Goal: Book appointment/travel/reservation

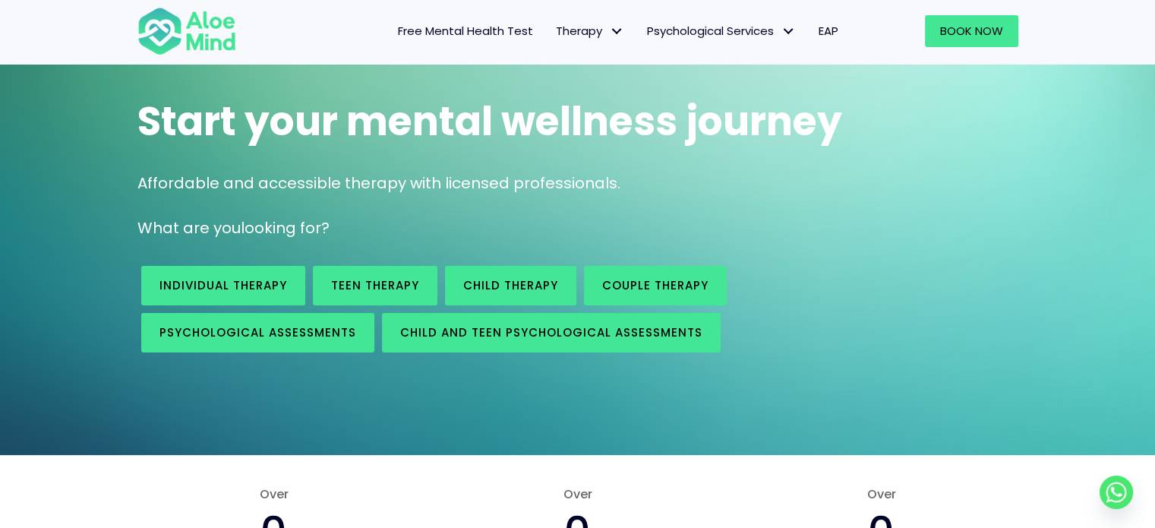
scroll to position [97, 0]
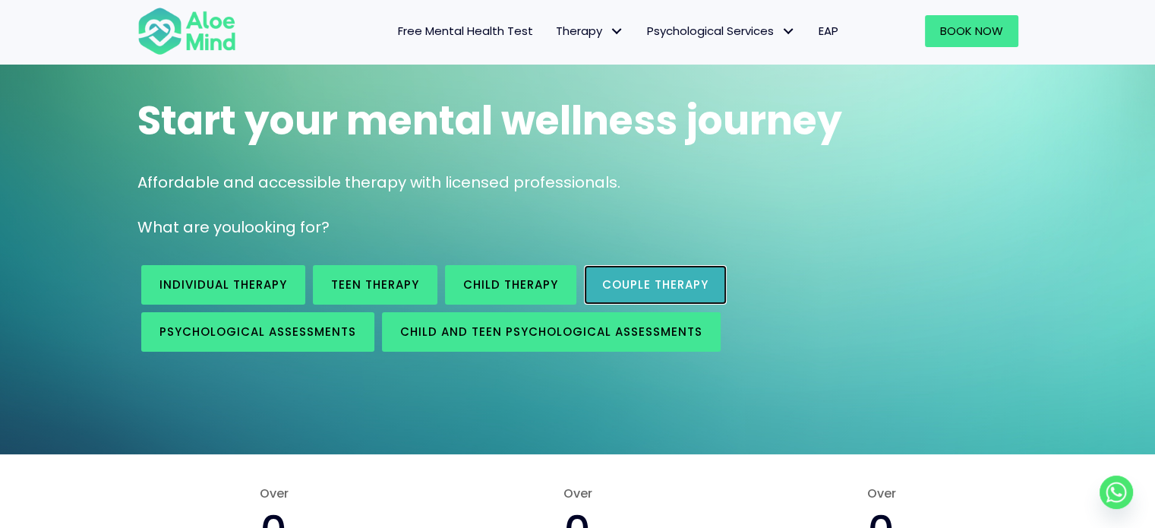
click at [626, 286] on span "Couple therapy" at bounding box center [655, 284] width 106 height 16
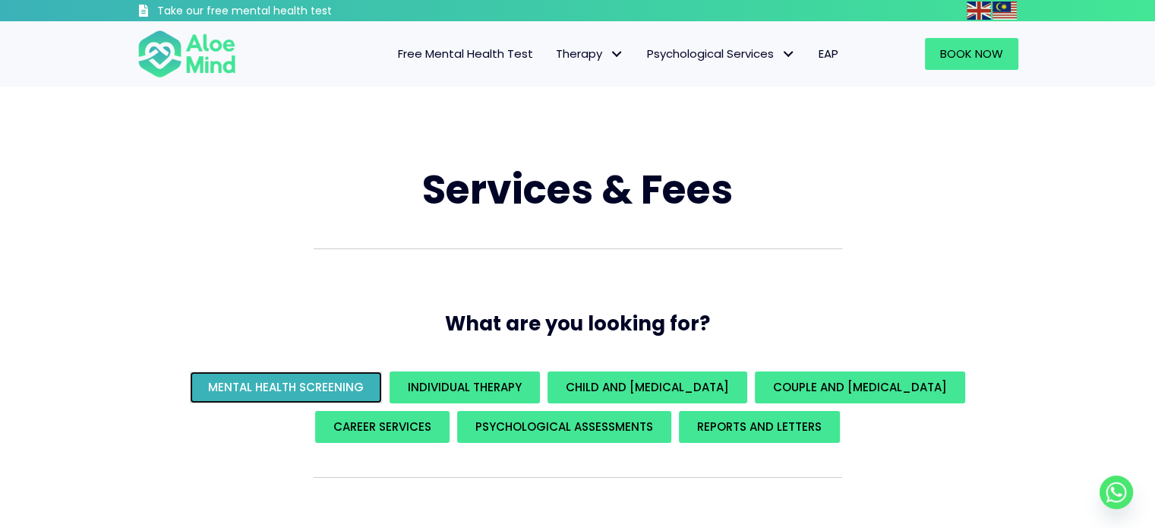
click at [311, 391] on span "Mental Health Screening" at bounding box center [286, 387] width 156 height 16
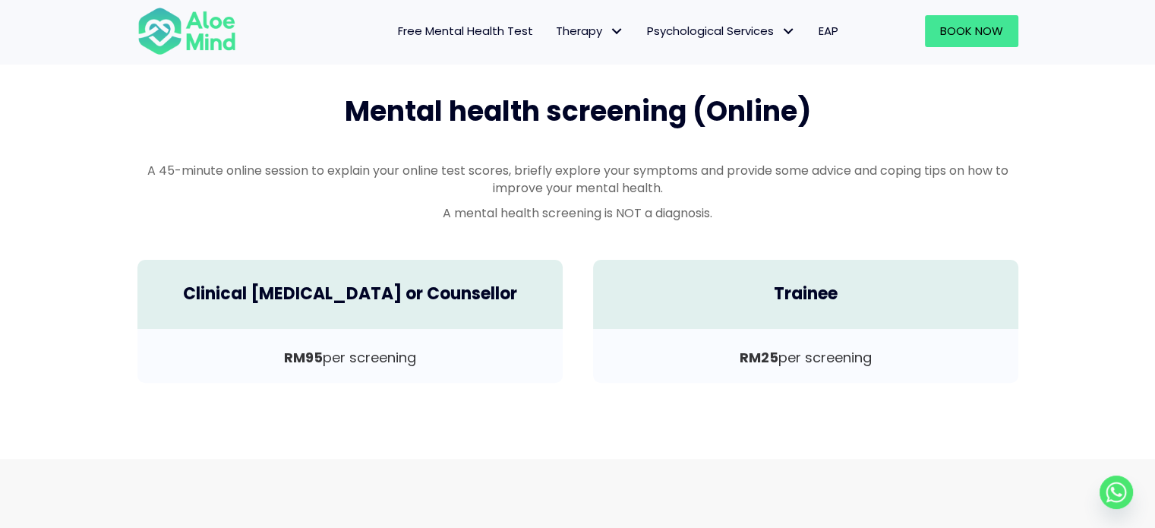
scroll to position [447, 0]
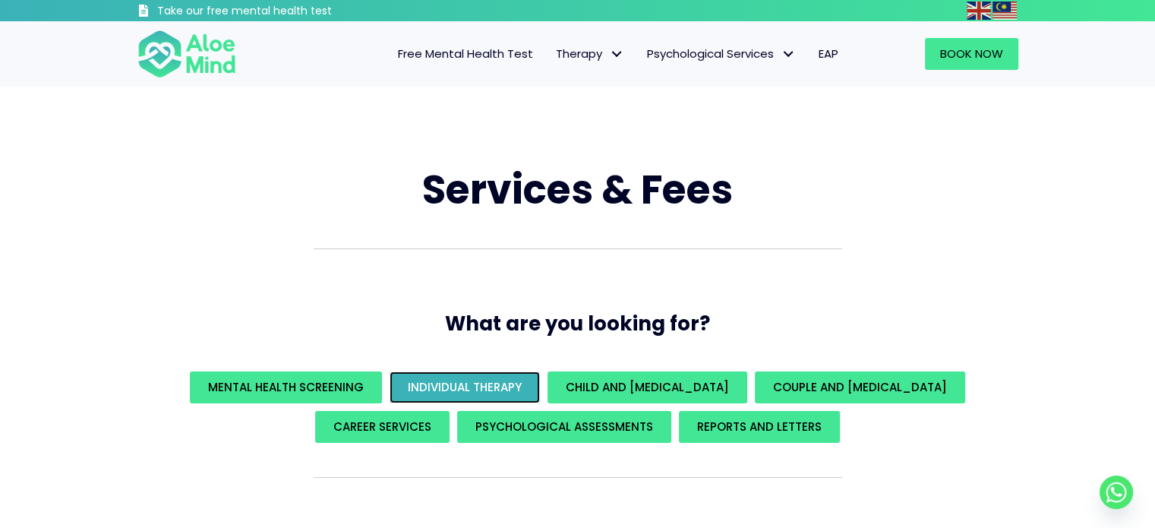
click at [453, 380] on span "Individual Therapy" at bounding box center [465, 387] width 114 height 16
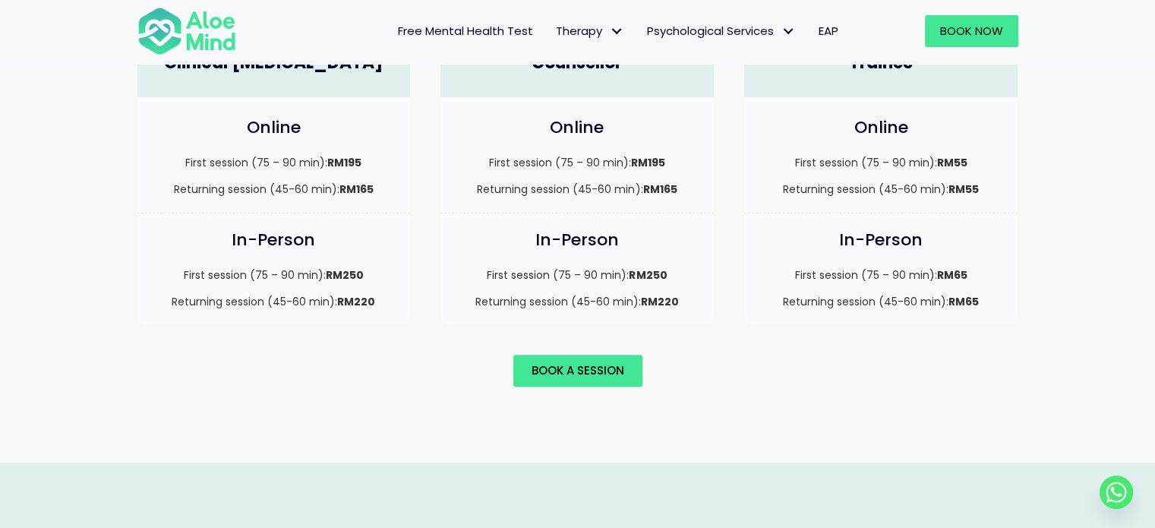
scroll to position [1160, 0]
click at [579, 361] on span "Book a session" at bounding box center [578, 369] width 93 height 16
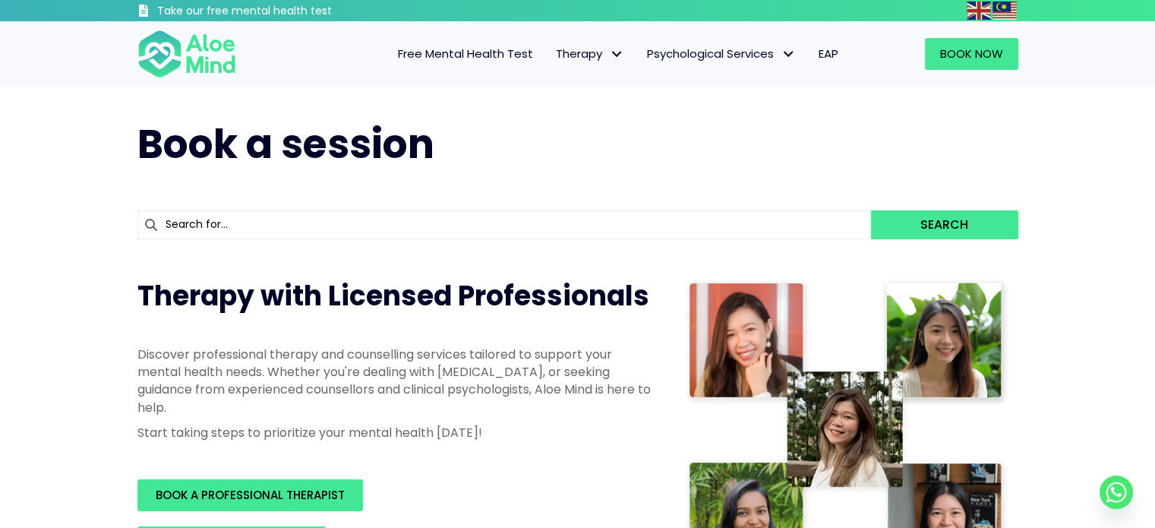
click at [582, 217] on input "text" at bounding box center [504, 224] width 734 height 29
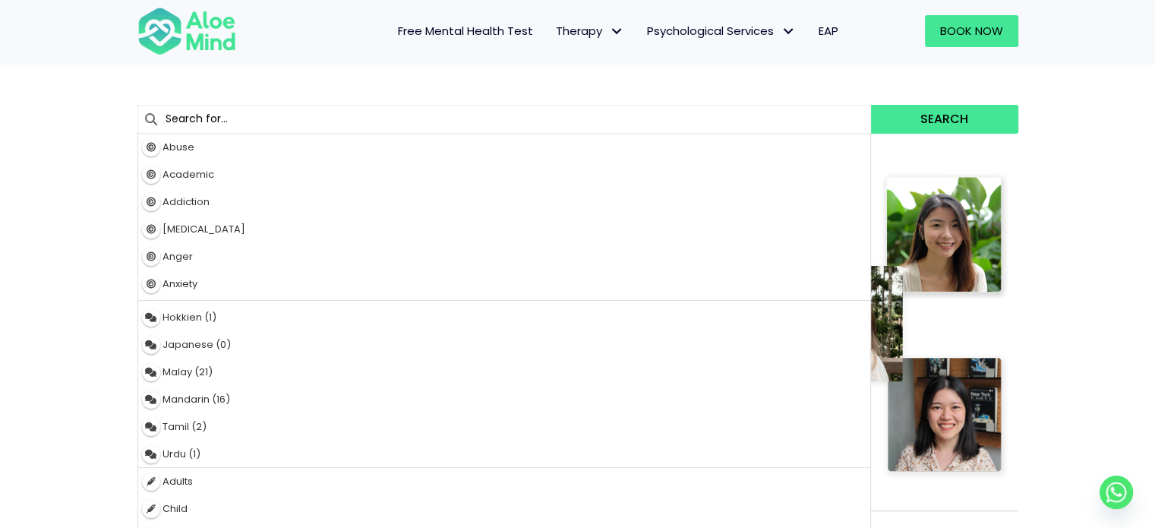
scroll to position [138, 0]
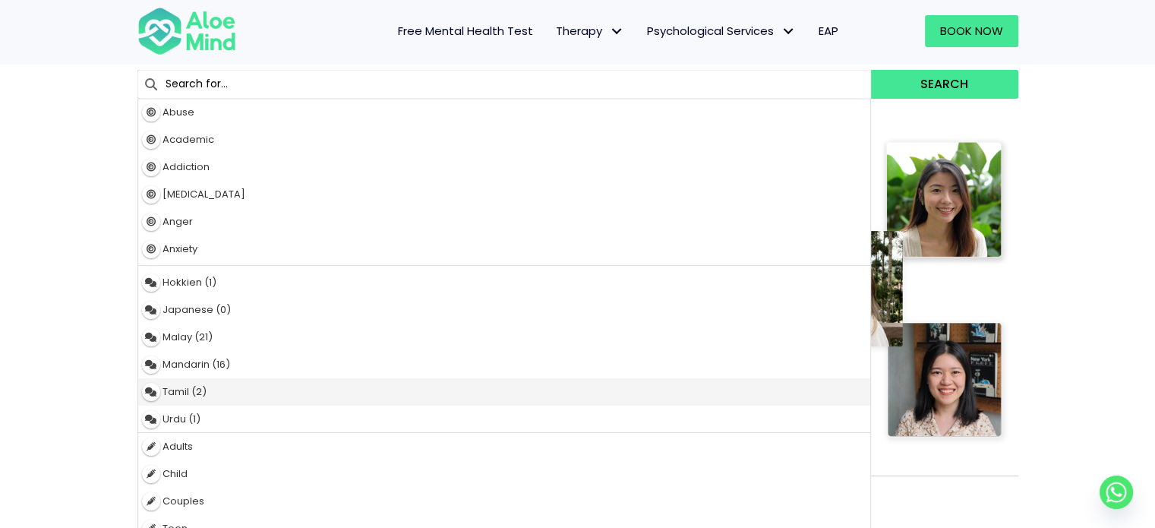
click at [379, 391] on div "Tamil (2)" at bounding box center [504, 391] width 733 height 27
type input "Tamil"
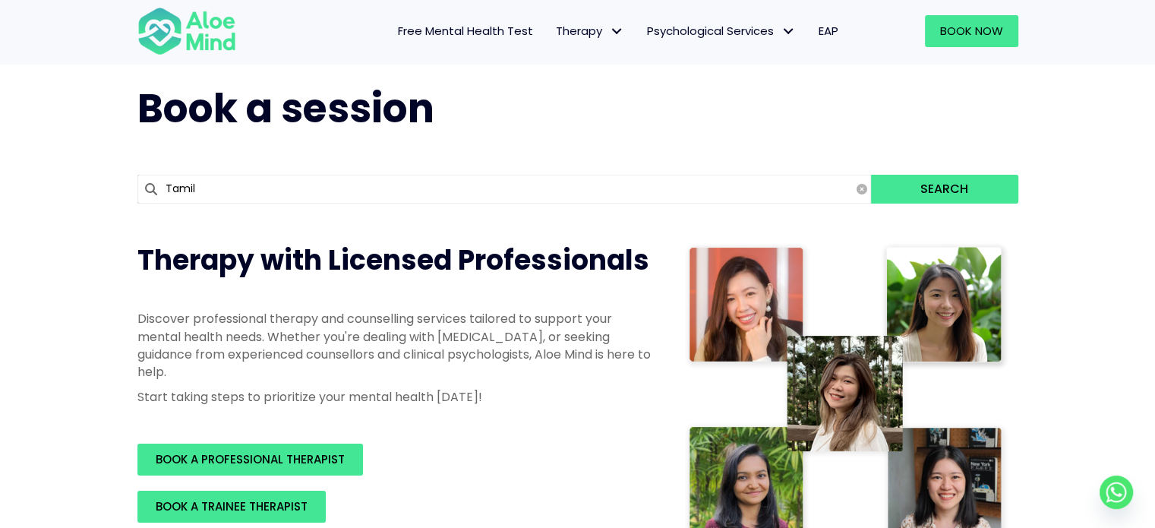
scroll to position [0, 0]
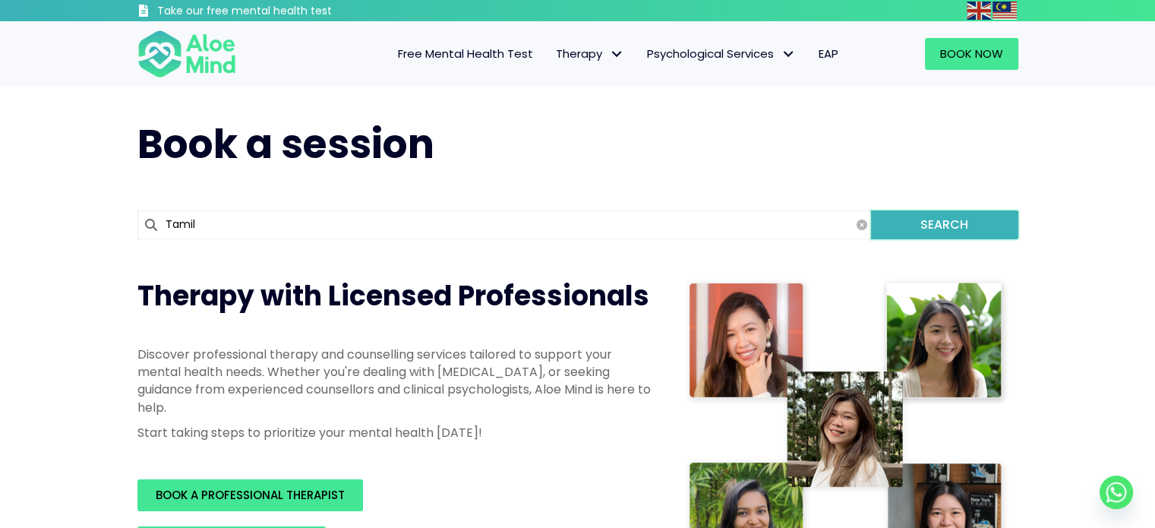
click at [979, 228] on button "Search" at bounding box center [944, 224] width 147 height 29
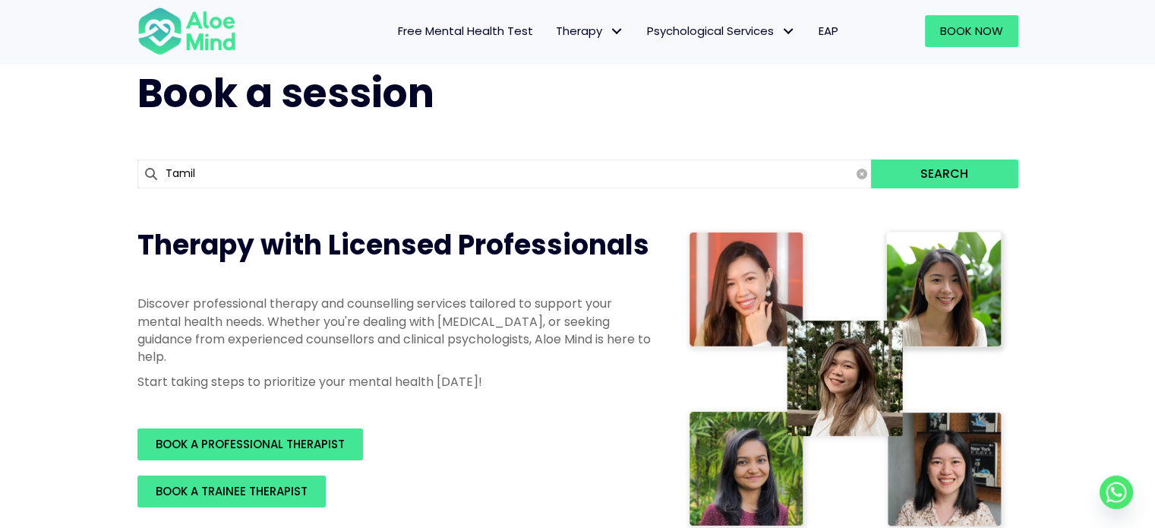
scroll to position [48, 0]
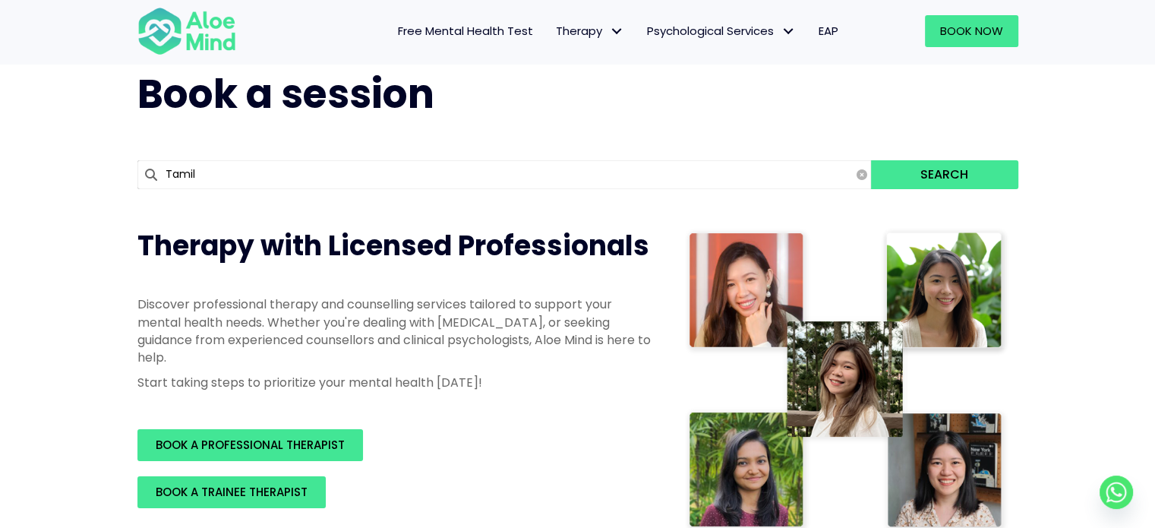
click at [864, 174] on icon at bounding box center [862, 174] width 11 height 11
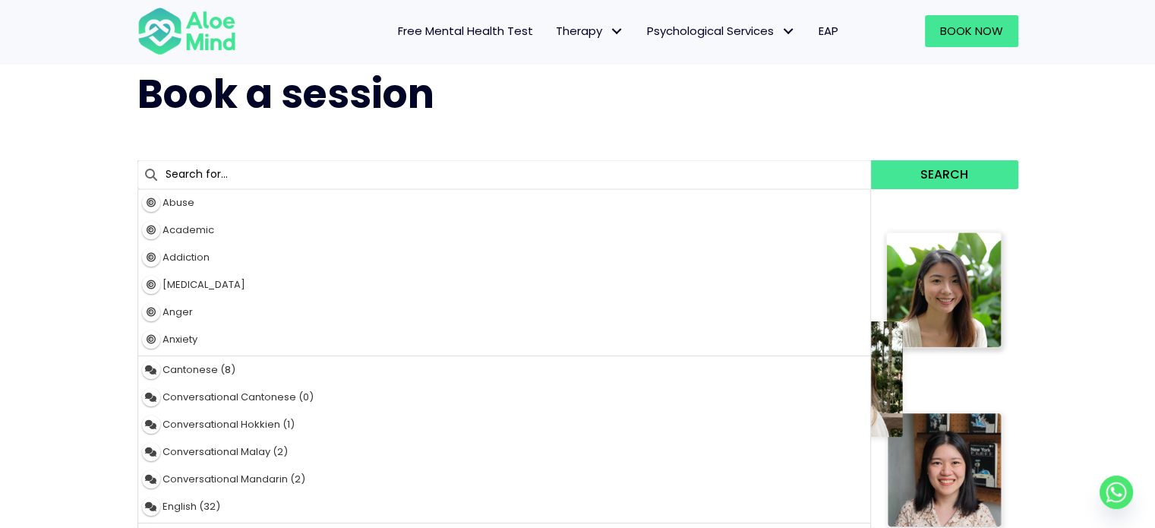
type input "r"
type input "relationship"
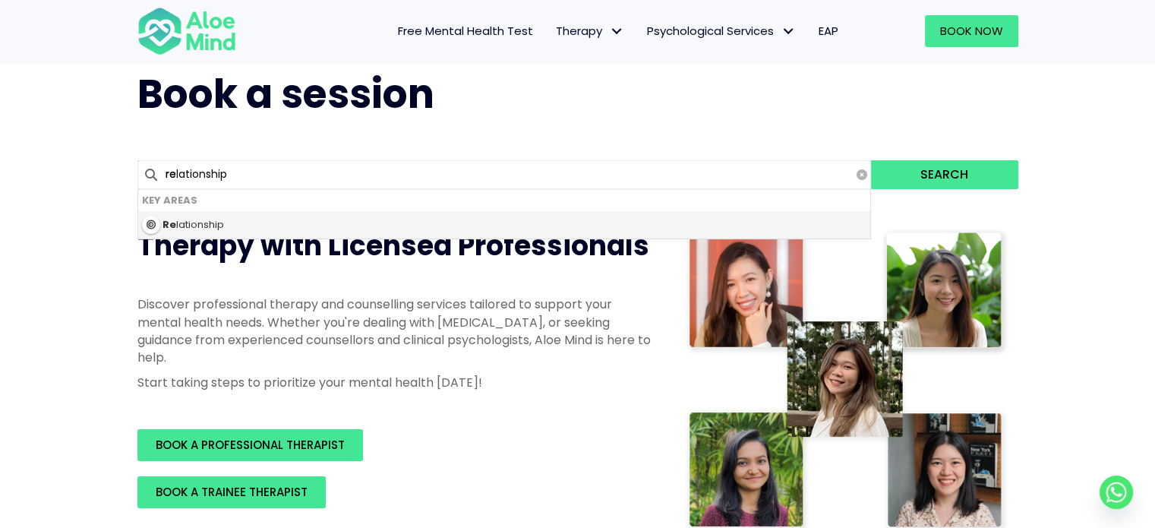
click at [759, 229] on div "Re lationship" at bounding box center [504, 224] width 733 height 27
type input "Relationship"
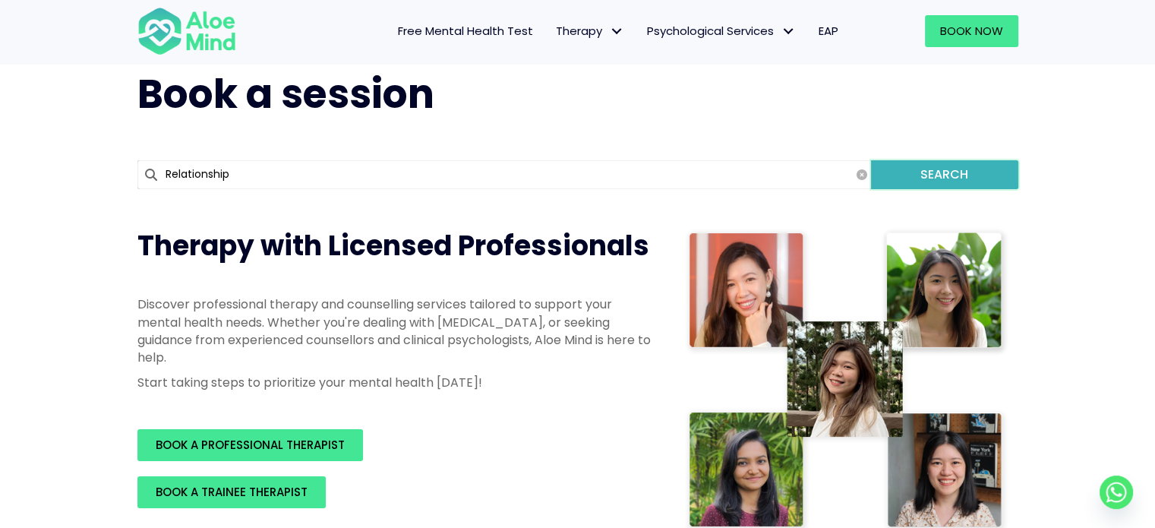
click at [930, 166] on button "Search" at bounding box center [944, 174] width 147 height 29
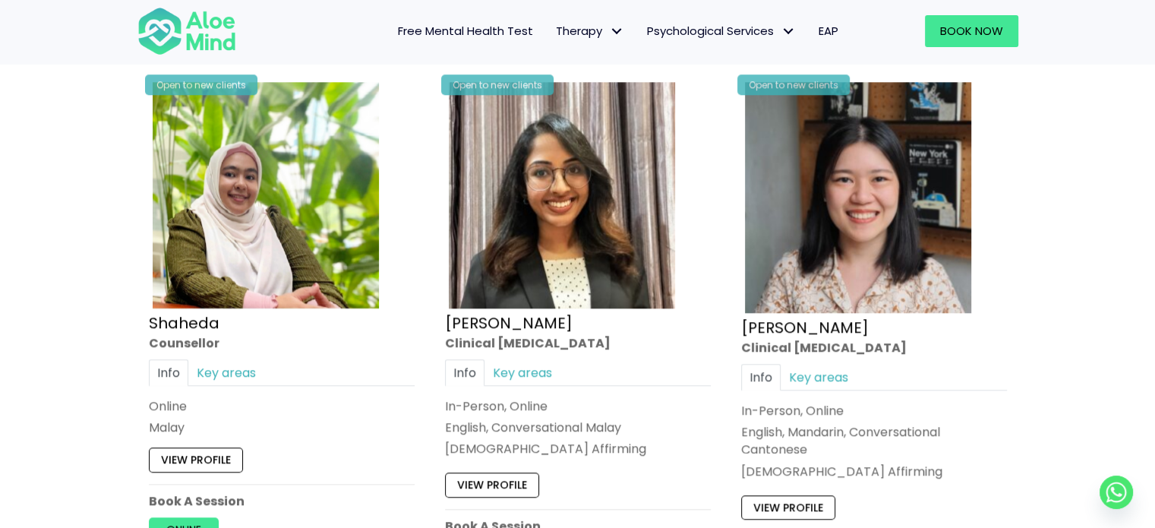
scroll to position [1488, 0]
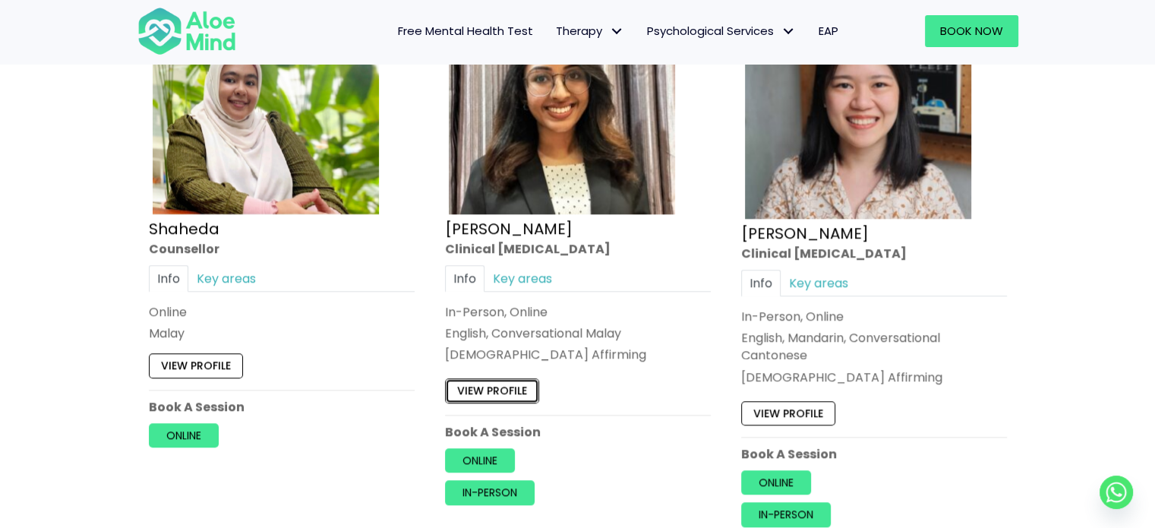
click at [485, 391] on link "View profile" at bounding box center [492, 390] width 94 height 24
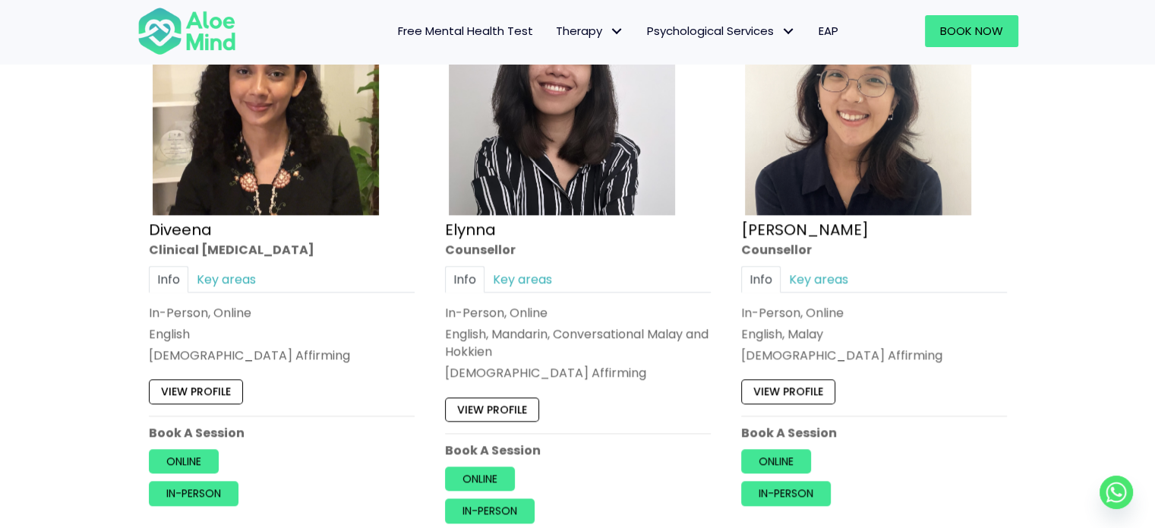
scroll to position [2049, 0]
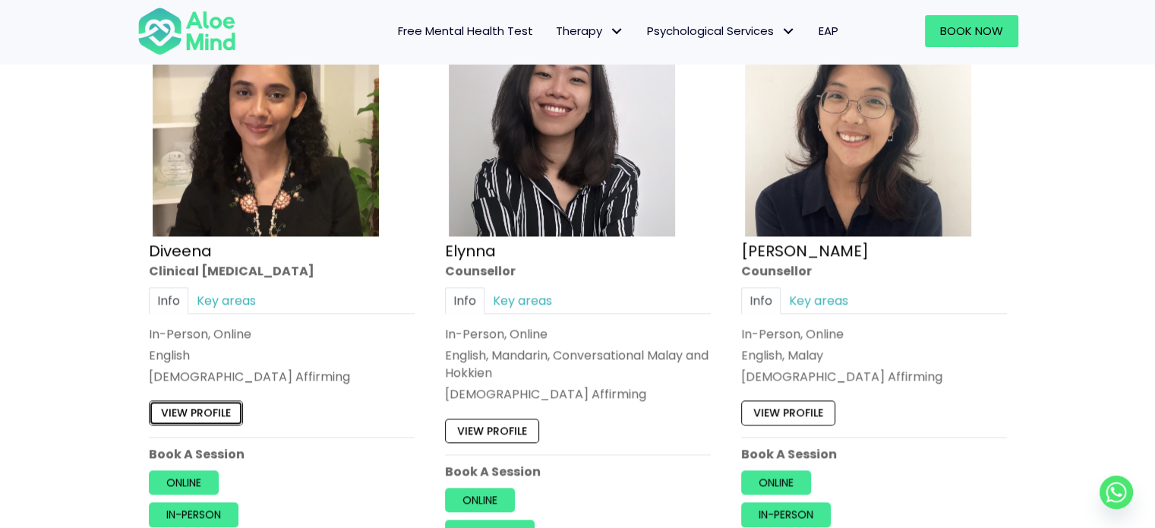
click at [185, 418] on link "View profile" at bounding box center [196, 412] width 94 height 24
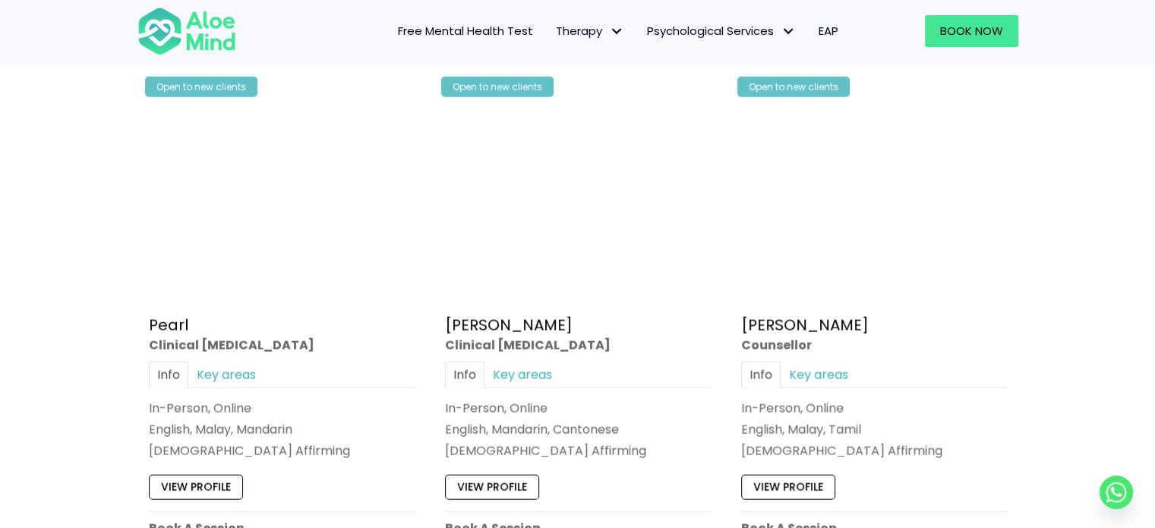
scroll to position [3671, 0]
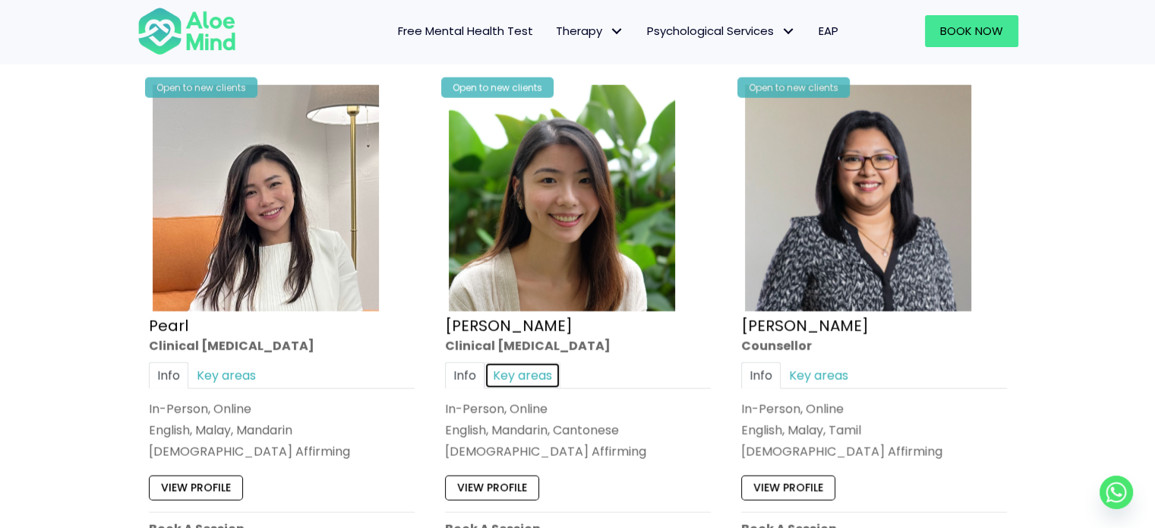
click at [529, 389] on link "Key areas" at bounding box center [523, 375] width 76 height 27
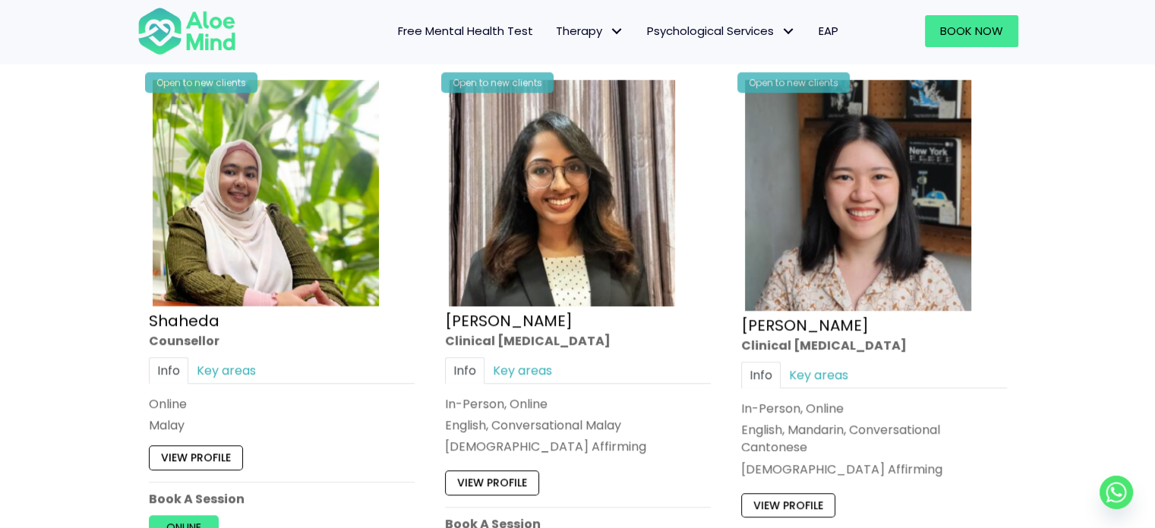
scroll to position [1396, 0]
click at [532, 365] on link "Key areas" at bounding box center [523, 370] width 76 height 27
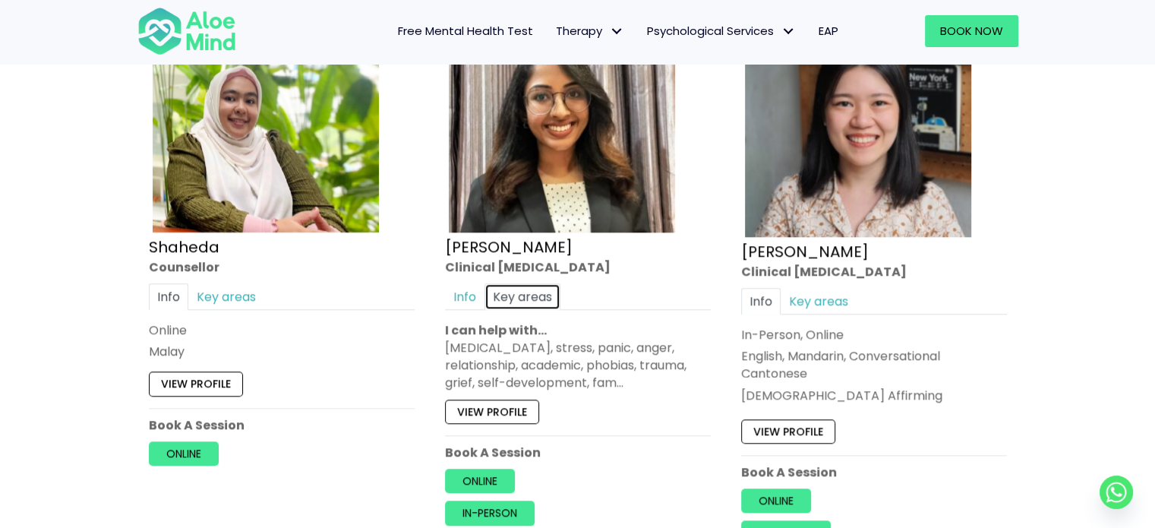
scroll to position [1472, 0]
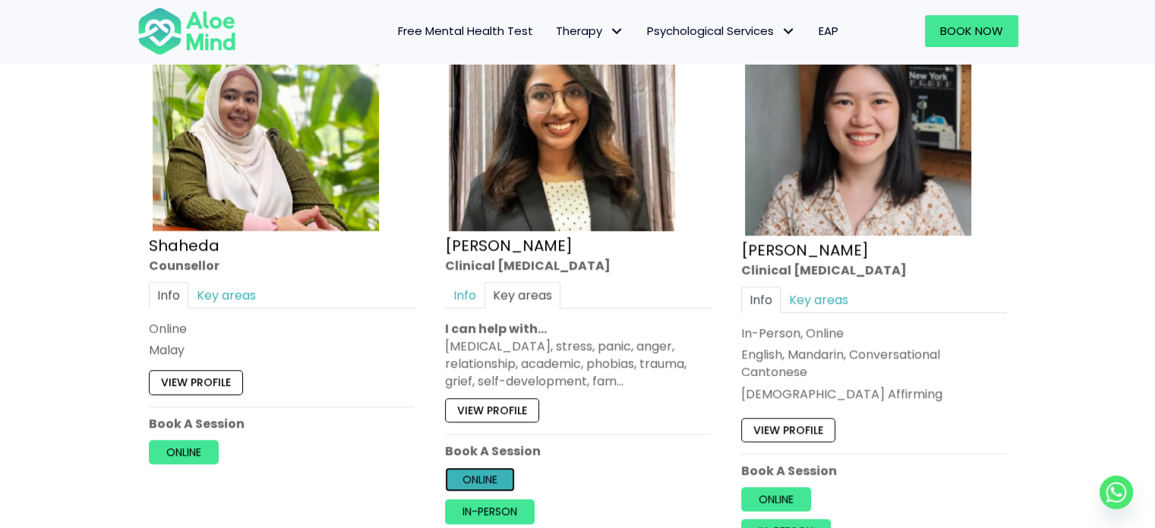
click at [495, 482] on link "Online" at bounding box center [480, 479] width 70 height 24
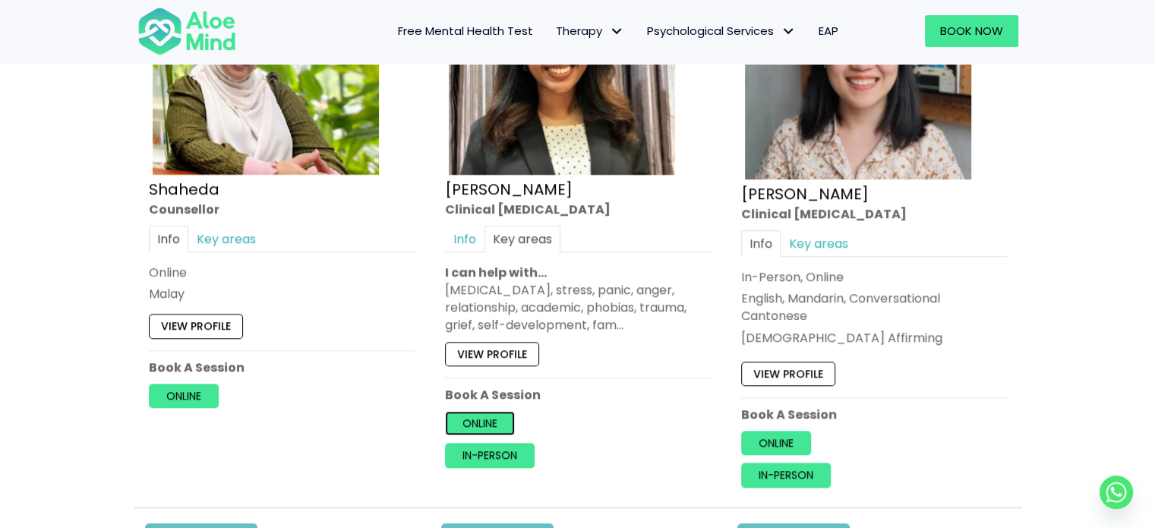
scroll to position [1575, 0]
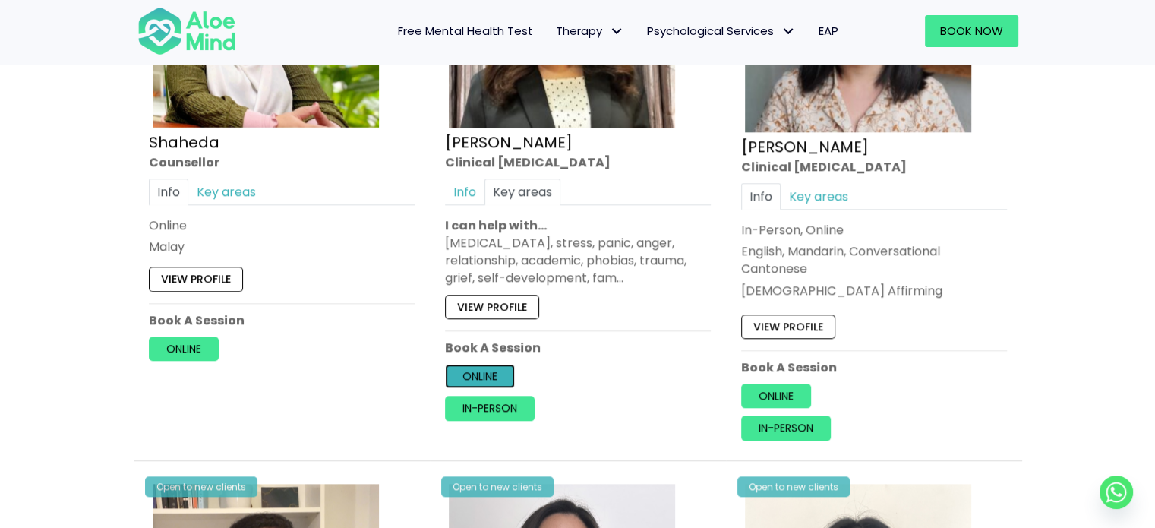
click at [478, 382] on link "Online" at bounding box center [480, 376] width 70 height 24
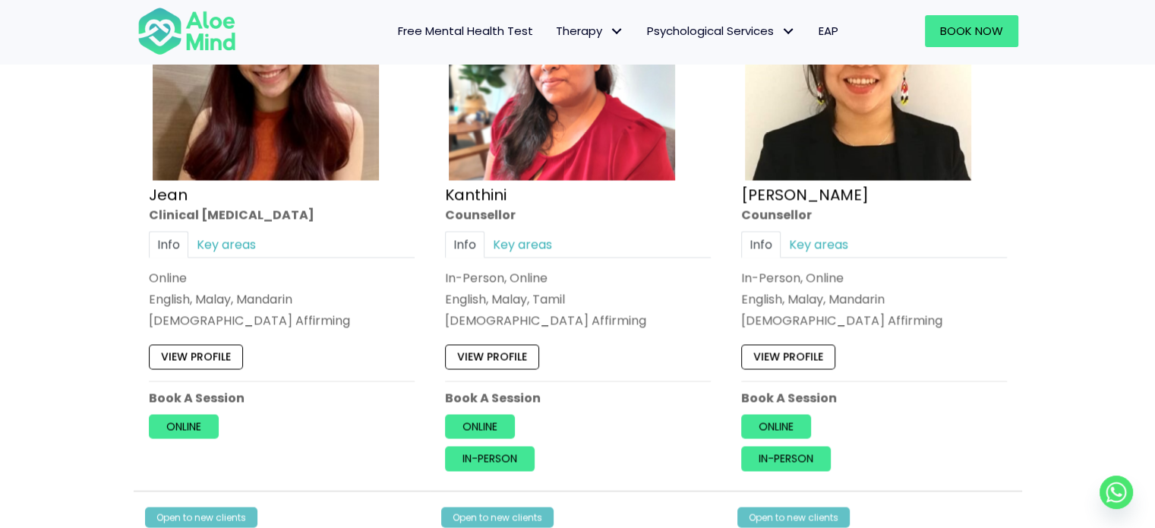
scroll to position [2682, 0]
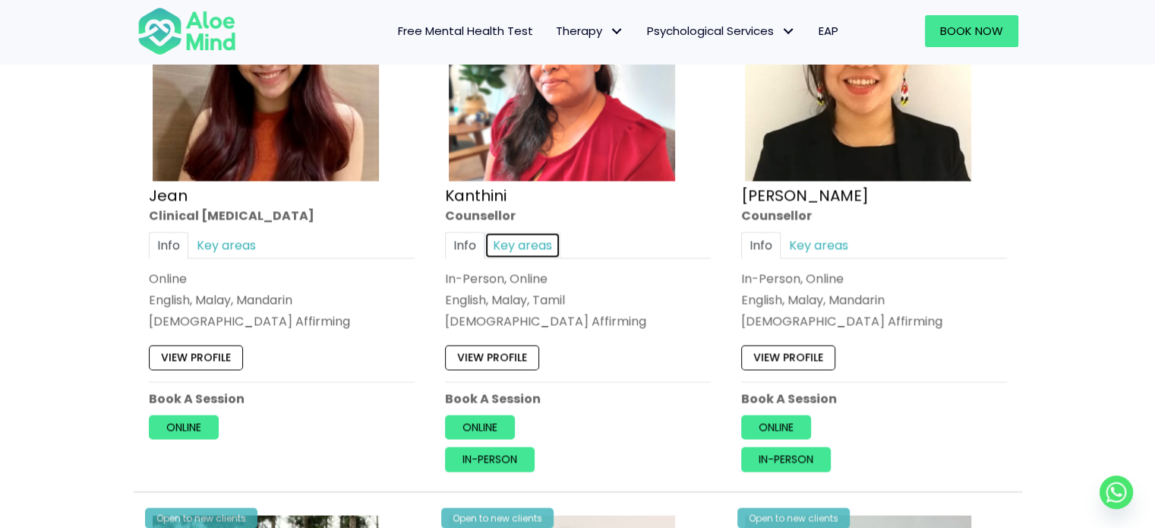
click at [512, 251] on link "Key areas" at bounding box center [523, 245] width 76 height 27
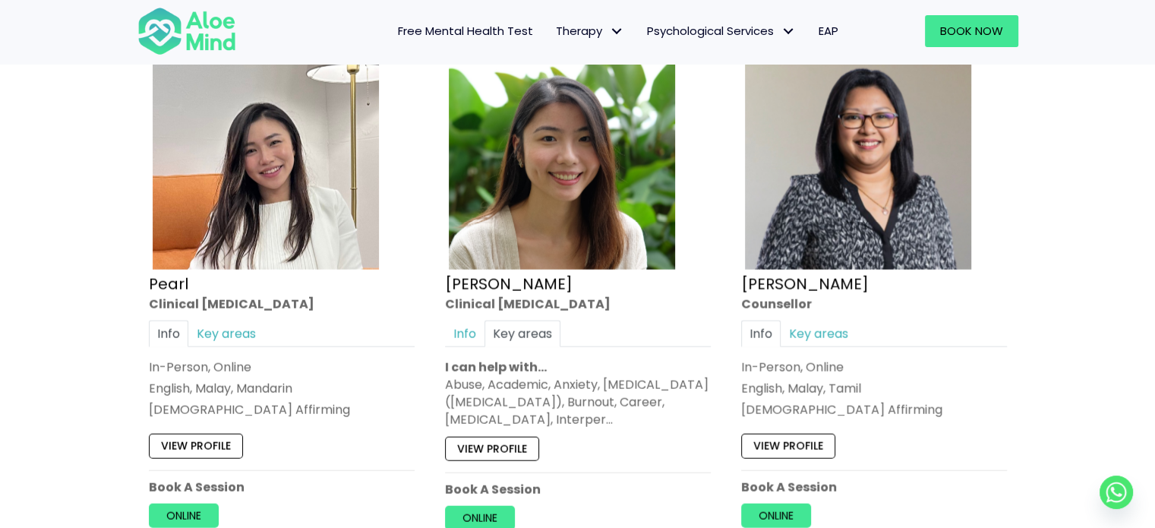
scroll to position [3772, 0]
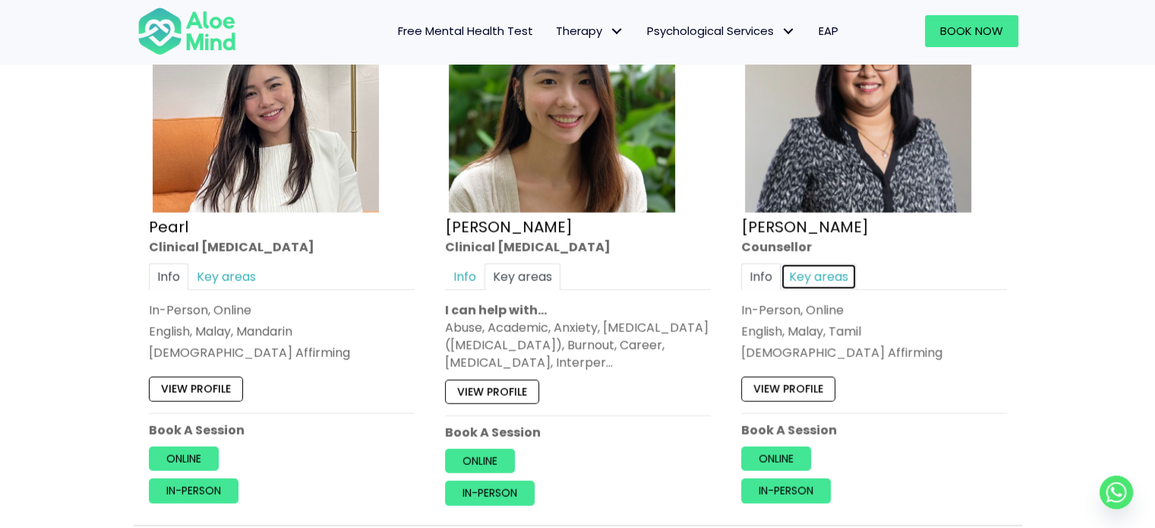
click at [838, 290] on link "Key areas" at bounding box center [819, 277] width 76 height 27
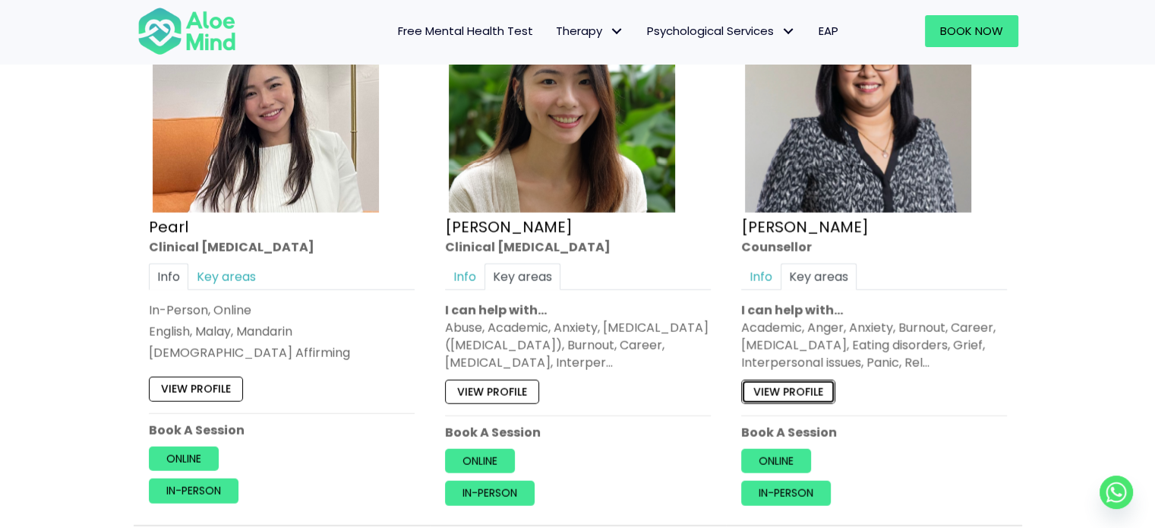
click at [811, 404] on link "View profile" at bounding box center [788, 392] width 94 height 24
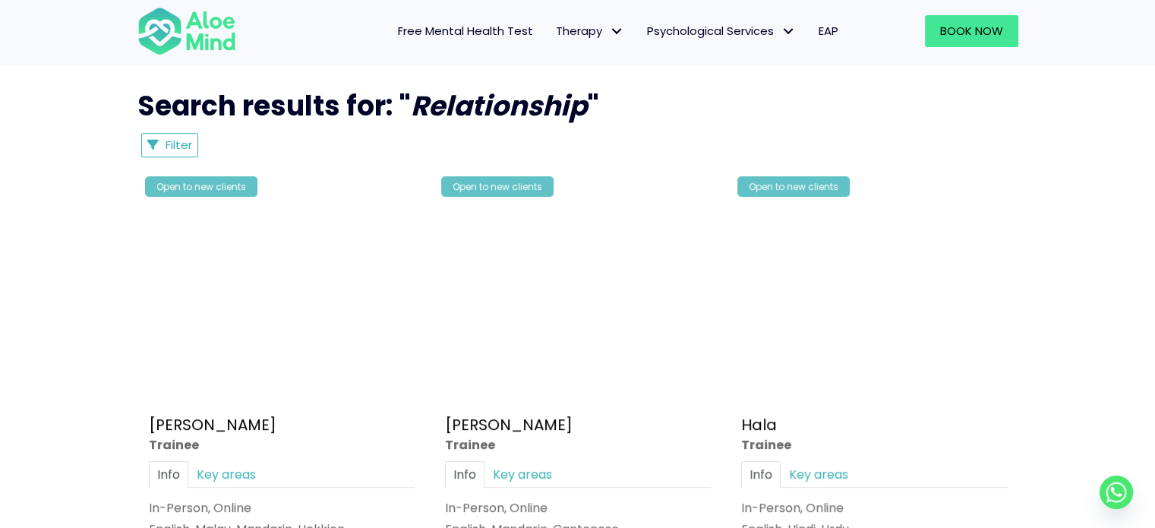
scroll to position [729, 0]
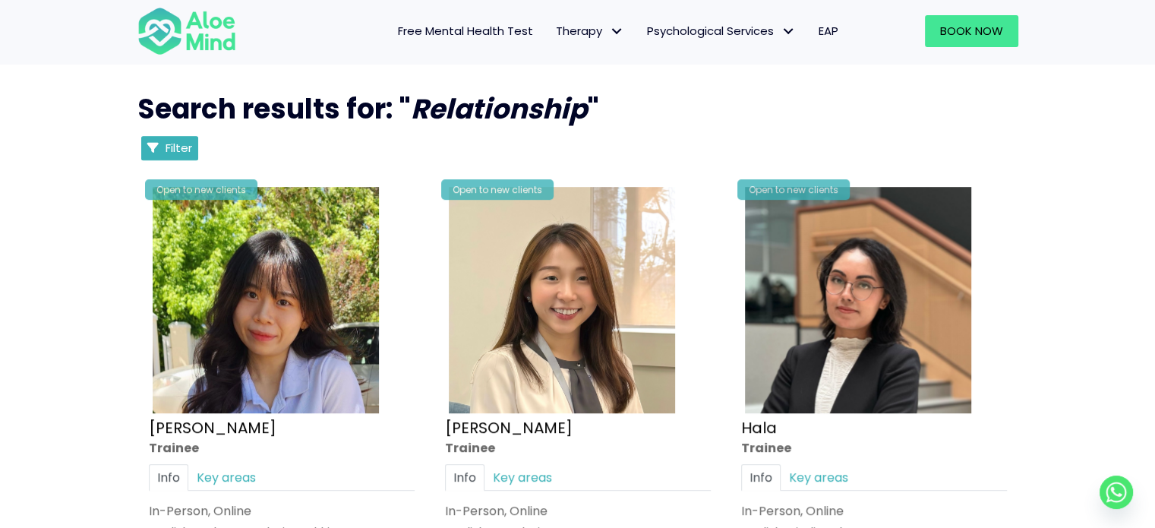
click at [176, 145] on span "Filter" at bounding box center [179, 148] width 27 height 16
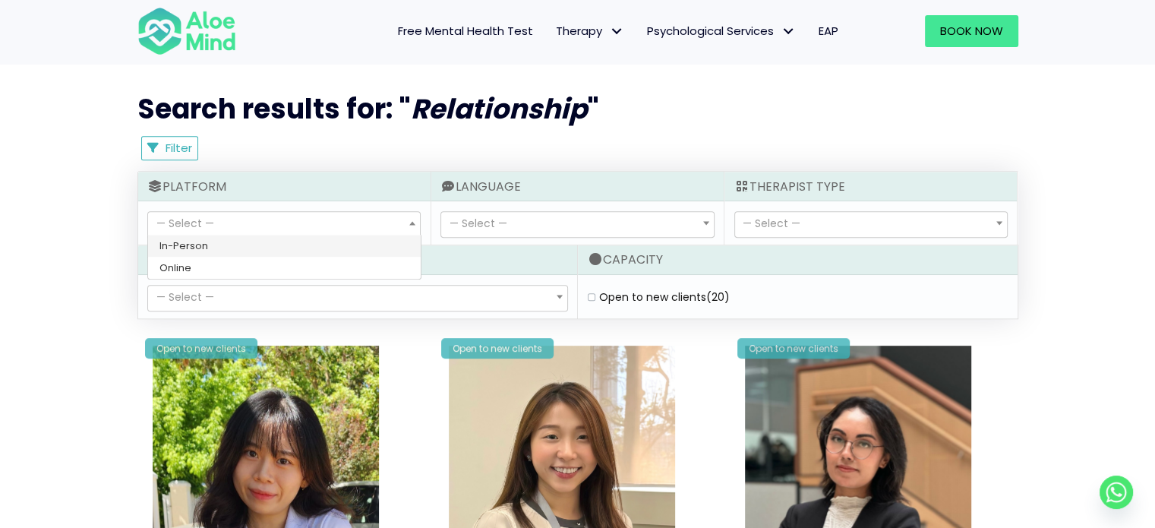
click at [407, 229] on span at bounding box center [412, 223] width 15 height 26
select select "72"
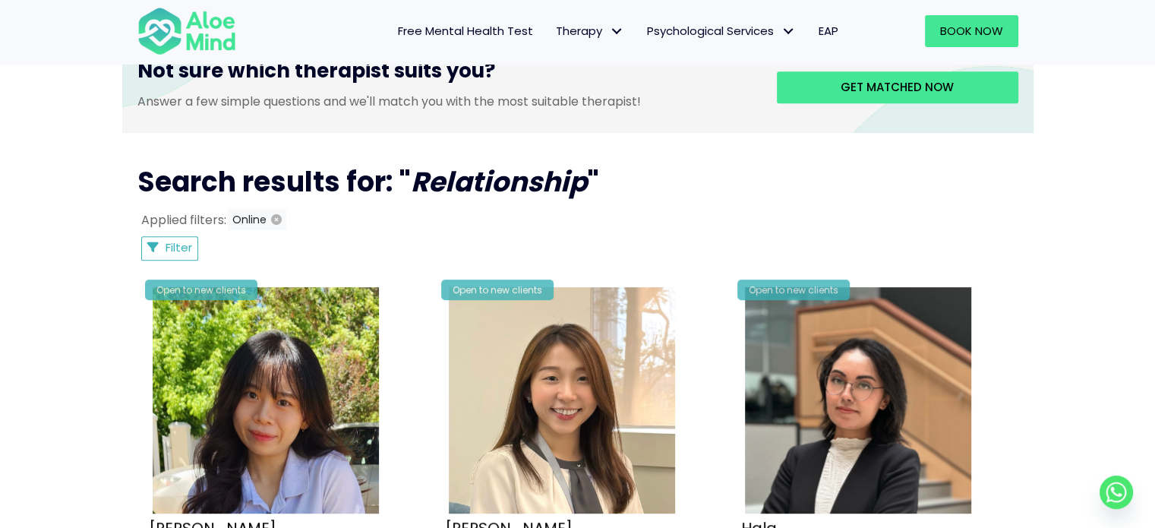
scroll to position [655, 0]
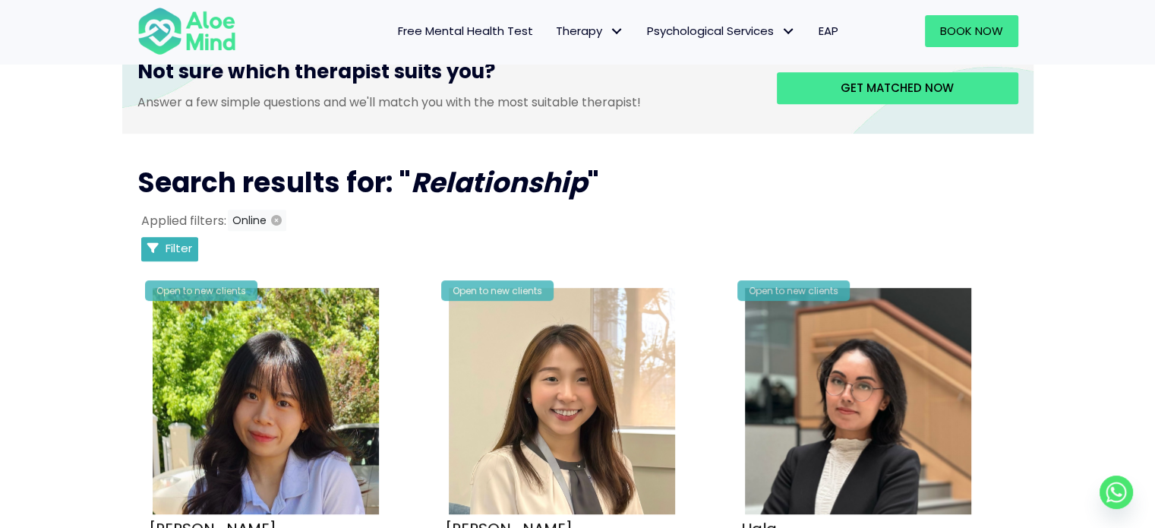
click at [182, 250] on span "Filter" at bounding box center [179, 248] width 27 height 16
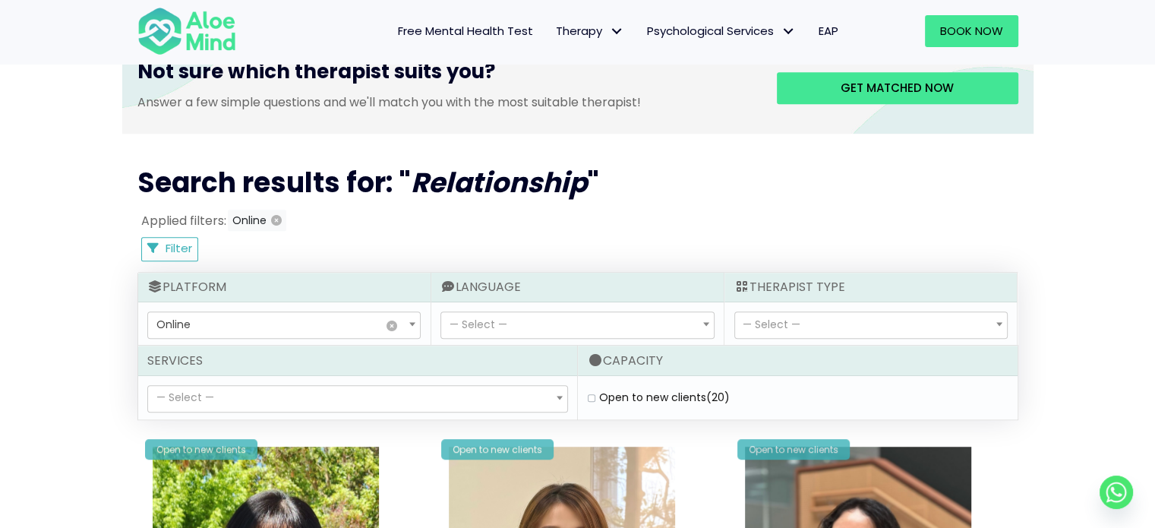
click at [795, 333] on span "— Select —" at bounding box center [871, 325] width 272 height 26
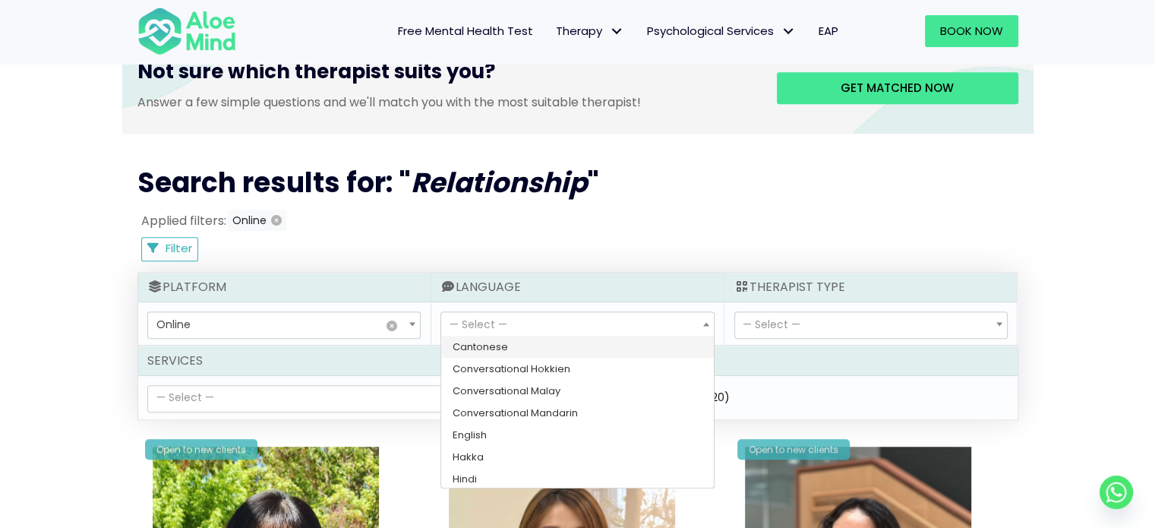
click at [666, 330] on span "— Select —" at bounding box center [577, 325] width 272 height 26
select select "139"
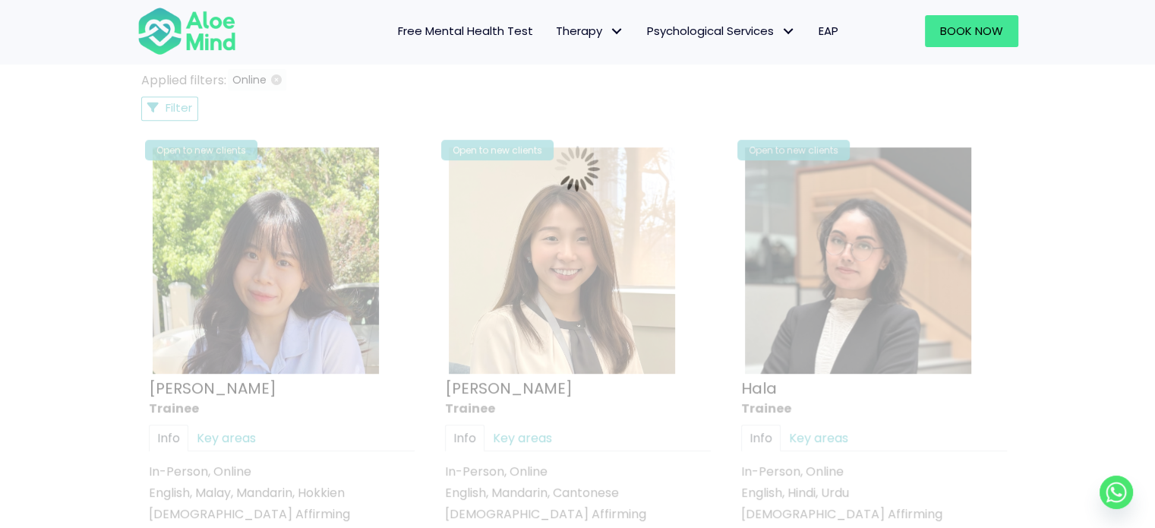
scroll to position [865, 0]
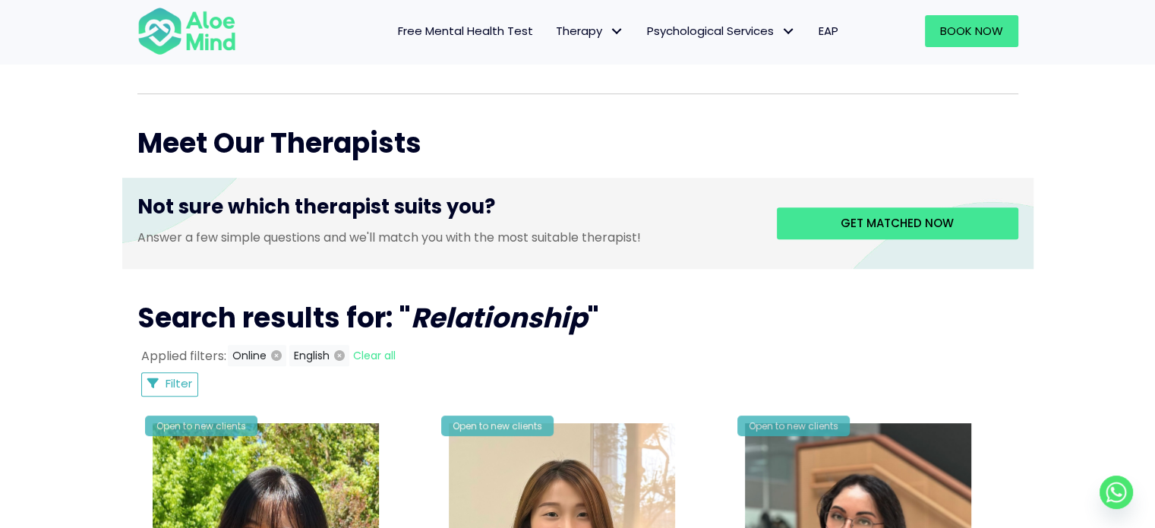
scroll to position [519, 0]
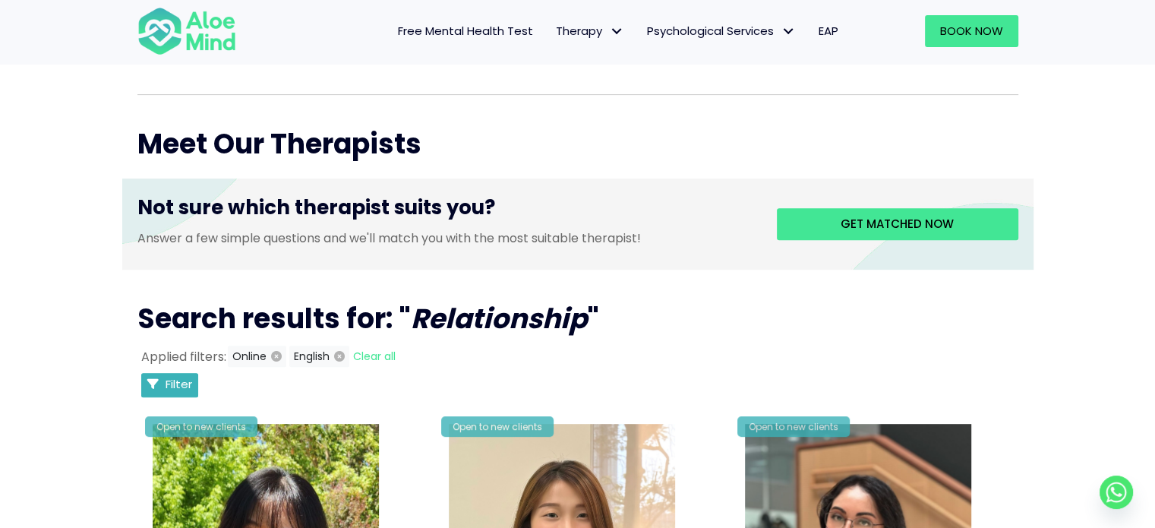
click at [172, 391] on span "Filter" at bounding box center [179, 384] width 27 height 16
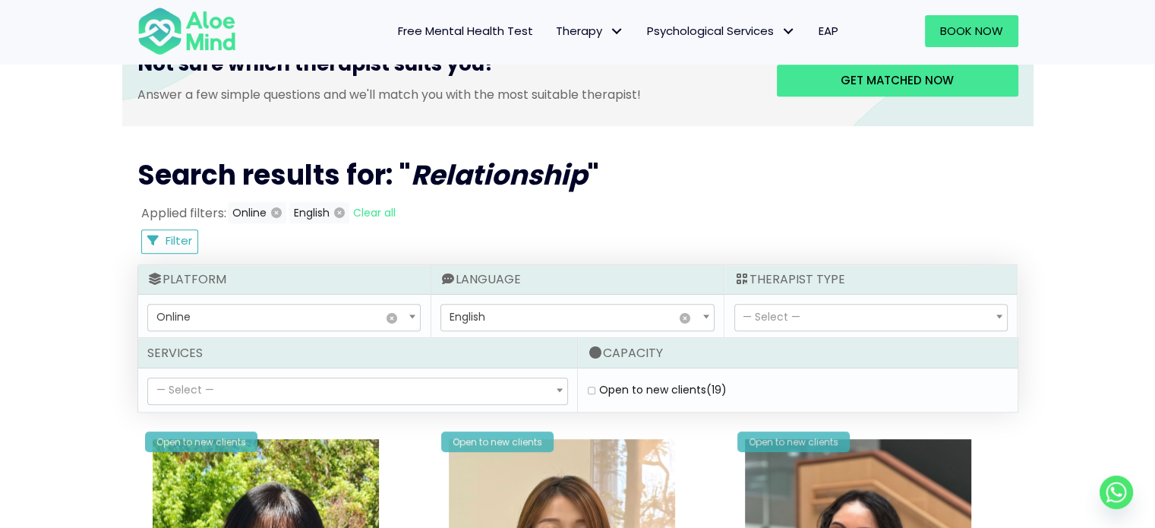
scroll to position [721, 0]
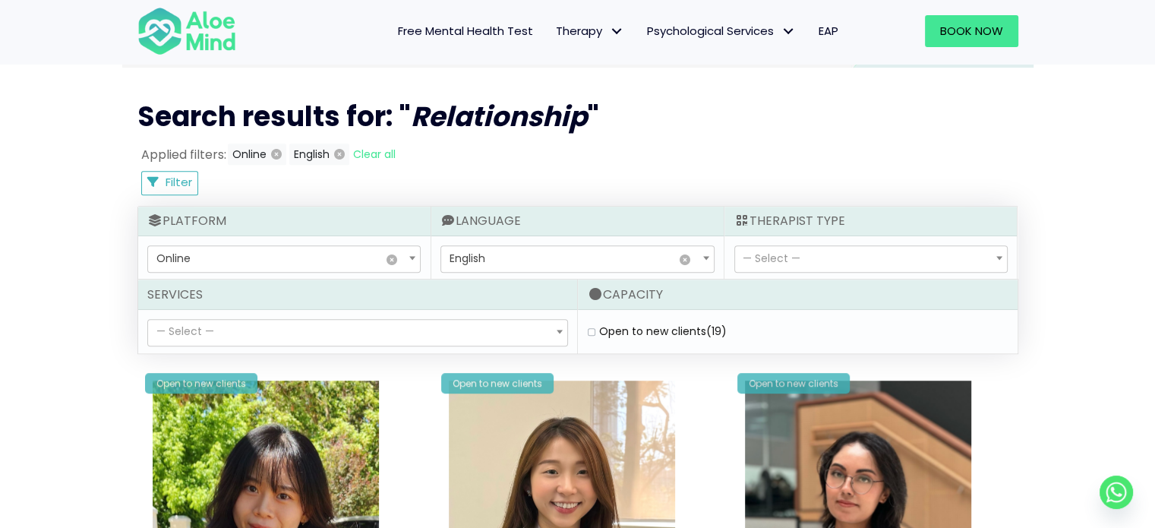
click at [599, 328] on label "Open to new clients (19)" at bounding box center [663, 331] width 128 height 15
click at [590, 328] on clients "Open to new clients (19)" at bounding box center [592, 332] width 8 height 10
checkbox clients "true"
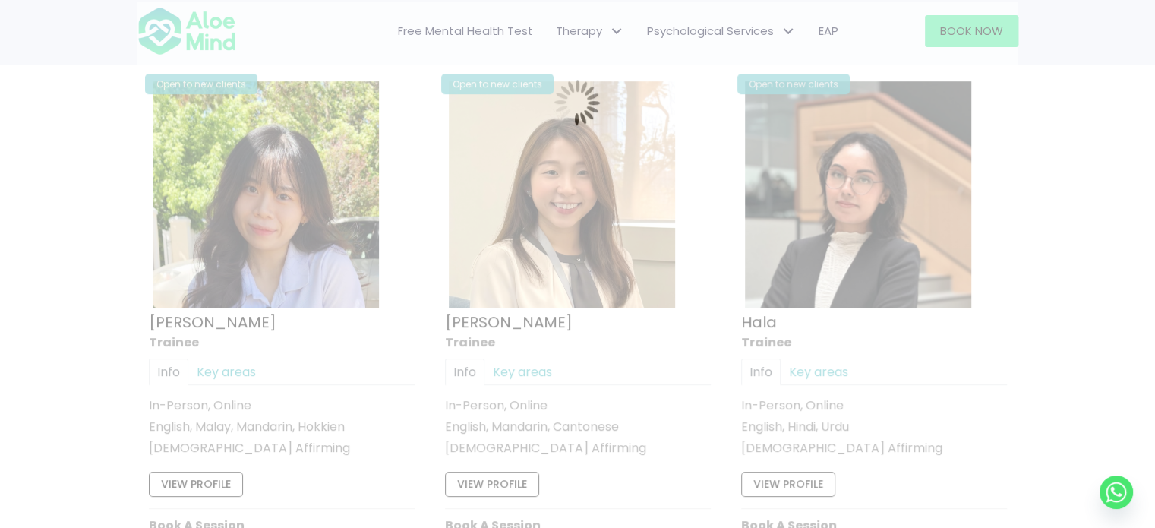
scroll to position [865, 0]
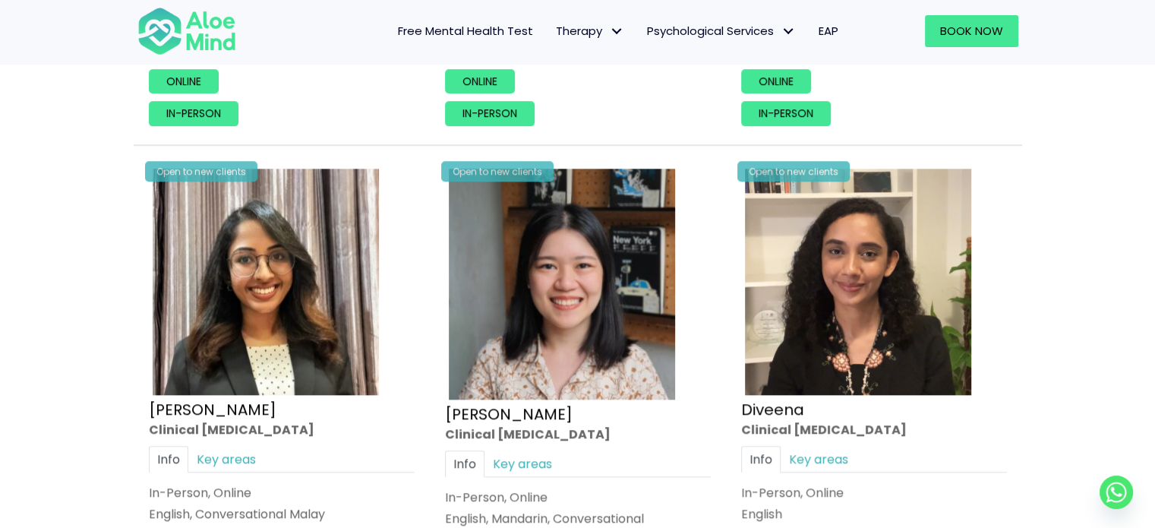
scroll to position [1449, 0]
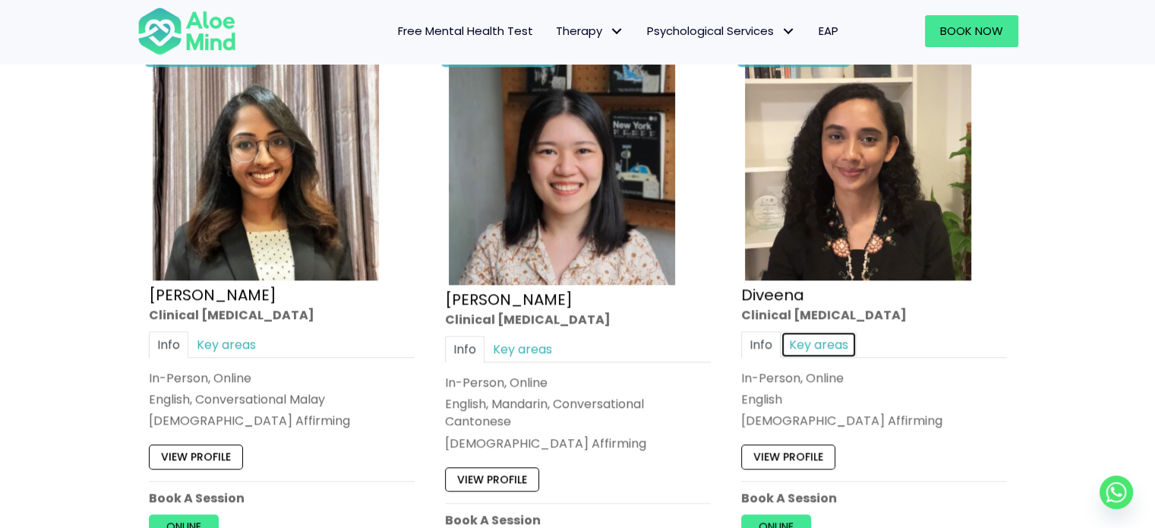
click at [801, 348] on link "Key areas" at bounding box center [819, 344] width 76 height 27
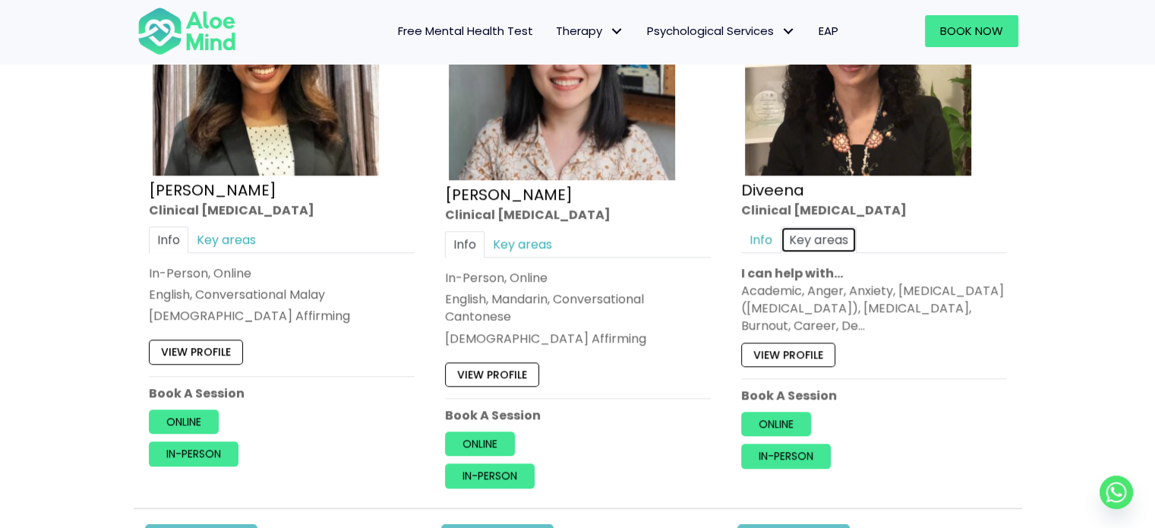
scroll to position [1574, 0]
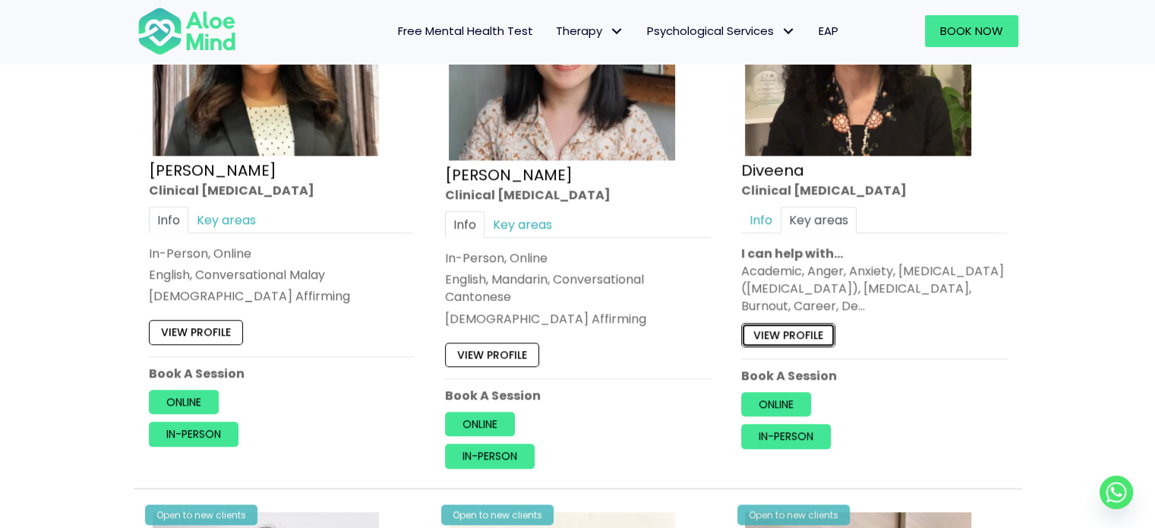
click at [819, 330] on link "View profile" at bounding box center [788, 335] width 94 height 24
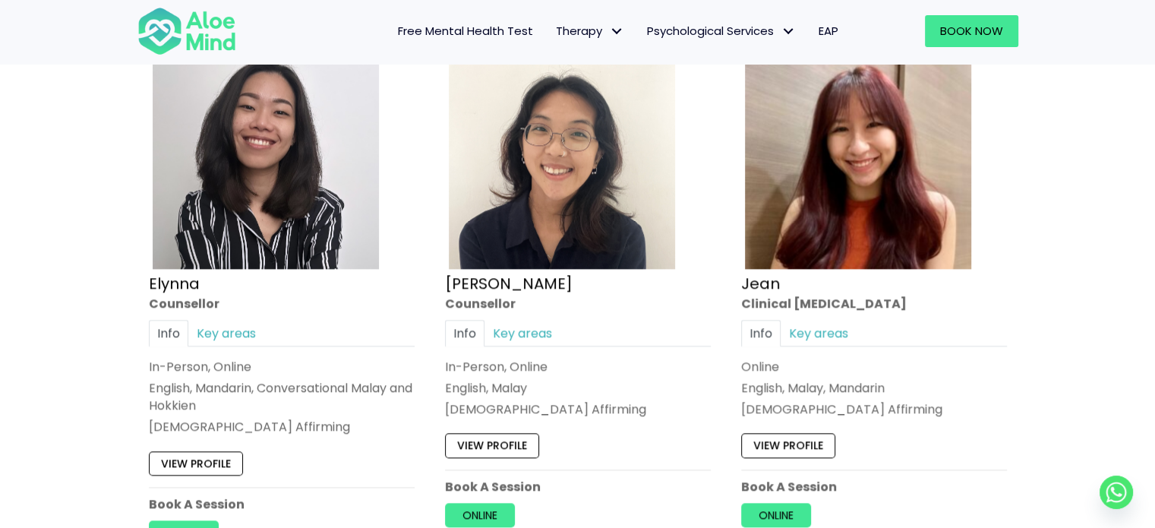
scroll to position [2041, 0]
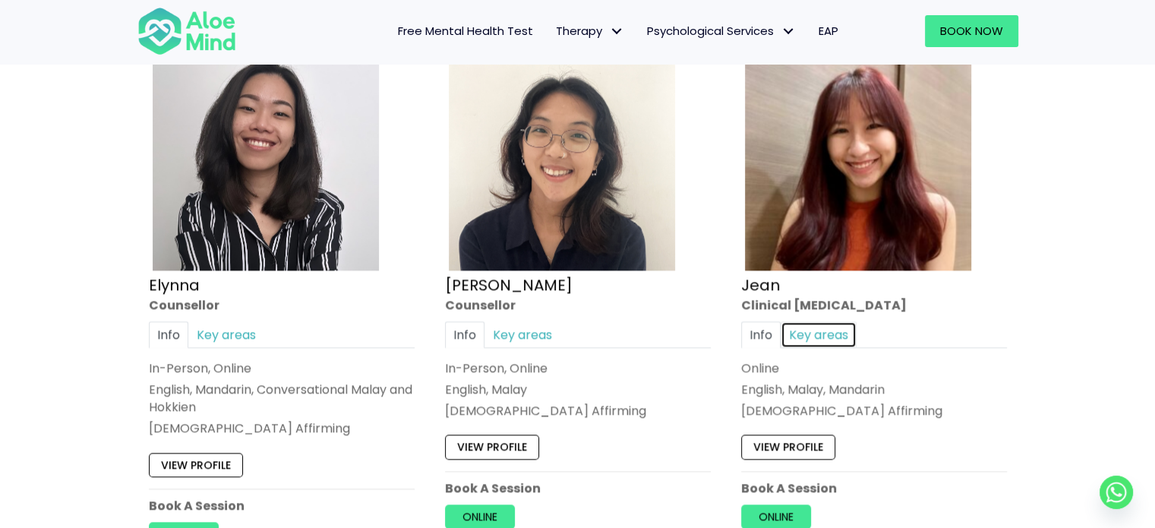
click at [814, 346] on link "Key areas" at bounding box center [819, 334] width 76 height 27
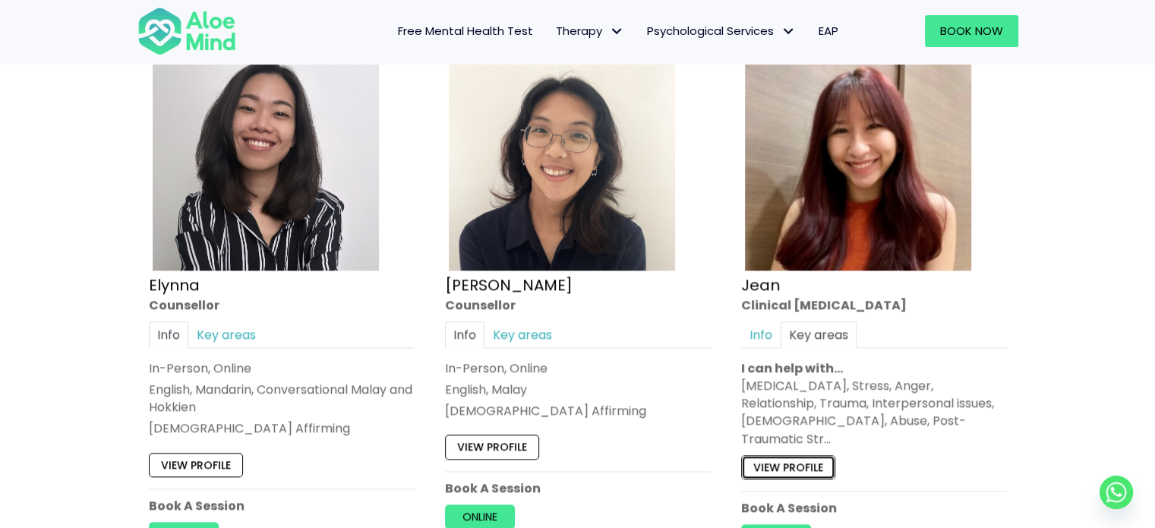
click at [786, 456] on link "View profile" at bounding box center [788, 467] width 94 height 24
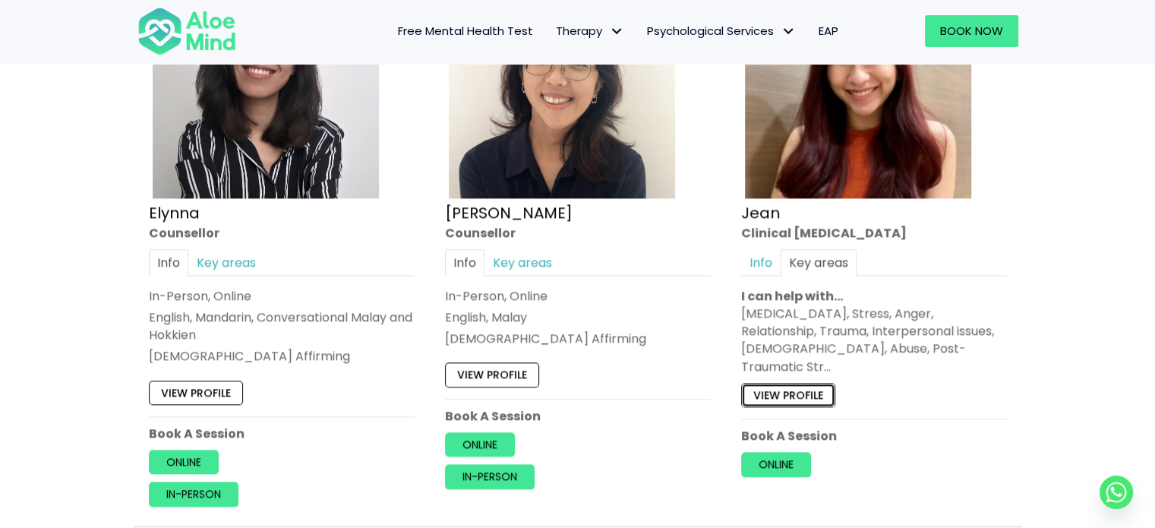
scroll to position [2114, 0]
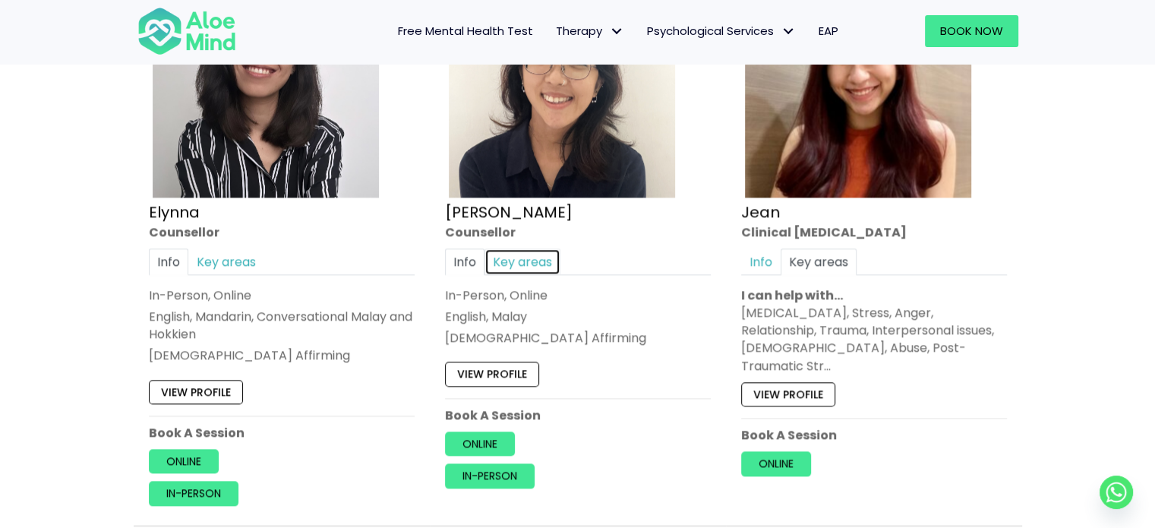
click at [516, 267] on link "Key areas" at bounding box center [523, 261] width 76 height 27
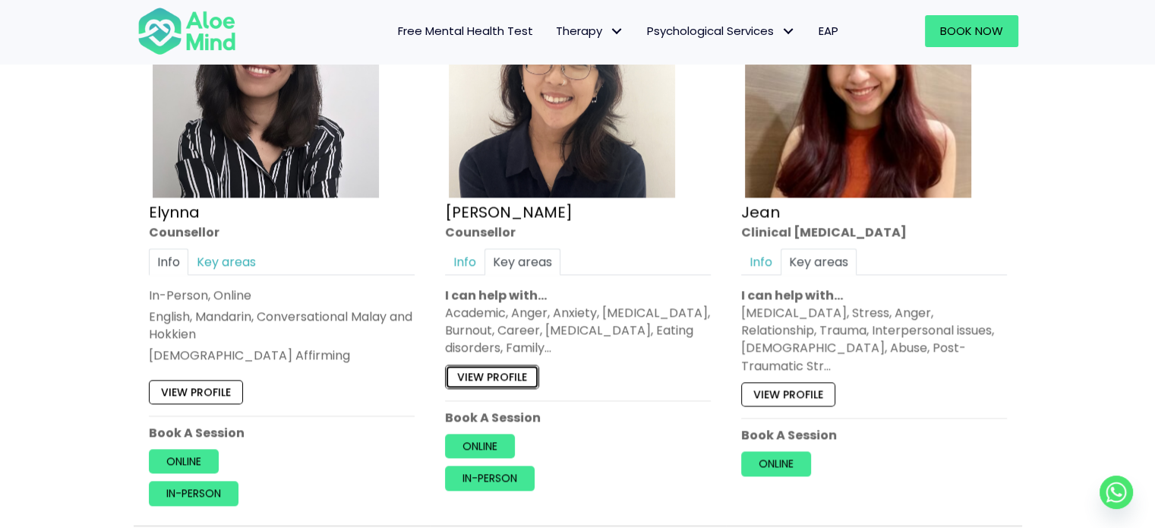
click at [510, 381] on link "View profile" at bounding box center [492, 377] width 94 height 24
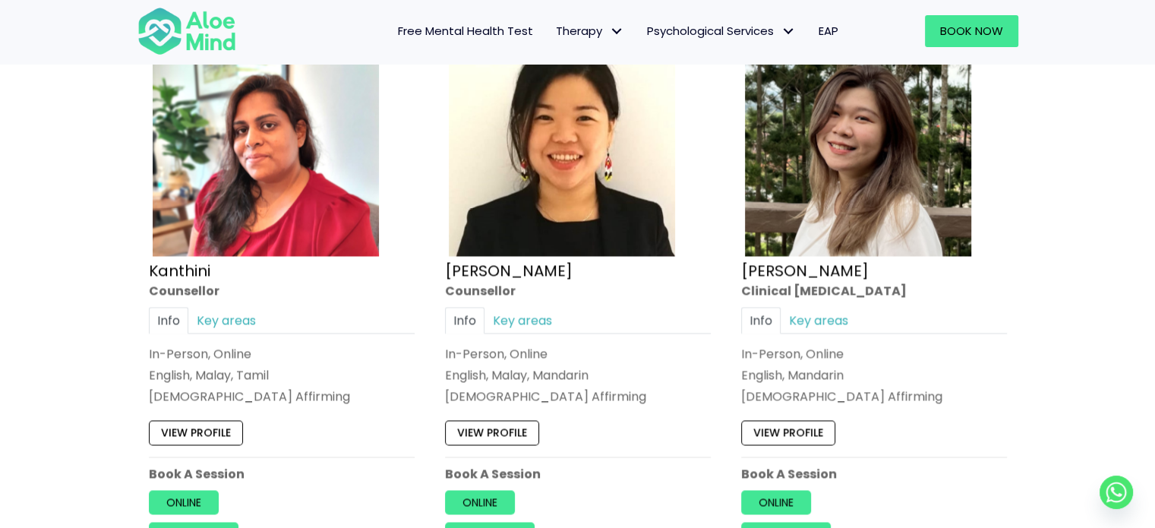
scroll to position [2639, 0]
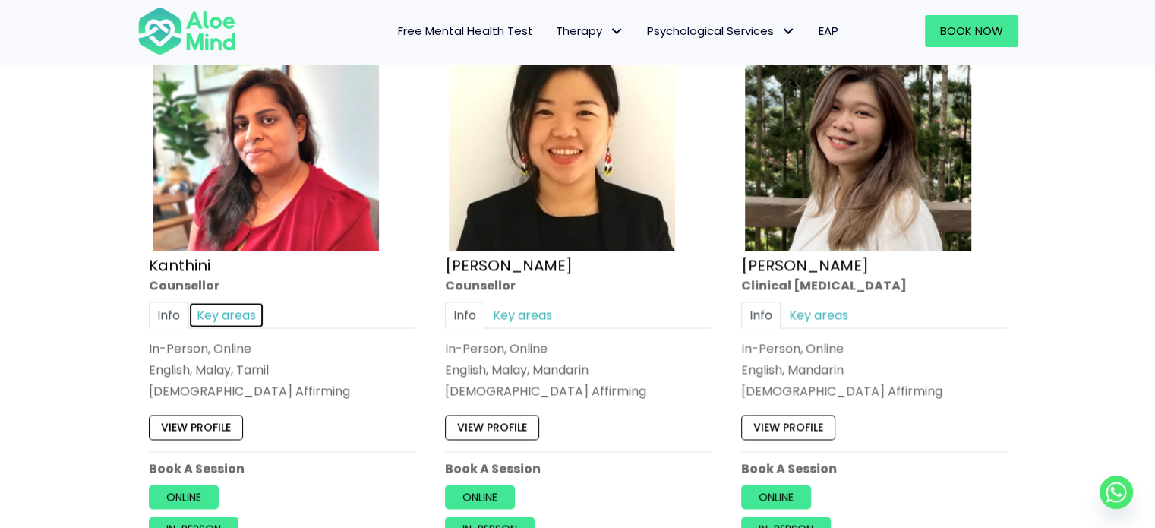
click at [249, 318] on link "Key areas" at bounding box center [226, 314] width 76 height 27
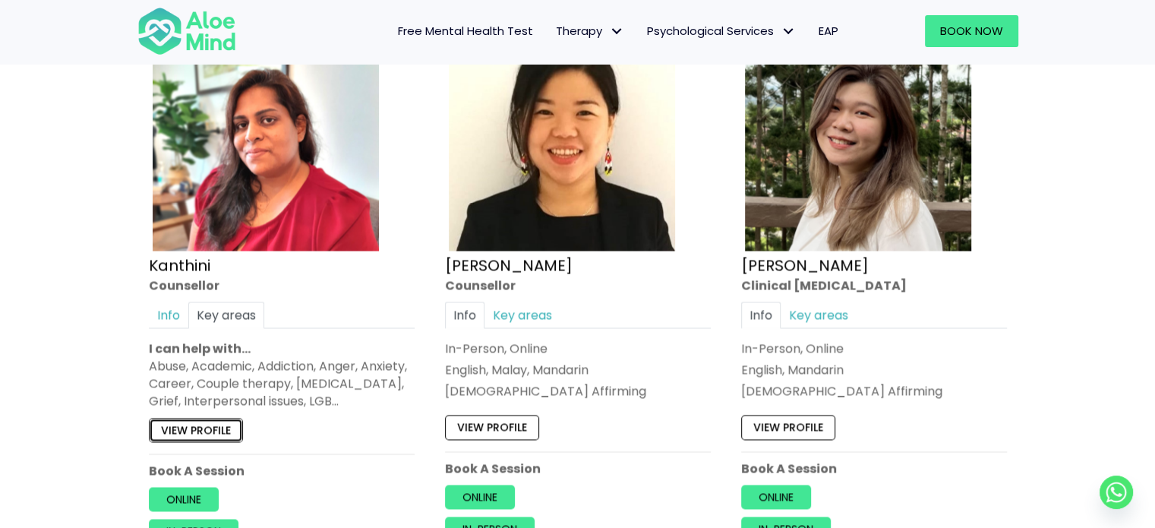
click at [216, 441] on link "View profile" at bounding box center [196, 429] width 94 height 24
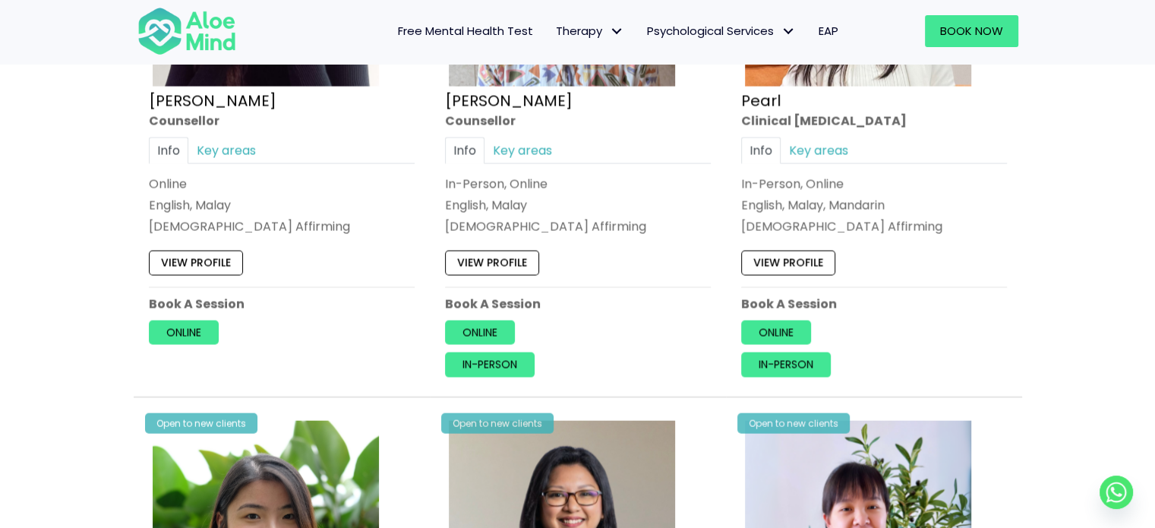
scroll to position [3361, 0]
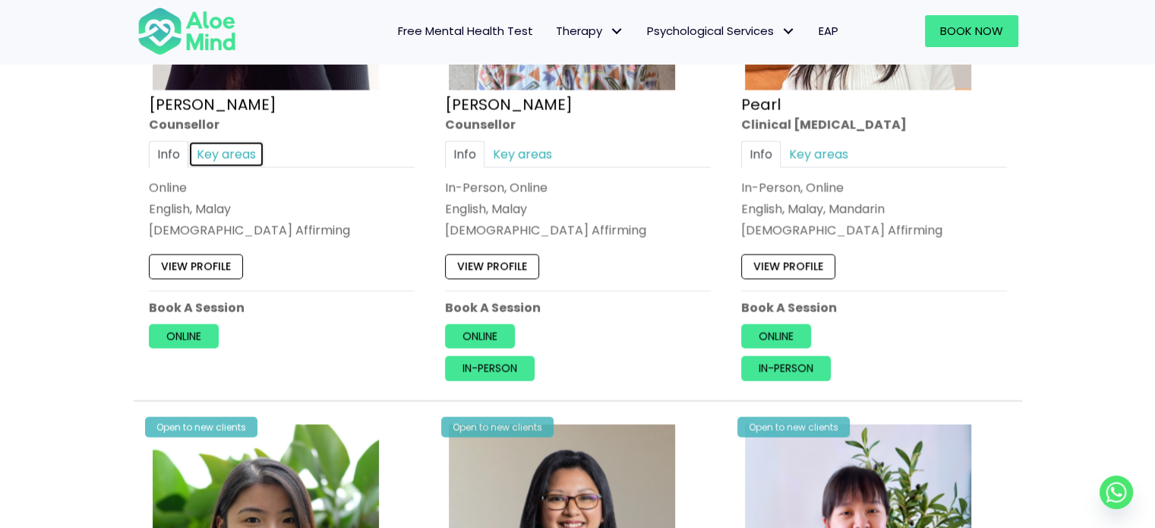
click at [231, 165] on link "Key areas" at bounding box center [226, 154] width 76 height 27
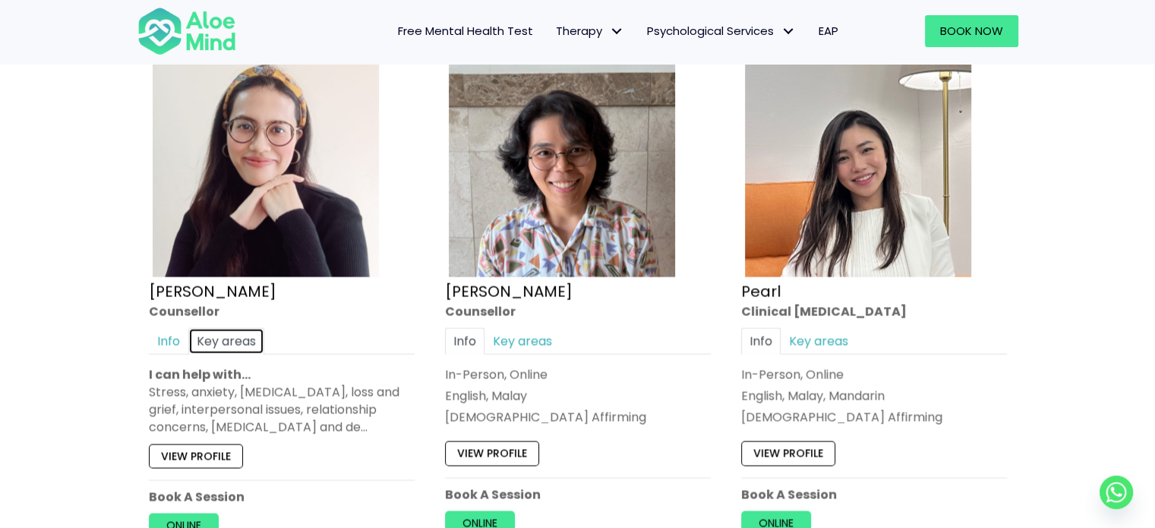
scroll to position [3174, 0]
click at [519, 353] on link "Key areas" at bounding box center [523, 342] width 76 height 27
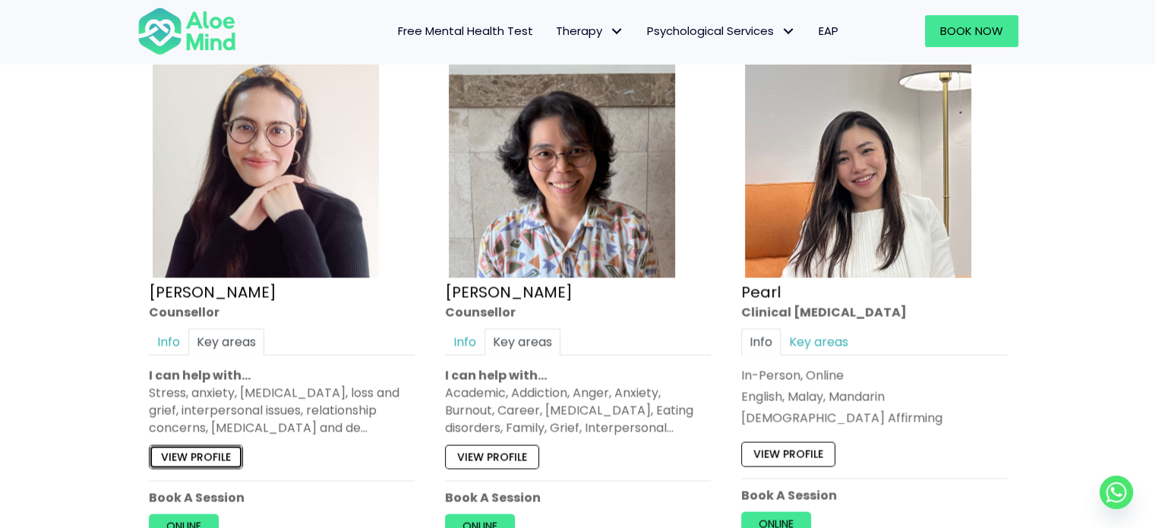
click at [190, 461] on link "View profile" at bounding box center [196, 457] width 94 height 24
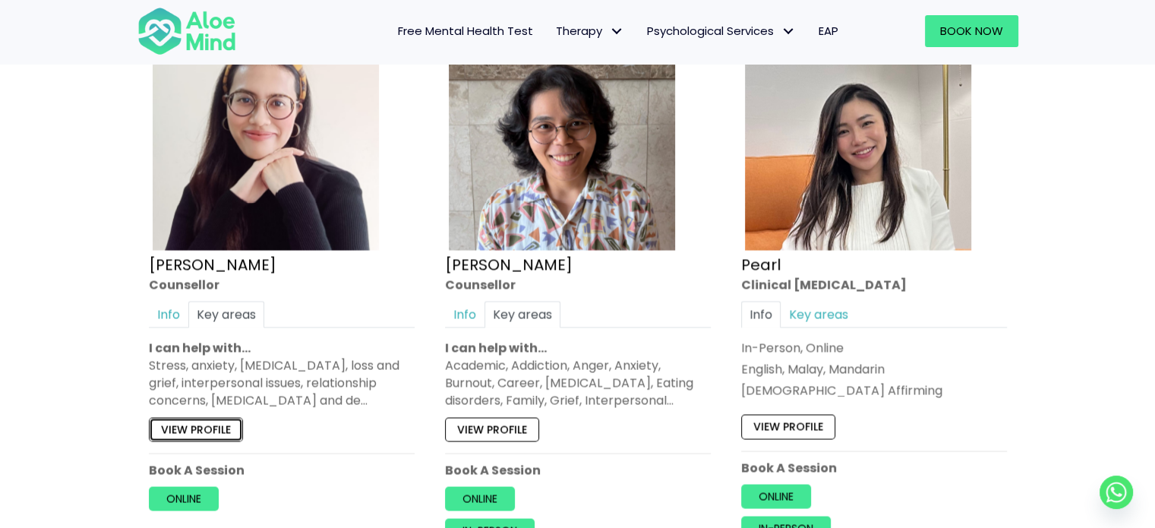
scroll to position [3198, 0]
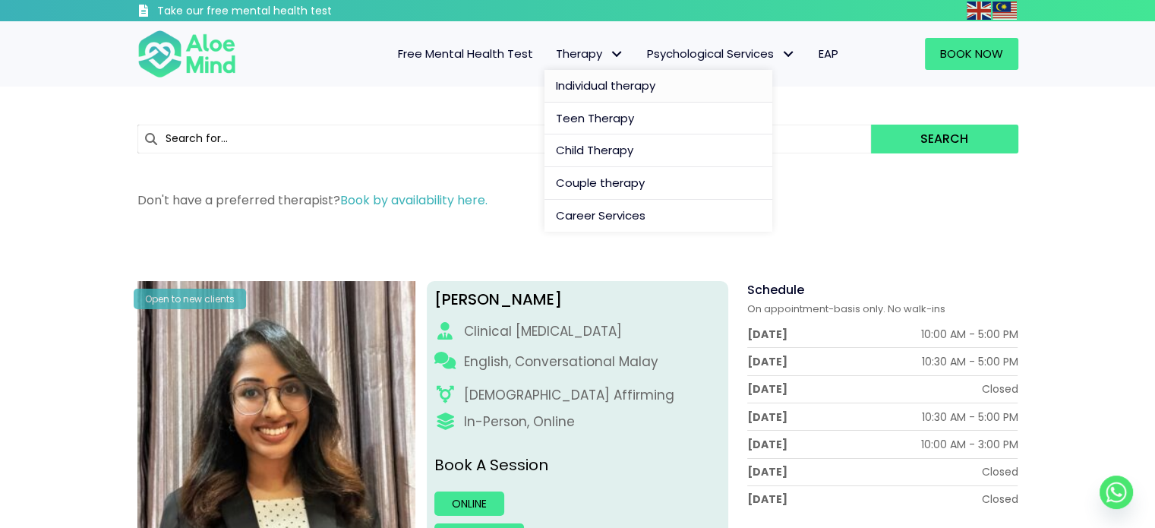
click at [604, 92] on span "Individual therapy" at bounding box center [605, 85] width 99 height 16
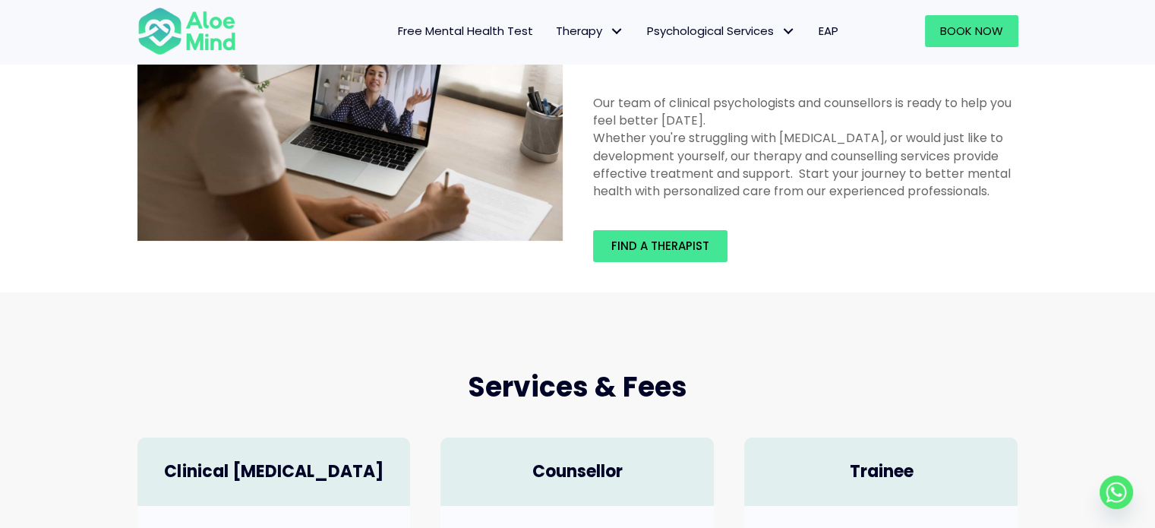
scroll to position [137, 0]
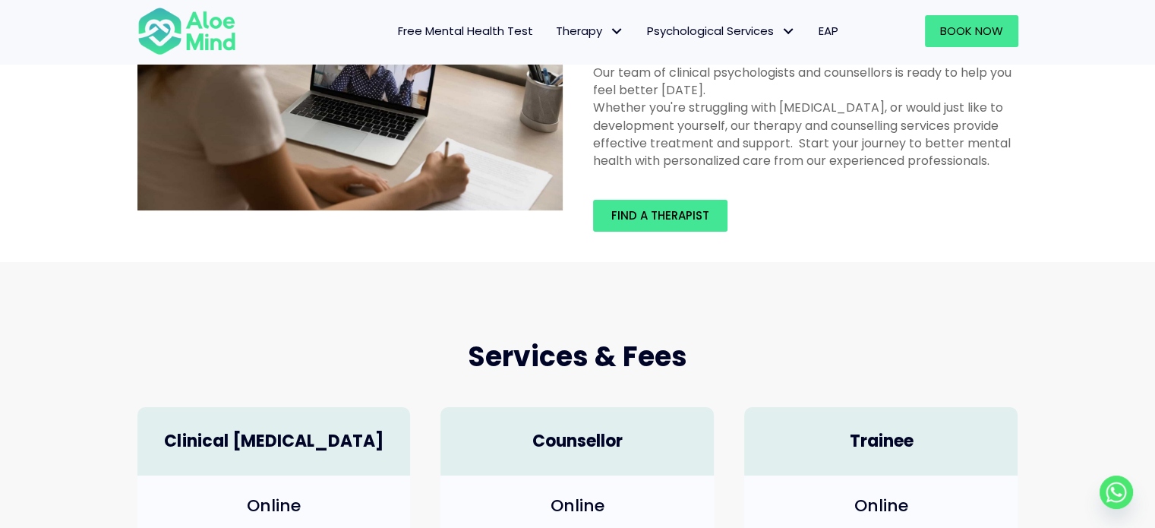
click at [664, 232] on div "Find a therapist" at bounding box center [806, 216] width 456 height 62
click at [664, 223] on span "Find a therapist" at bounding box center [660, 215] width 98 height 16
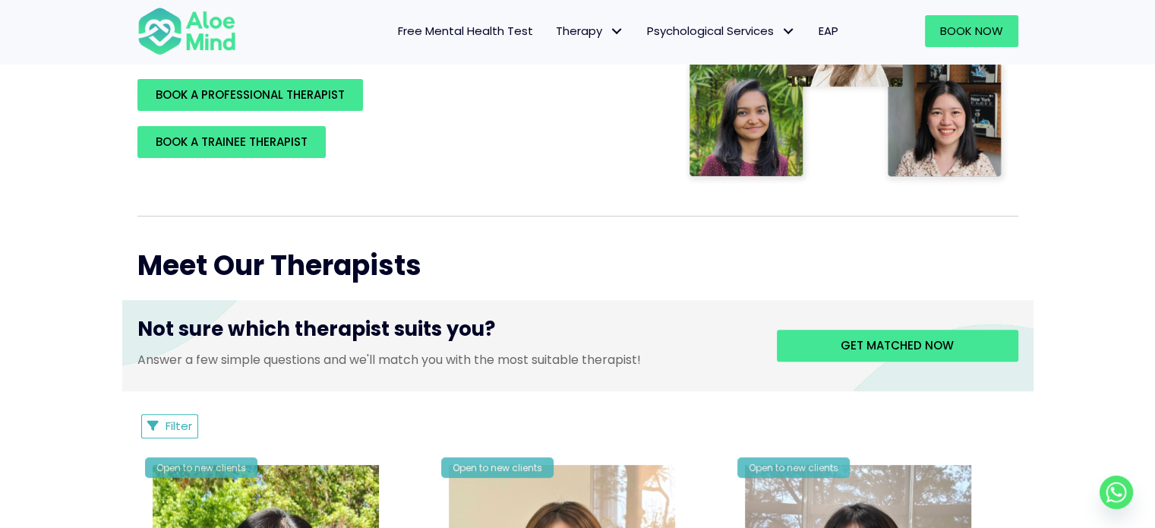
scroll to position [401, 0]
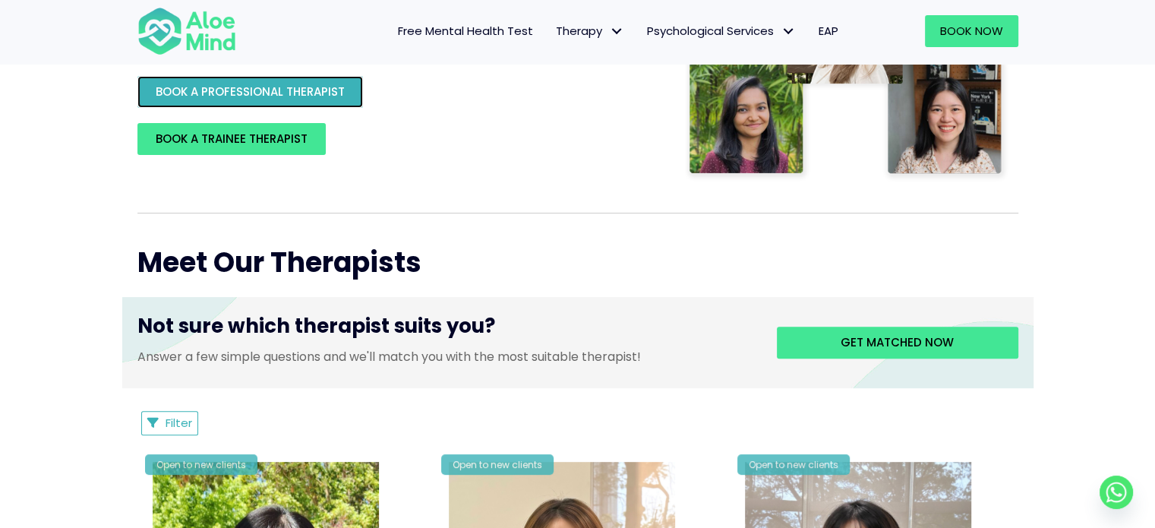
click at [350, 86] on link "BOOK A PROFESSIONAL THERAPIST" at bounding box center [250, 92] width 226 height 32
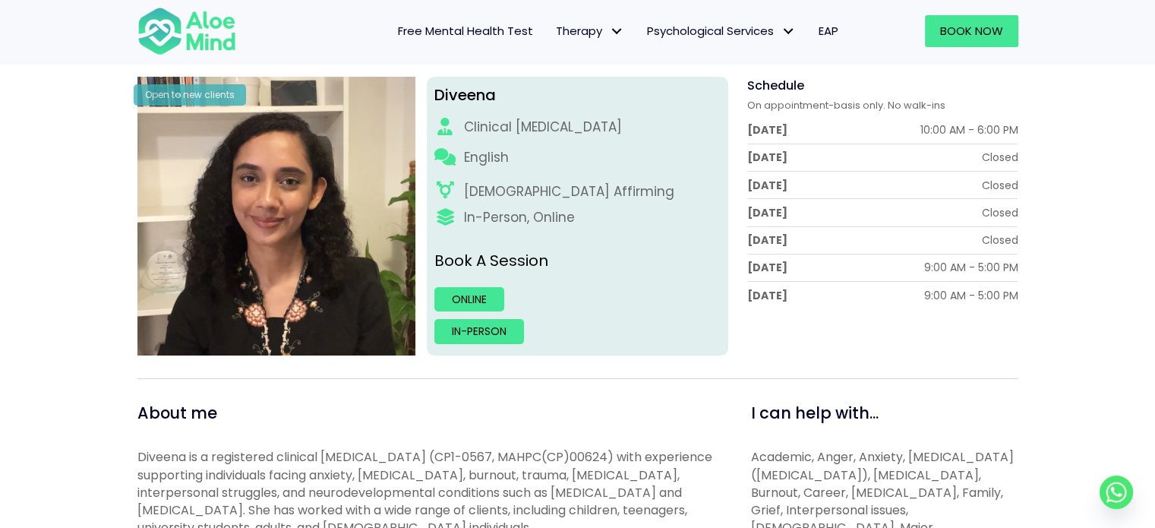
scroll to position [200, 0]
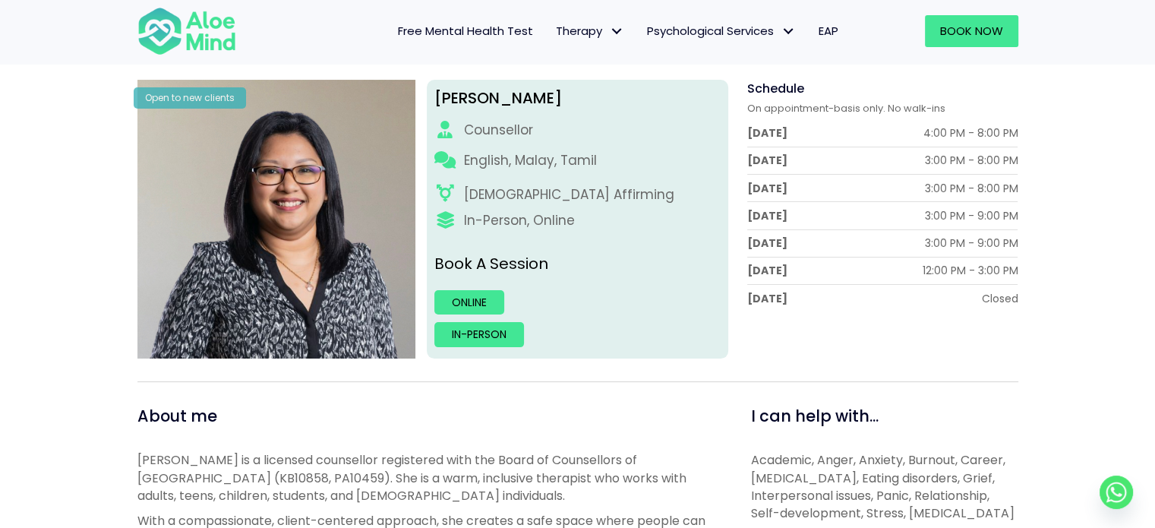
scroll to position [197, 0]
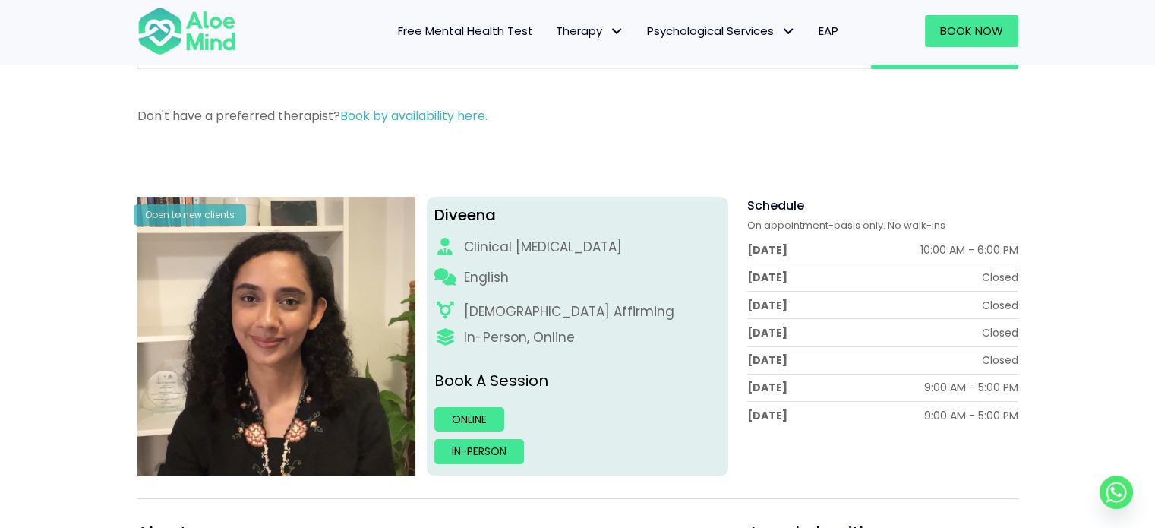
scroll to position [82, 0]
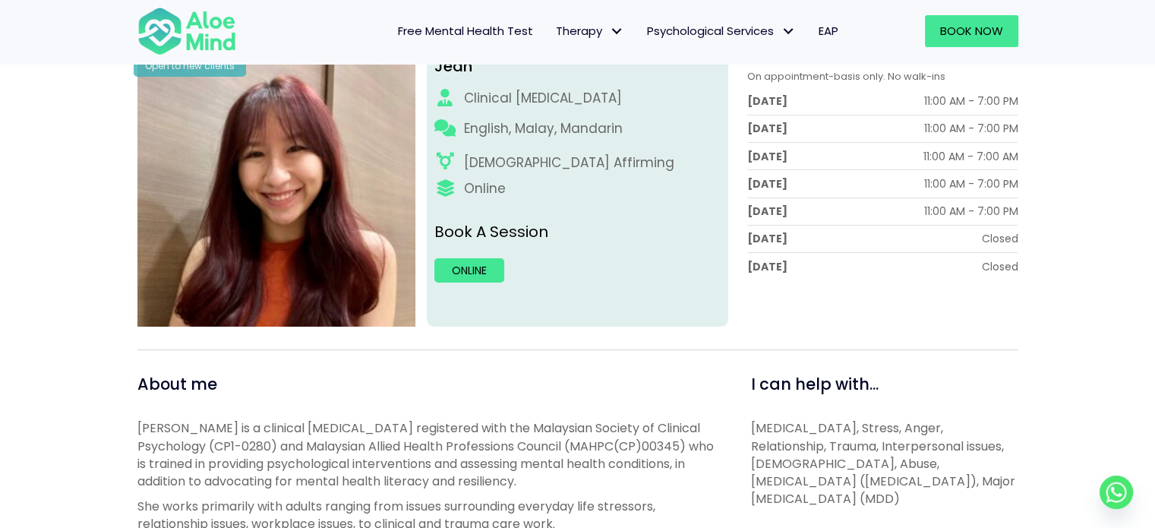
scroll to position [242, 0]
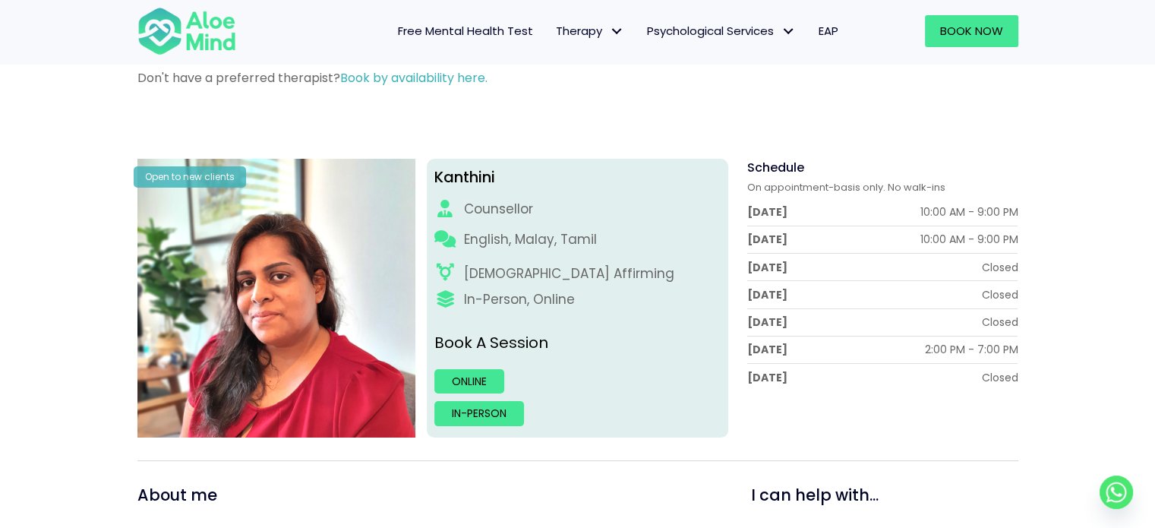
scroll to position [118, 0]
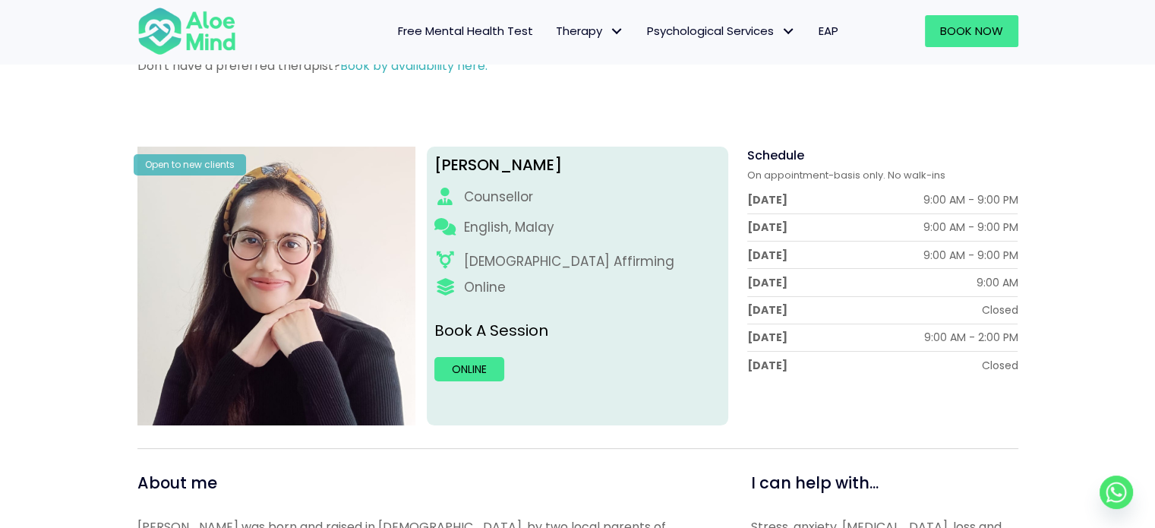
scroll to position [138, 0]
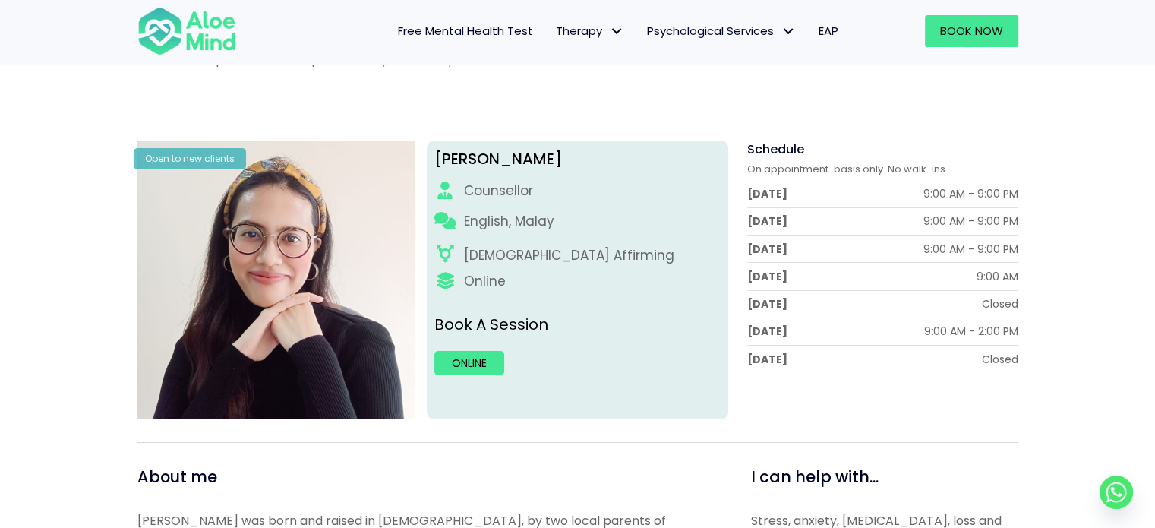
click at [716, 226] on div "English, Malay" at bounding box center [577, 225] width 286 height 27
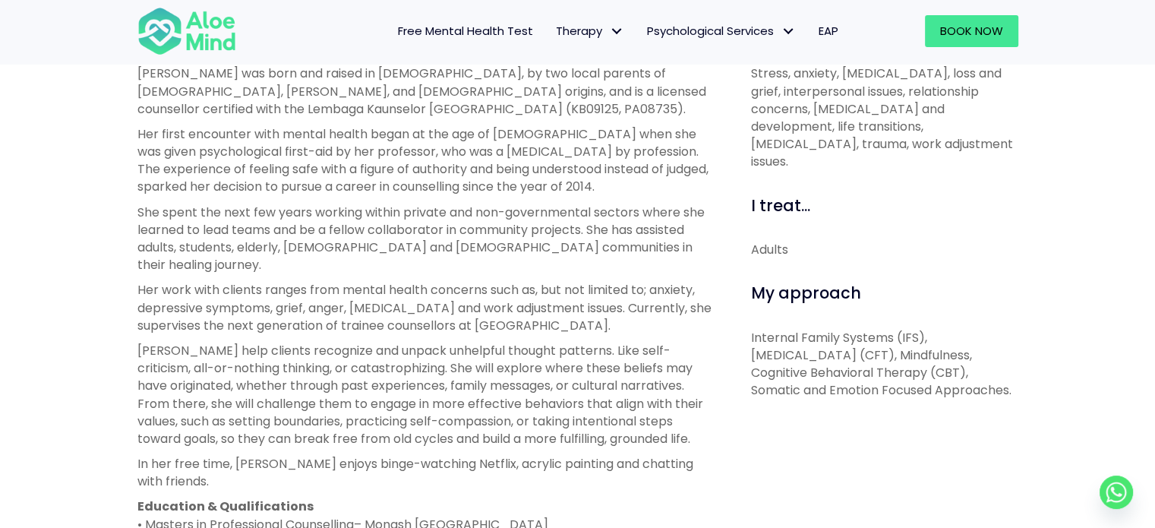
scroll to position [586, 0]
click at [563, 407] on p "[PERSON_NAME] help clients recognize and unpack unhelpful thought patterns. Lik…" at bounding box center [426, 394] width 579 height 106
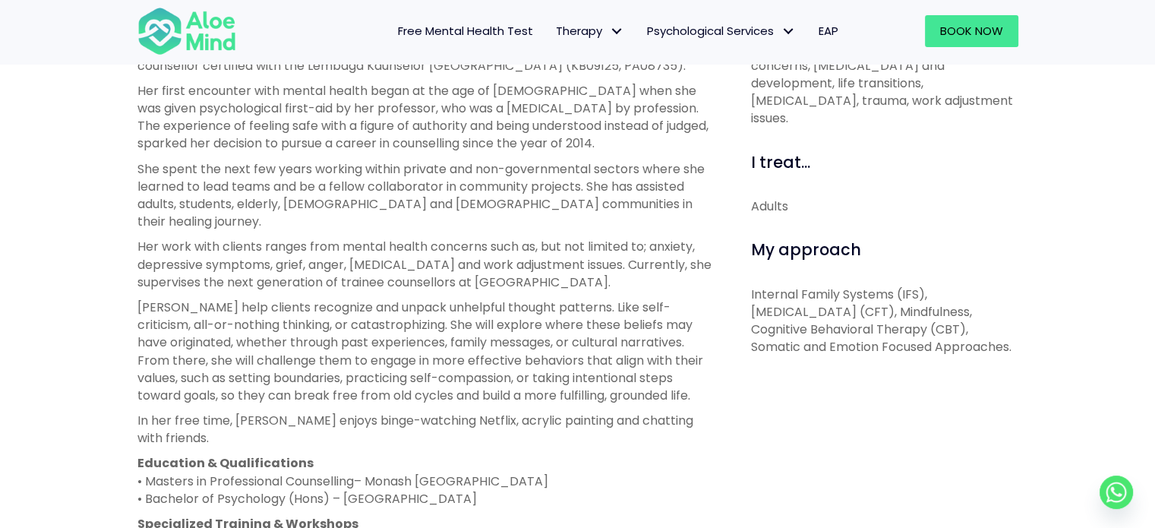
scroll to position [629, 0]
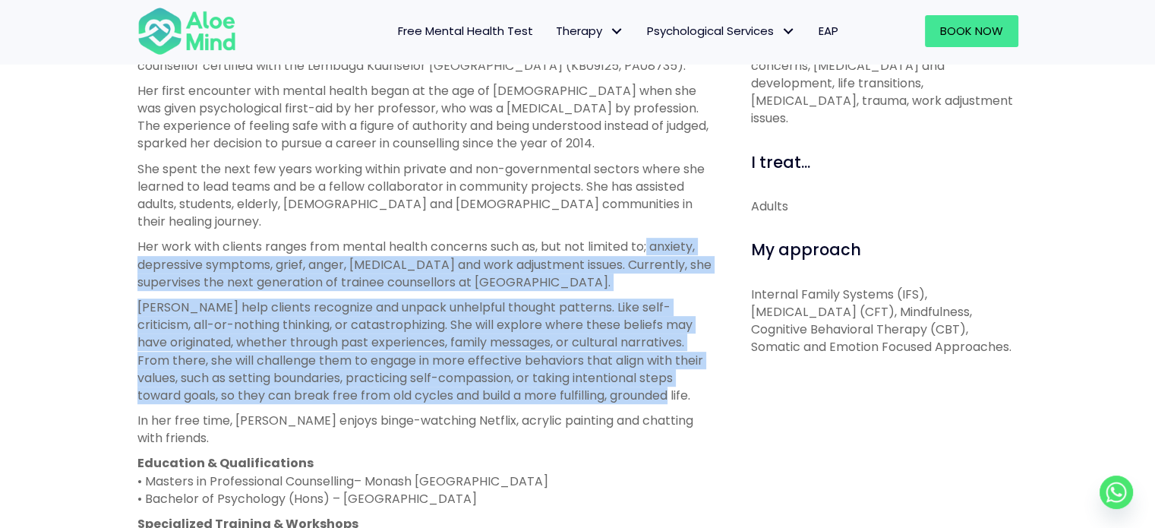
drag, startPoint x: 649, startPoint y: 226, endPoint x: 703, endPoint y: 374, distance: 158.3
click at [703, 374] on div "Natasha was born and raised in Malaysia, by two local parents of Chinese, Baba …" at bounding box center [426, 298] width 579 height 554
copy div "anxiety, depressive symptoms, grief, anger, suicidal ideations and work adjustm…"
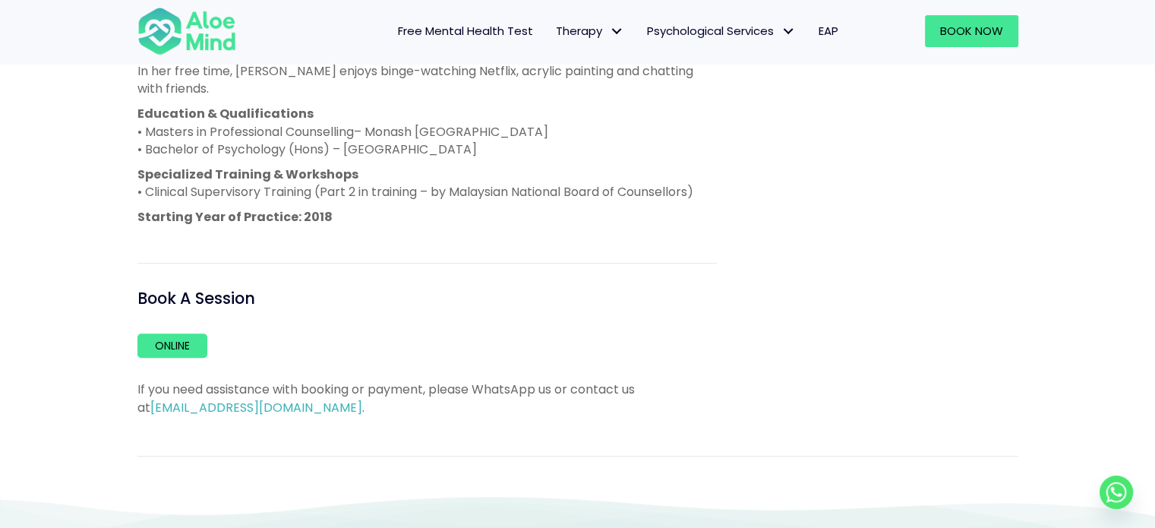
scroll to position [978, 0]
click at [172, 333] on link "Online" at bounding box center [172, 345] width 70 height 24
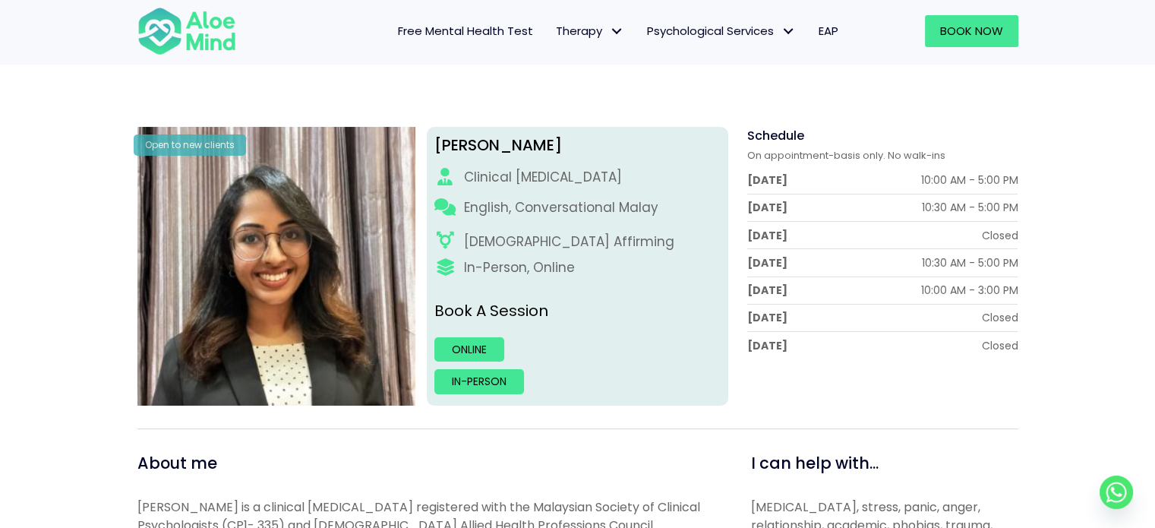
scroll to position [158, 0]
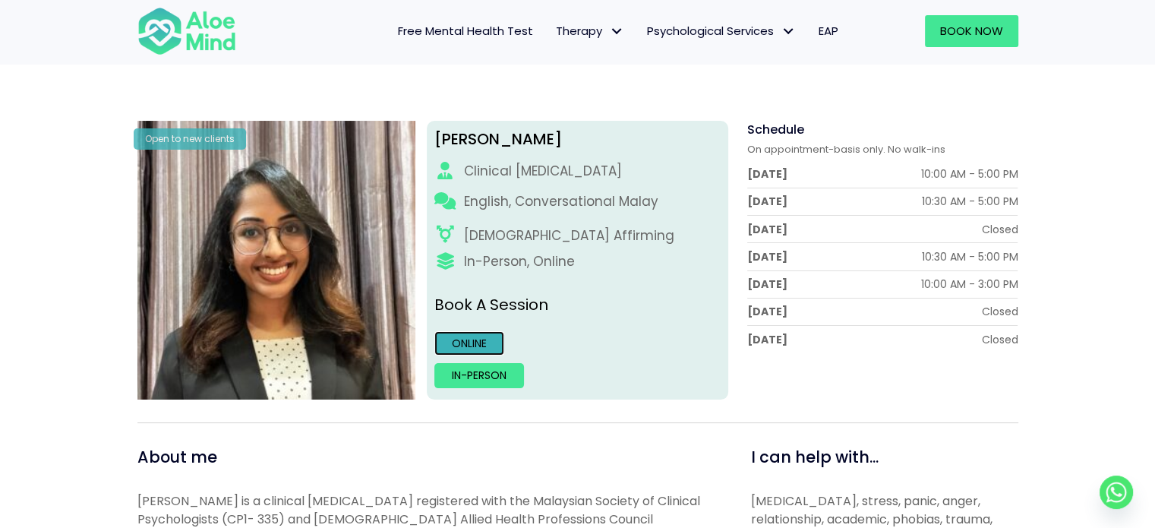
click at [481, 344] on link "Online" at bounding box center [469, 343] width 70 height 24
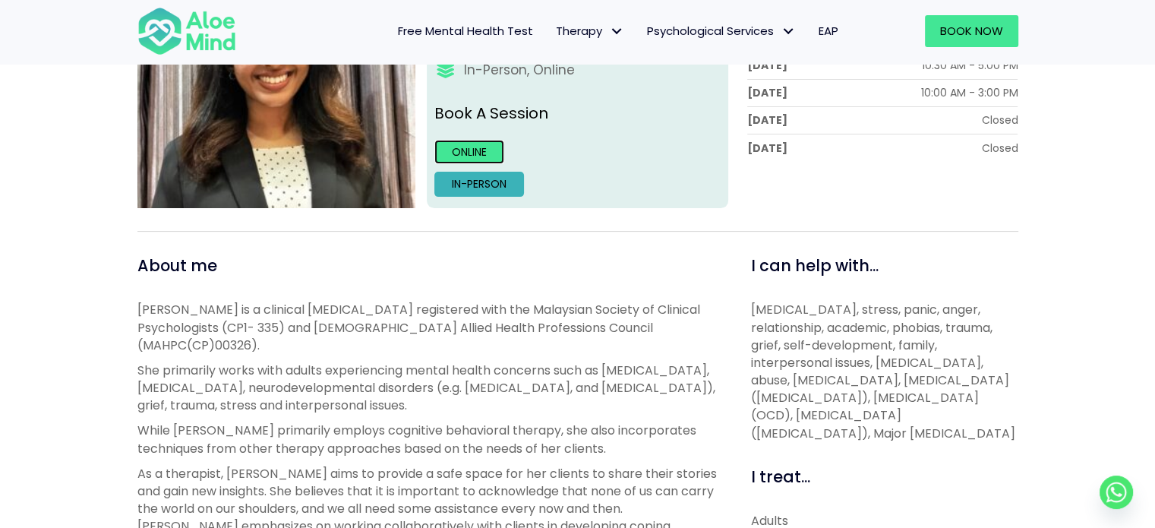
scroll to position [346, 0]
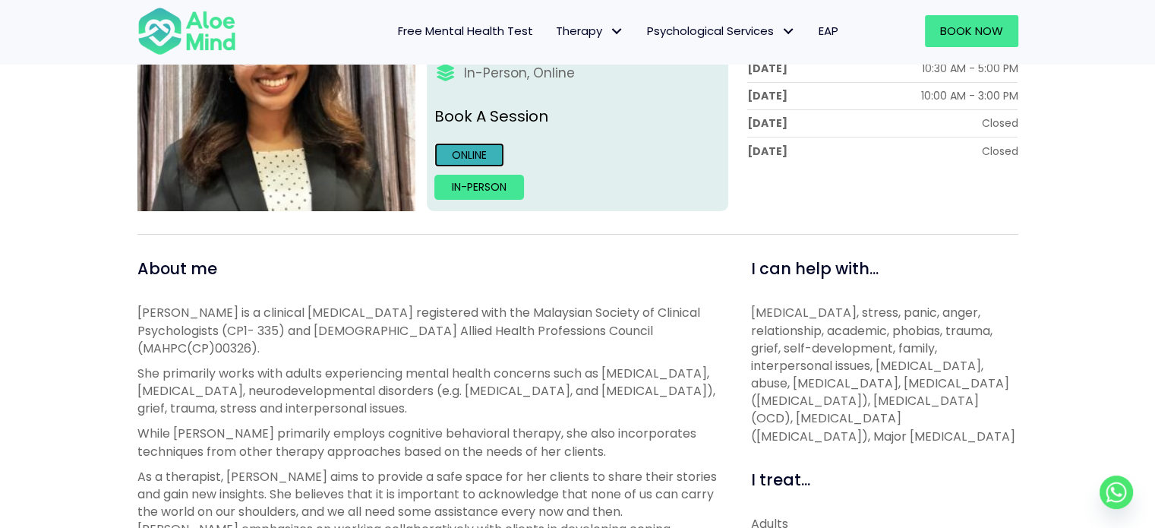
click at [478, 159] on link "Online" at bounding box center [469, 155] width 70 height 24
click at [465, 160] on link "Online" at bounding box center [469, 155] width 70 height 24
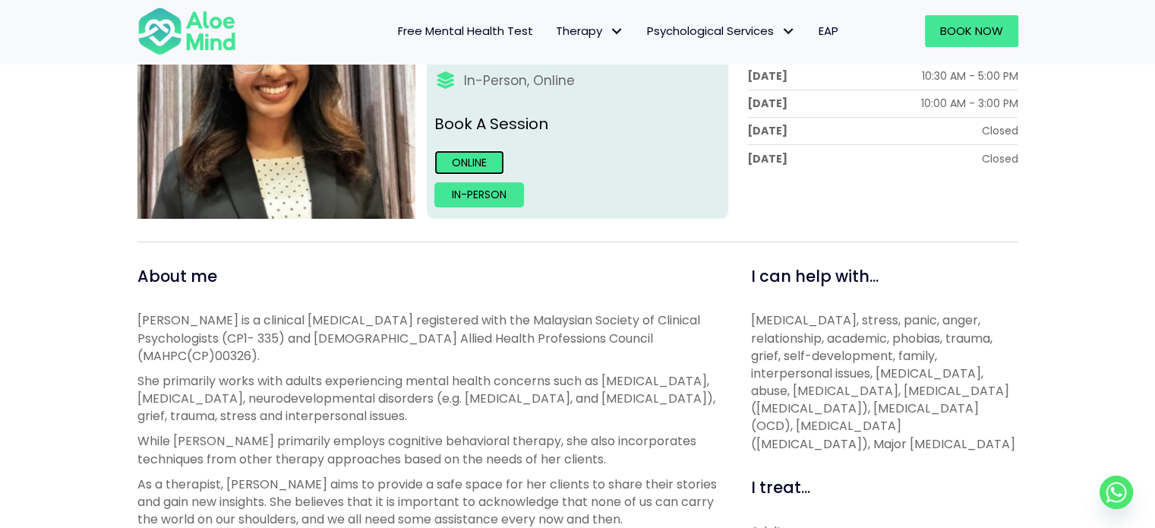
scroll to position [336, 0]
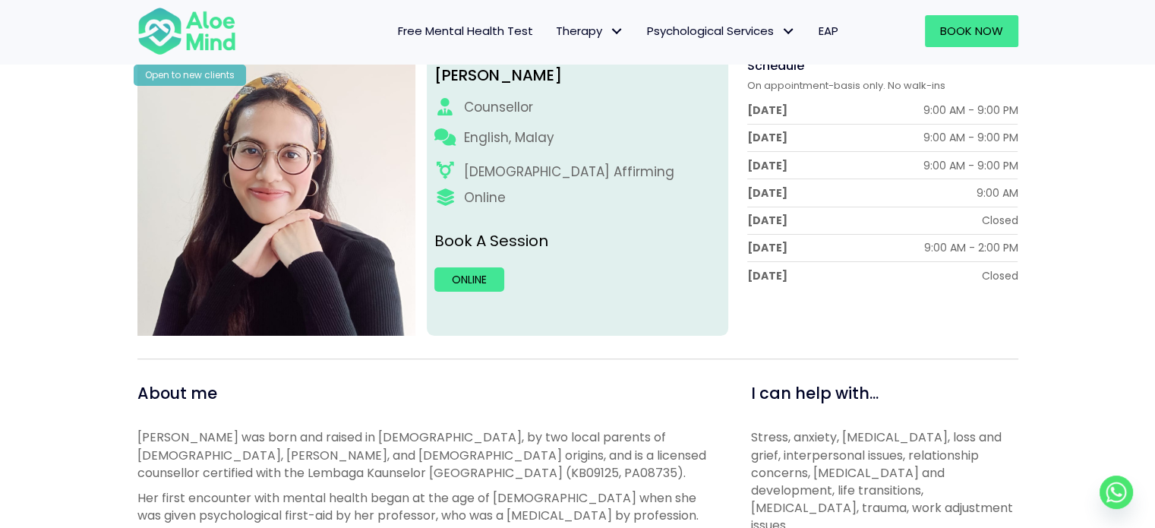
scroll to position [221, 0]
click at [476, 282] on link "Online" at bounding box center [469, 280] width 70 height 24
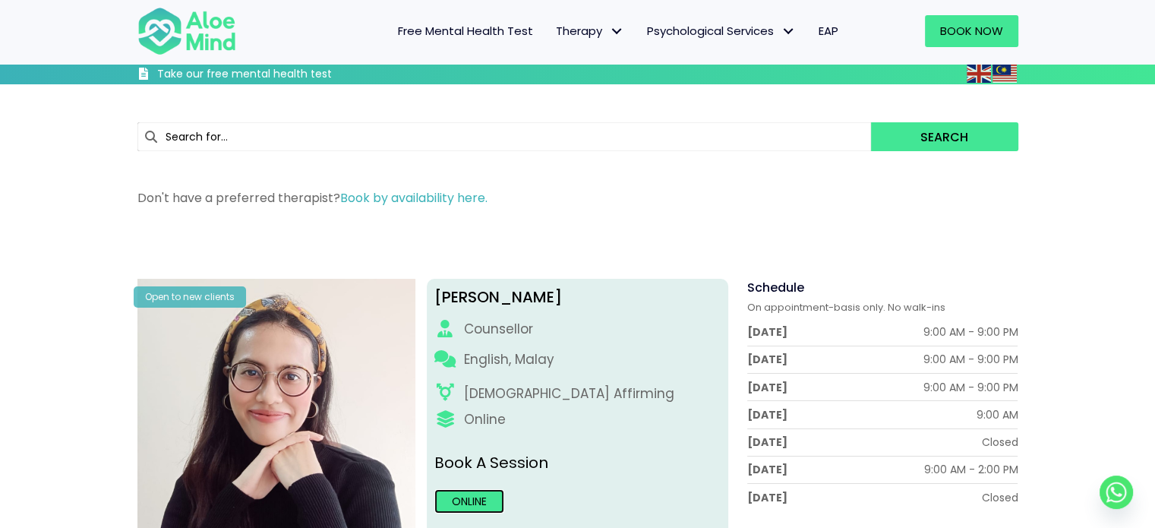
scroll to position [361, 0]
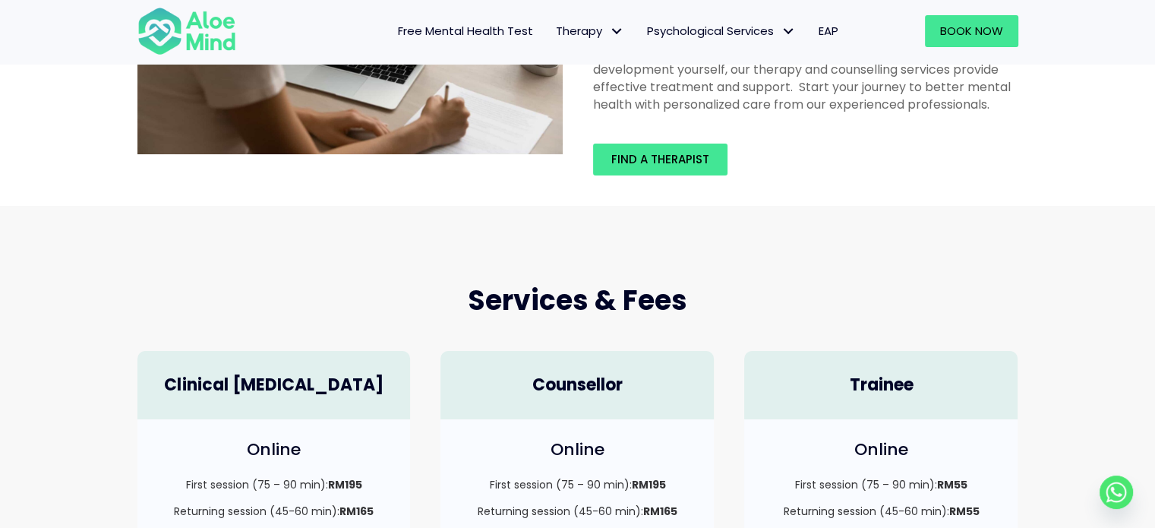
scroll to position [191, 0]
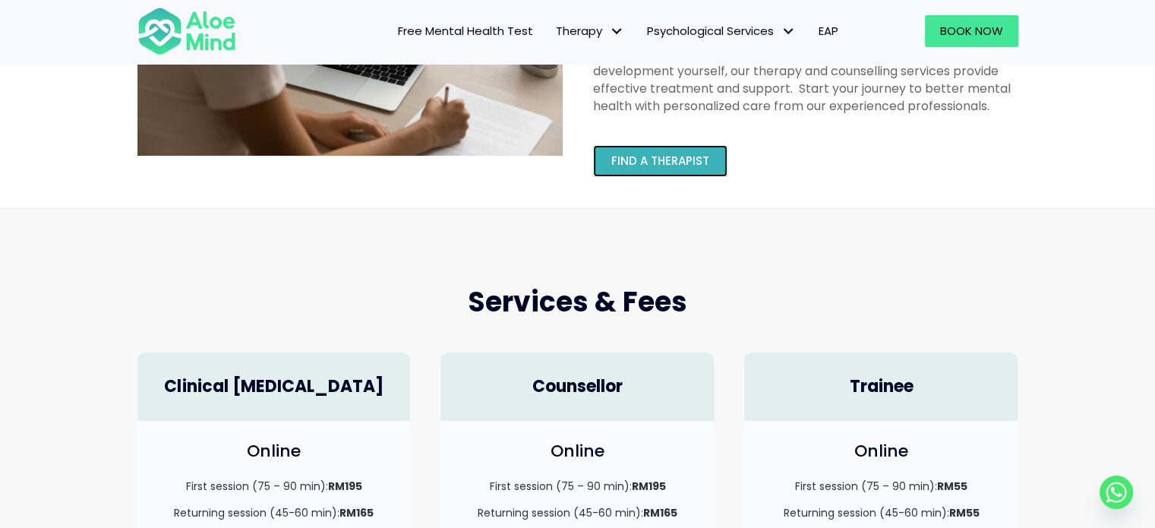
click at [669, 165] on span "Find a therapist" at bounding box center [660, 161] width 98 height 16
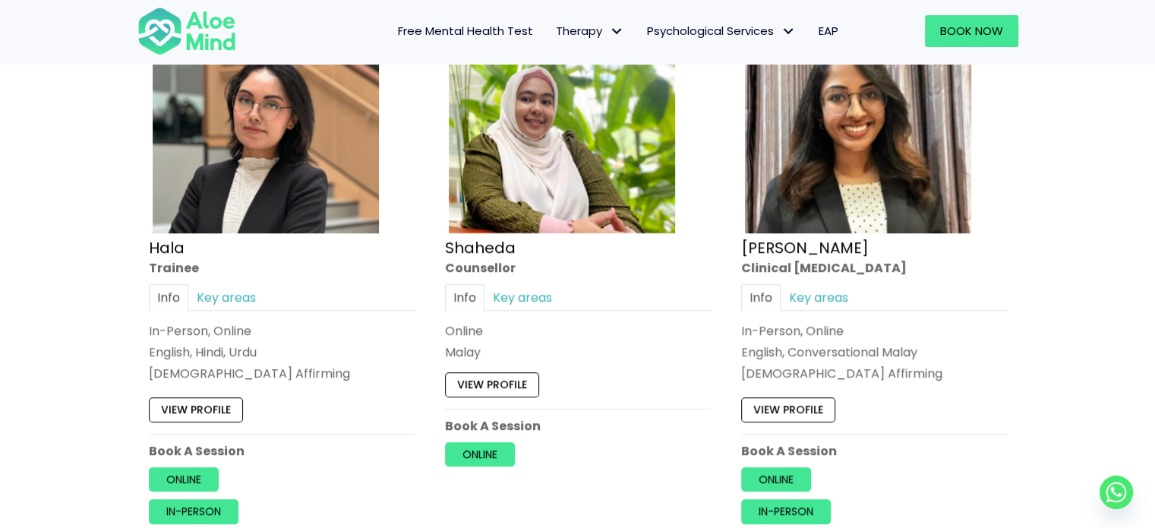
scroll to position [1414, 0]
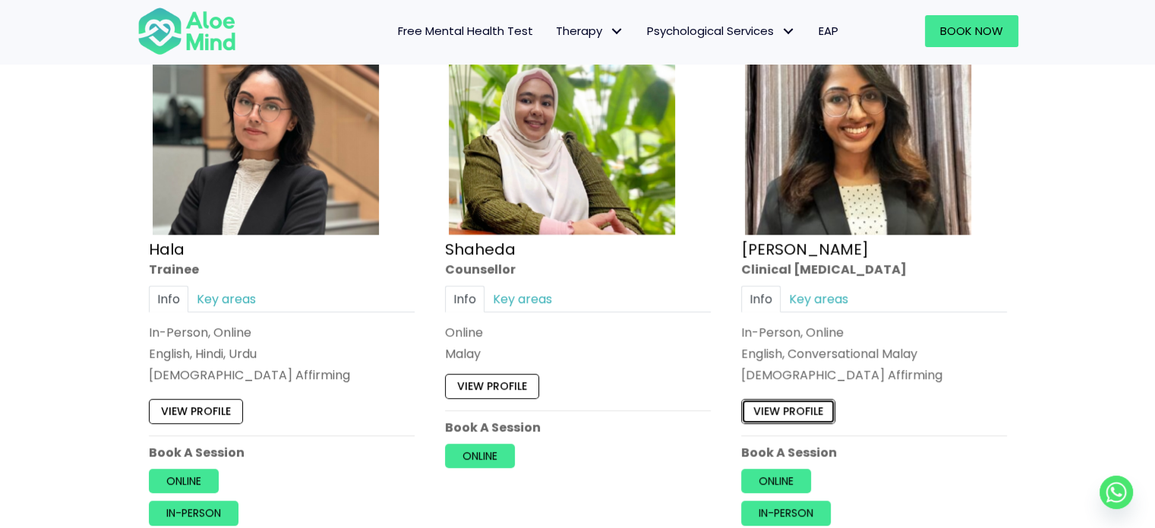
click at [759, 404] on link "View profile" at bounding box center [788, 411] width 94 height 24
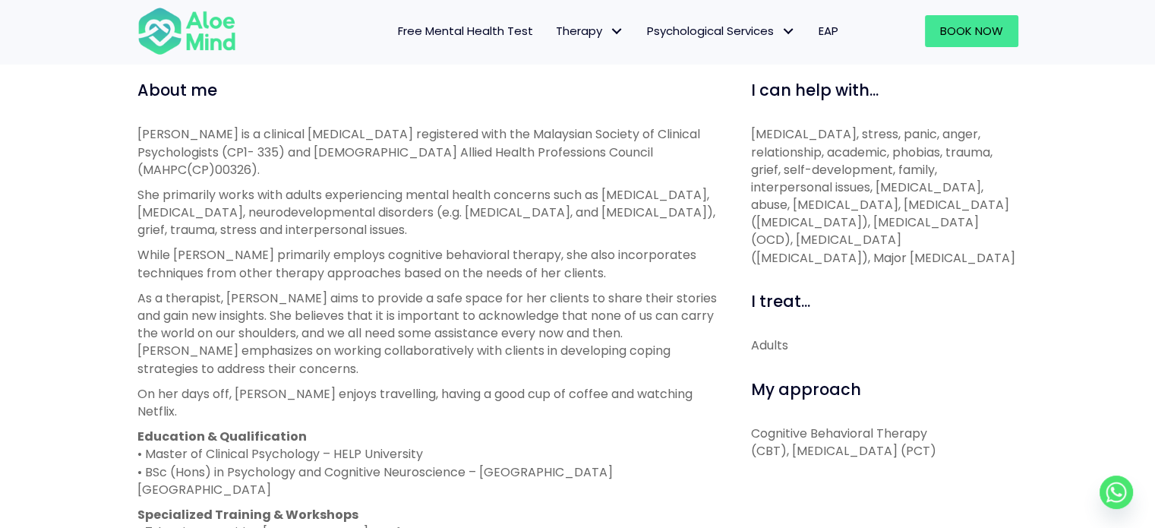
scroll to position [525, 0]
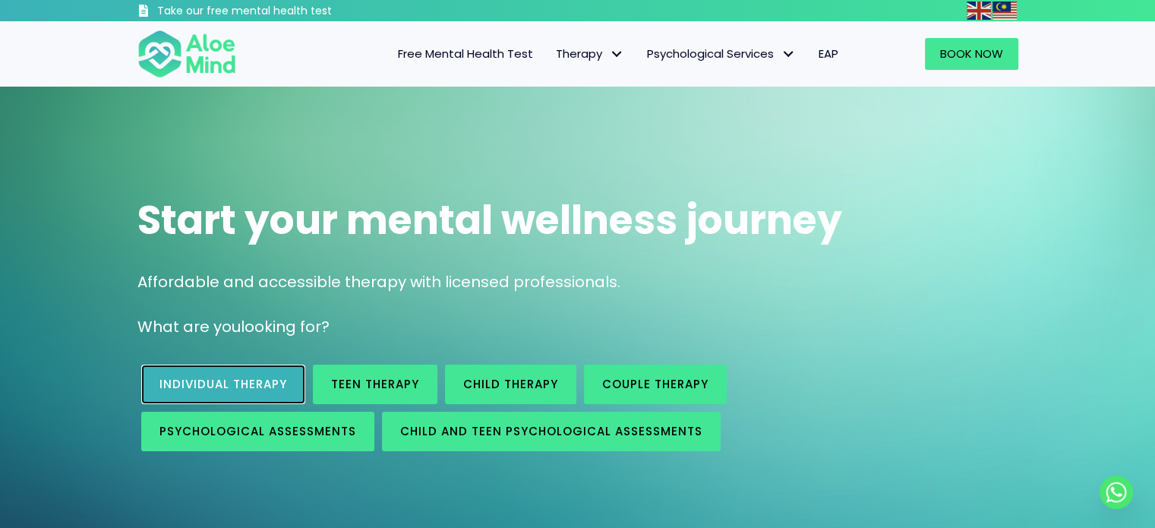
click at [245, 378] on span "Individual therapy" at bounding box center [223, 384] width 128 height 16
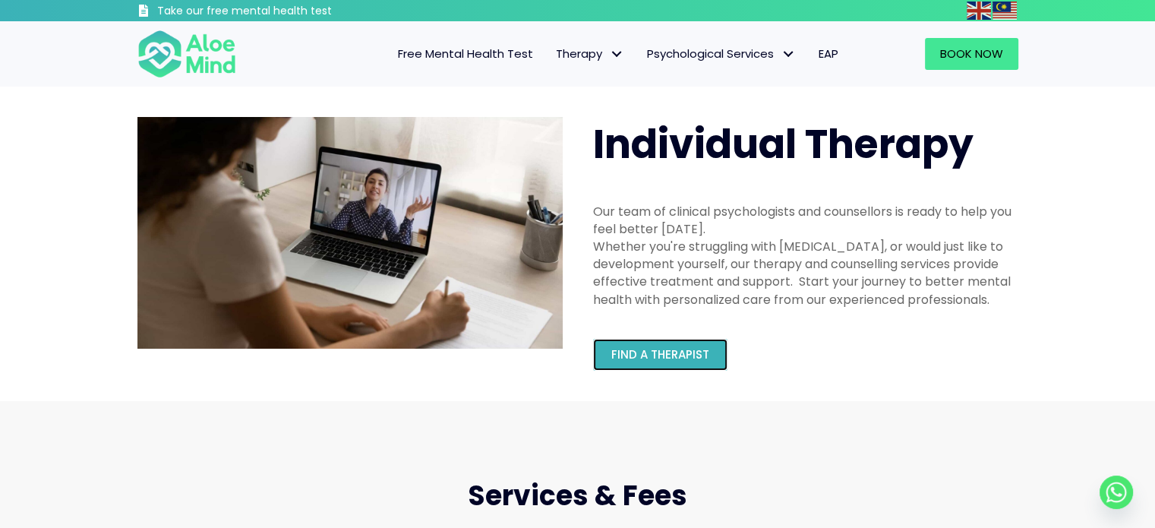
click at [661, 346] on link "Find a therapist" at bounding box center [660, 355] width 134 height 32
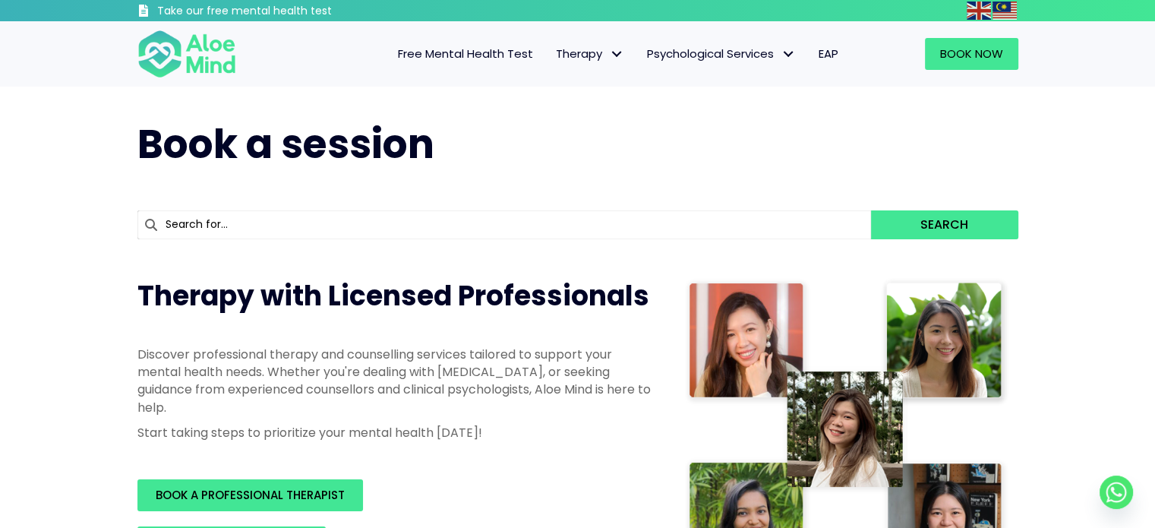
scroll to position [139, 0]
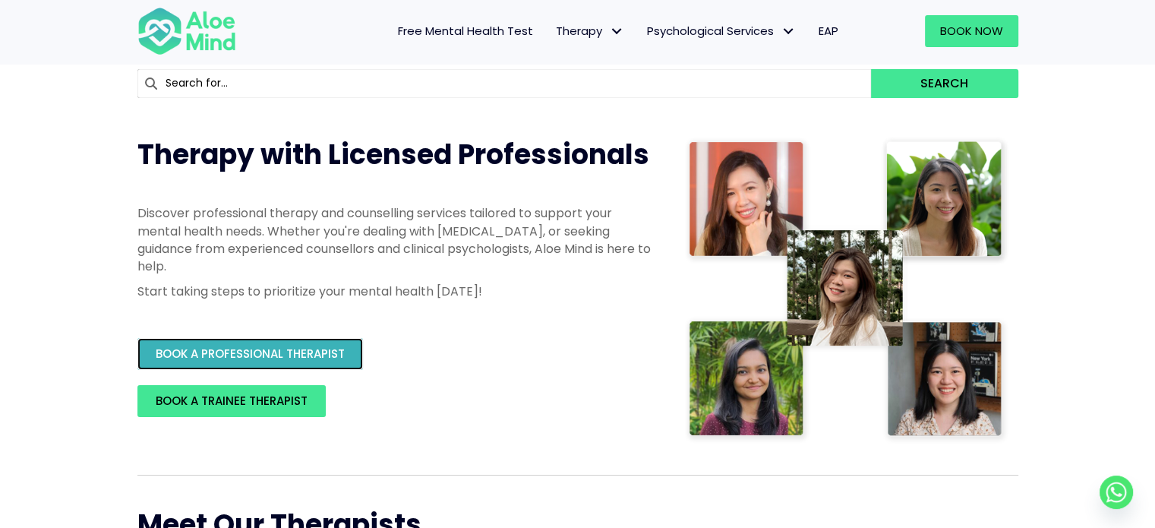
click at [316, 365] on link "BOOK A PROFESSIONAL THERAPIST" at bounding box center [250, 354] width 226 height 32
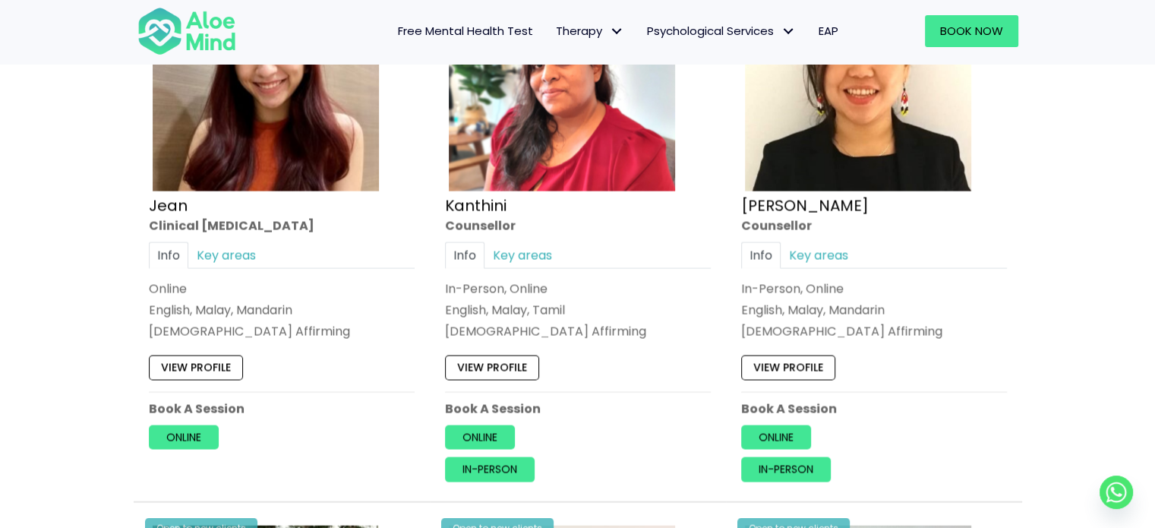
scroll to position [3177, 0]
click at [508, 374] on link "View profile" at bounding box center [492, 369] width 94 height 24
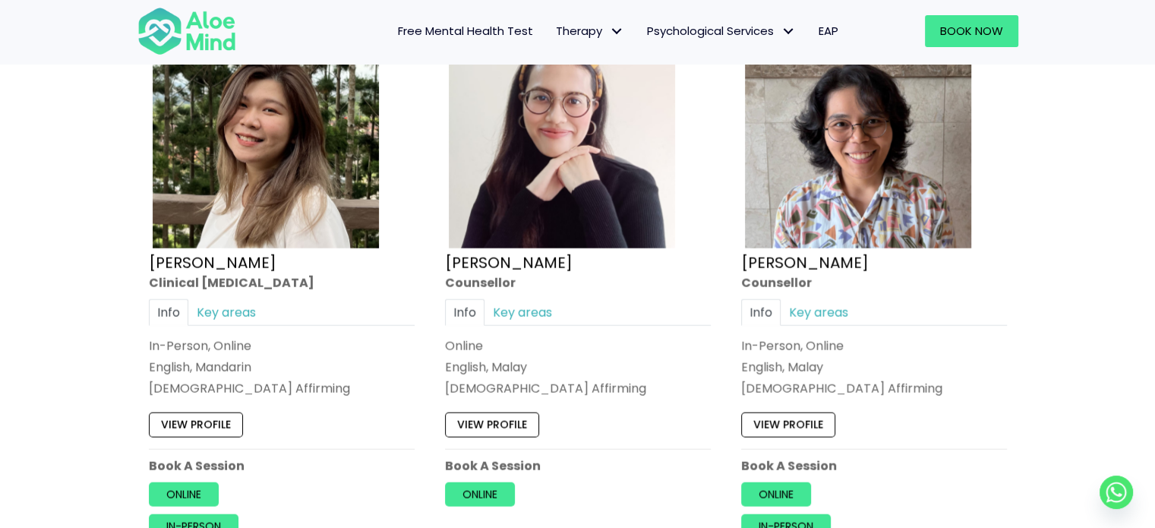
scroll to position [3775, 0]
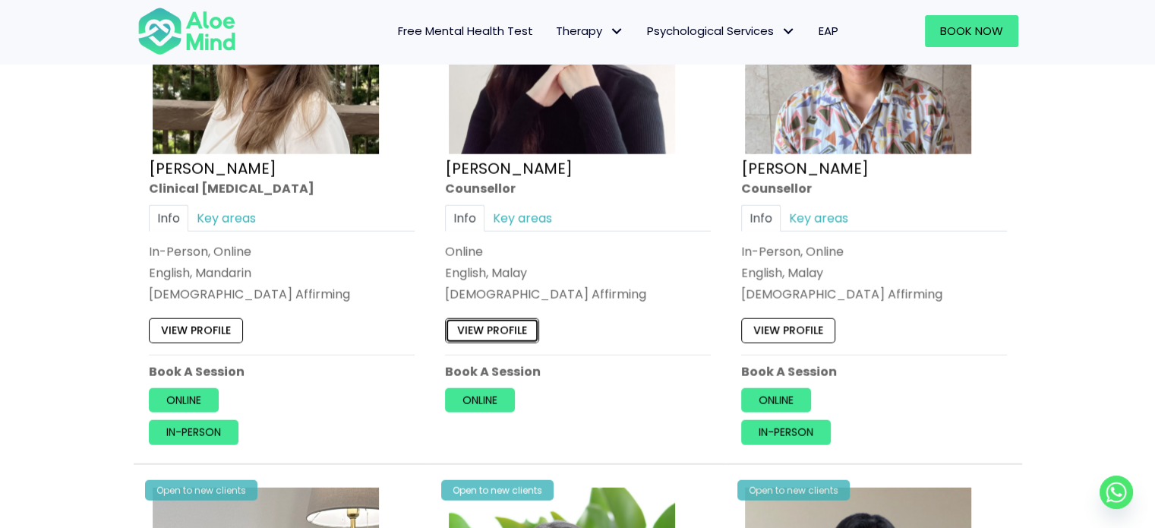
click at [504, 333] on link "View profile" at bounding box center [492, 330] width 94 height 24
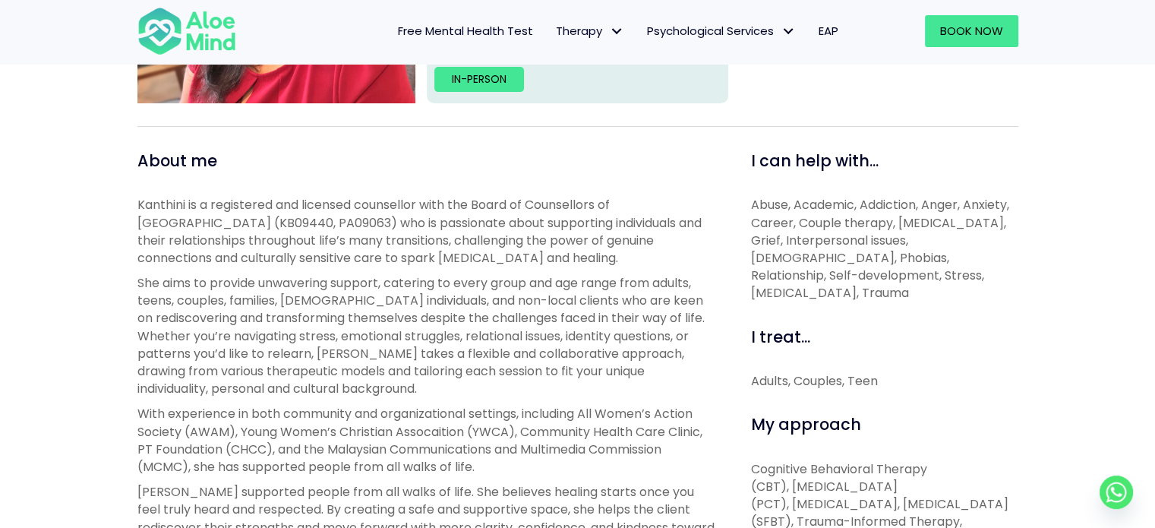
scroll to position [455, 0]
click at [870, 427] on div "My approach Cognitive Behavioral Therapy (CBT), [MEDICAL_DATA] (PCT), [MEDICAL_…" at bounding box center [884, 497] width 267 height 170
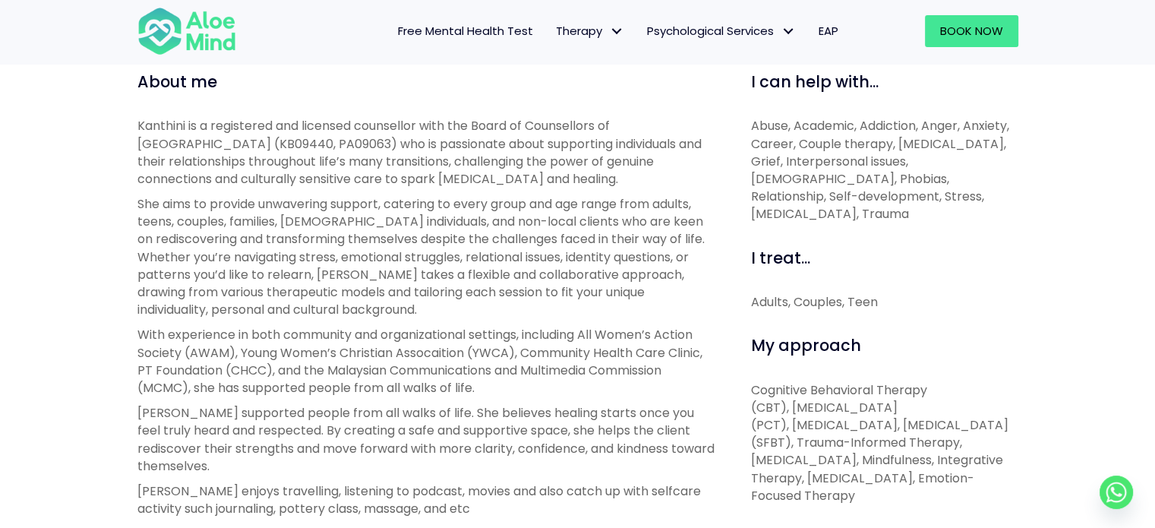
scroll to position [532, 0]
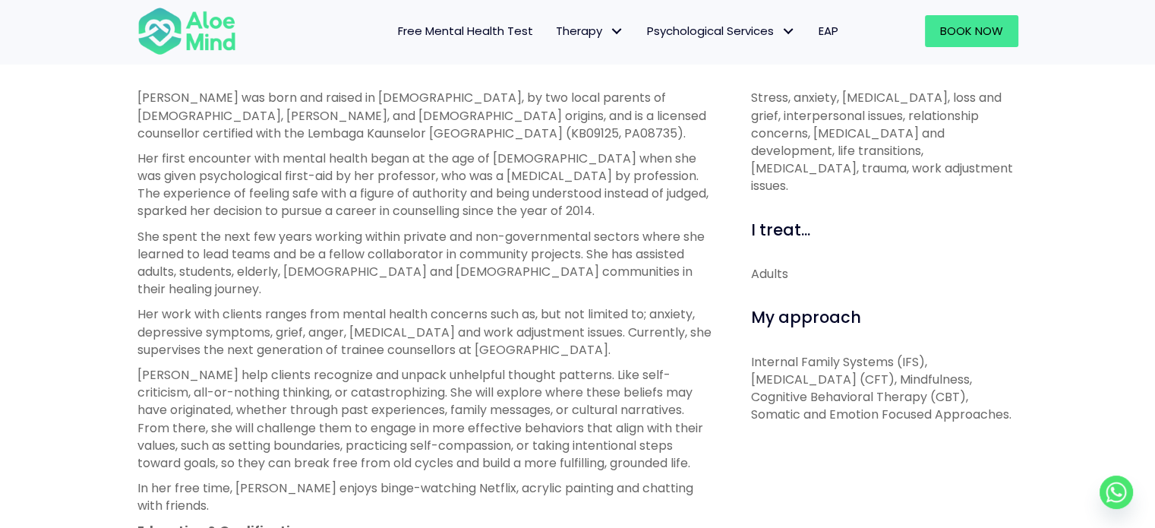
scroll to position [564, 0]
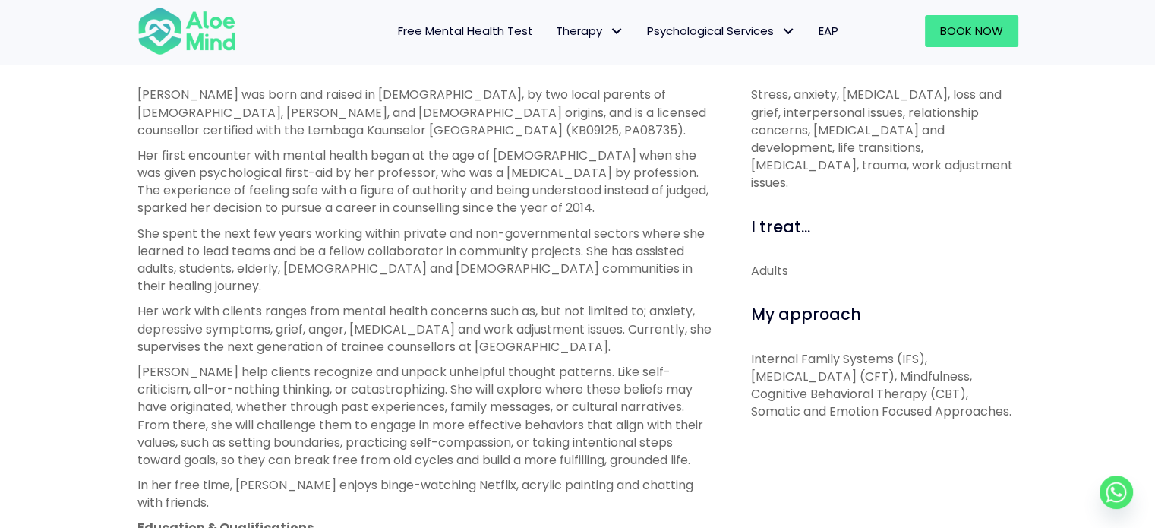
click at [317, 373] on p "Natasha help clients recognize and unpack unhelpful thought patterns. Like self…" at bounding box center [426, 416] width 579 height 106
click at [319, 371] on p "Natasha help clients recognize and unpack unhelpful thought patterns. Like self…" at bounding box center [426, 416] width 579 height 106
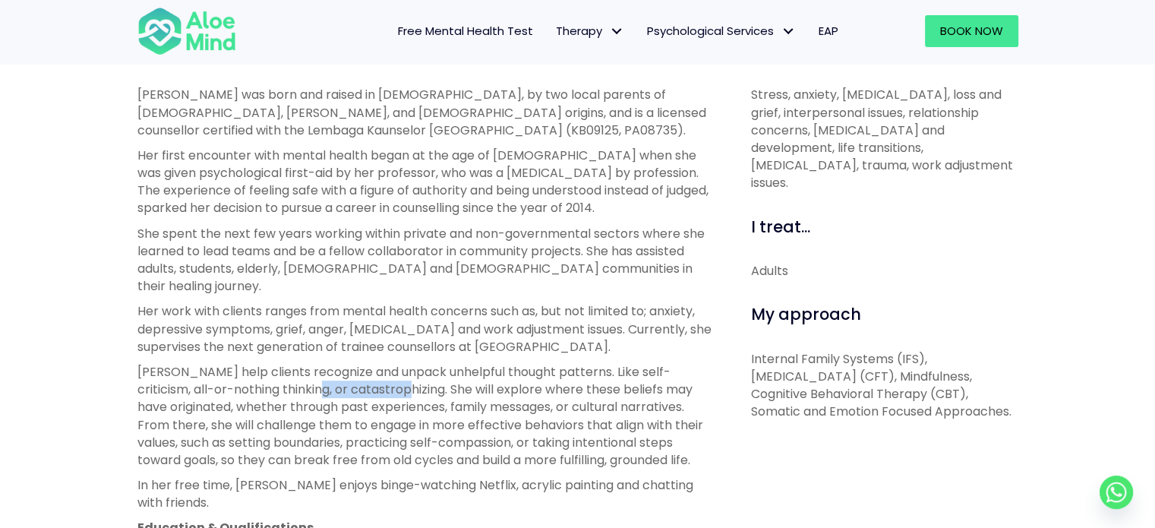
copy p "catastrophizing"
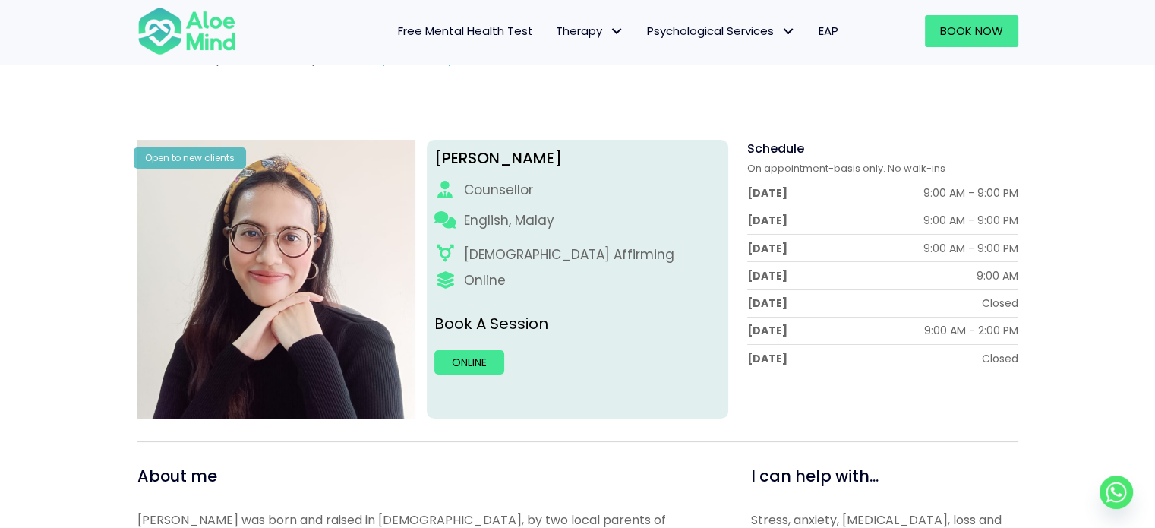
scroll to position [136, 0]
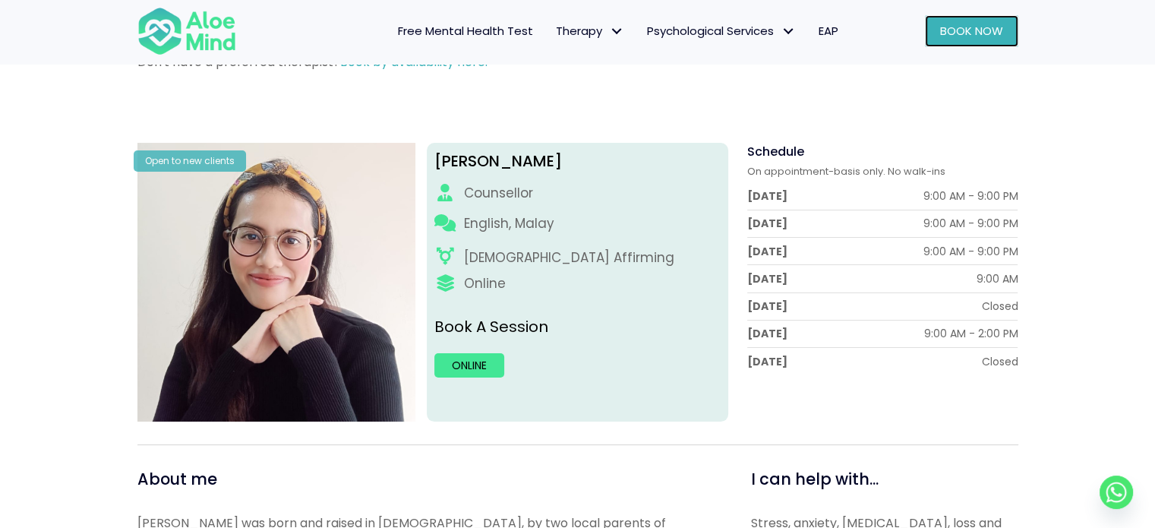
click at [964, 24] on span "Book Now" at bounding box center [971, 31] width 63 height 16
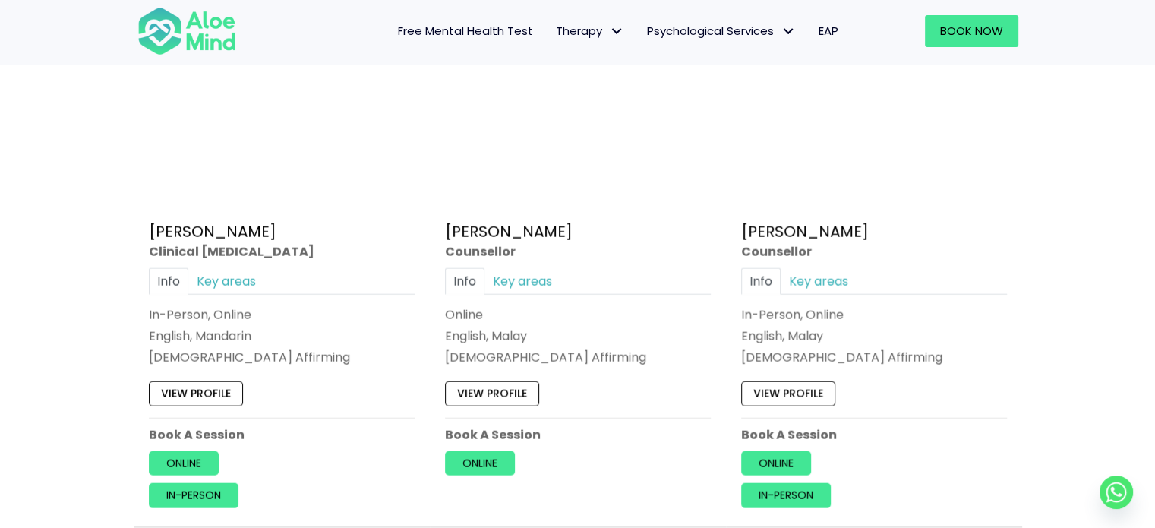
scroll to position [3714, 0]
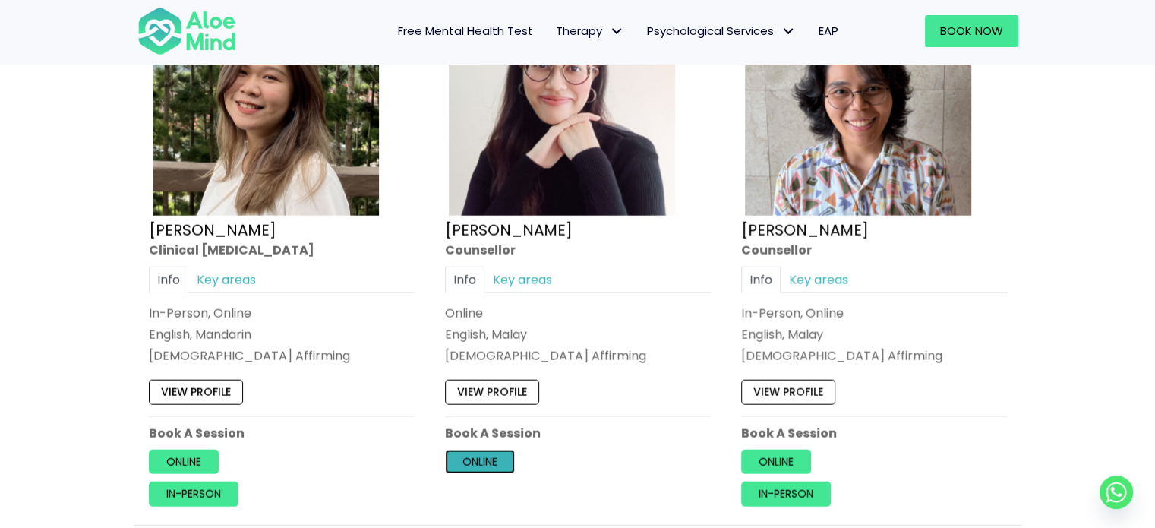
click at [480, 474] on link "Online" at bounding box center [480, 462] width 70 height 24
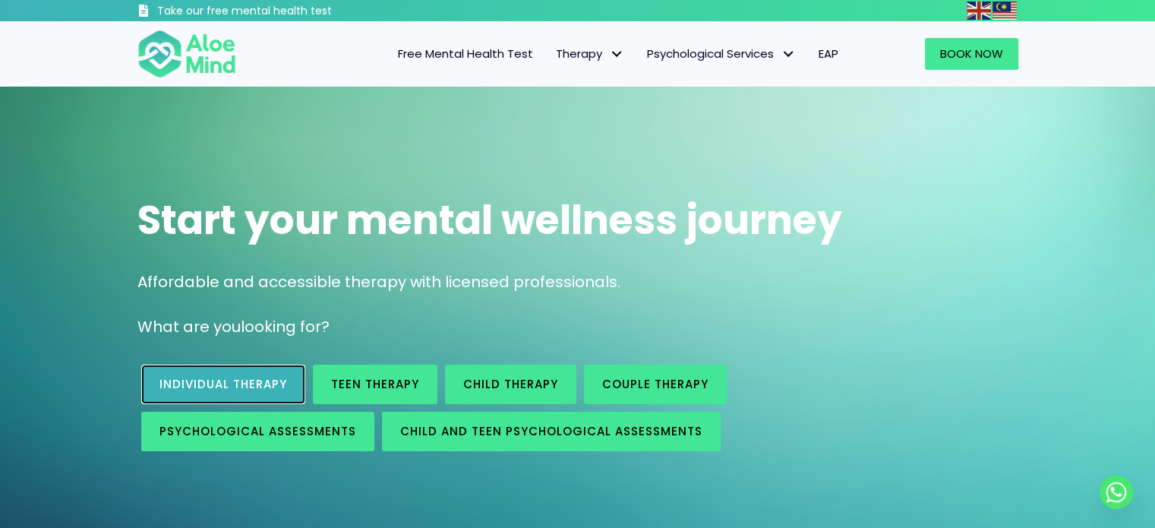
click at [241, 379] on span "Individual therapy" at bounding box center [223, 384] width 128 height 16
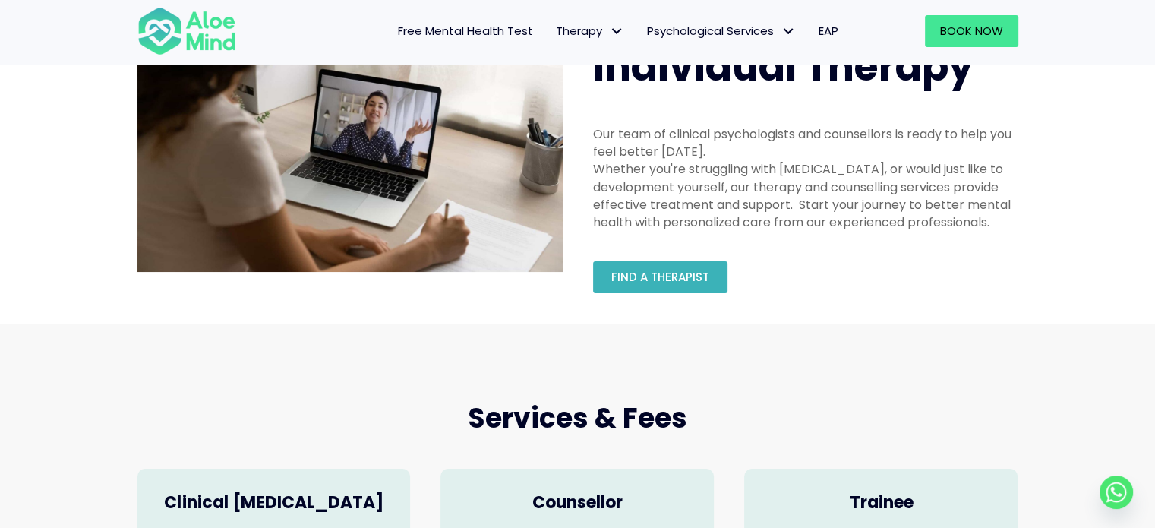
scroll to position [118, 0]
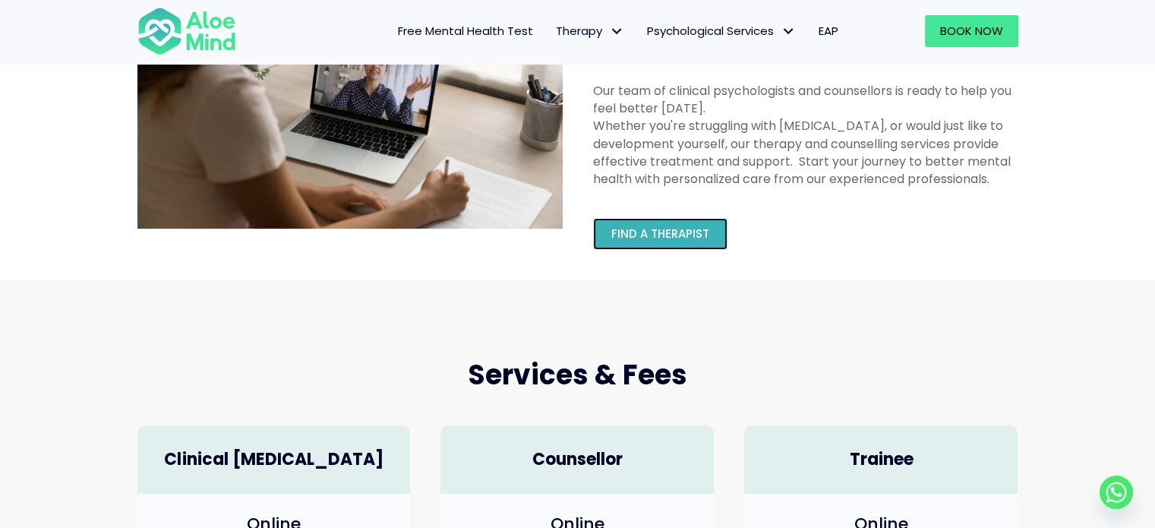
click at [656, 244] on link "Find a therapist" at bounding box center [660, 234] width 134 height 32
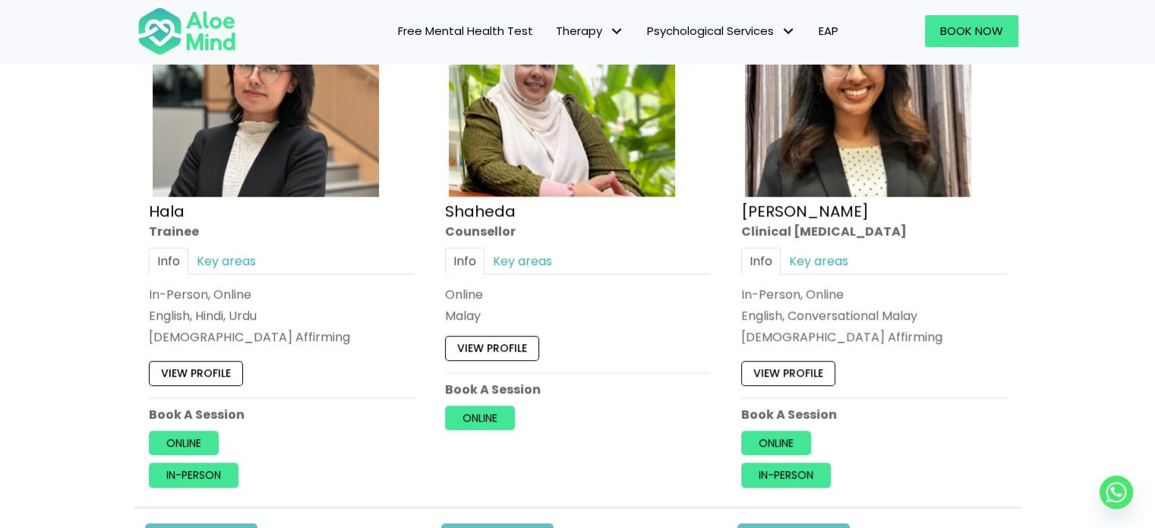
scroll to position [1439, 0]
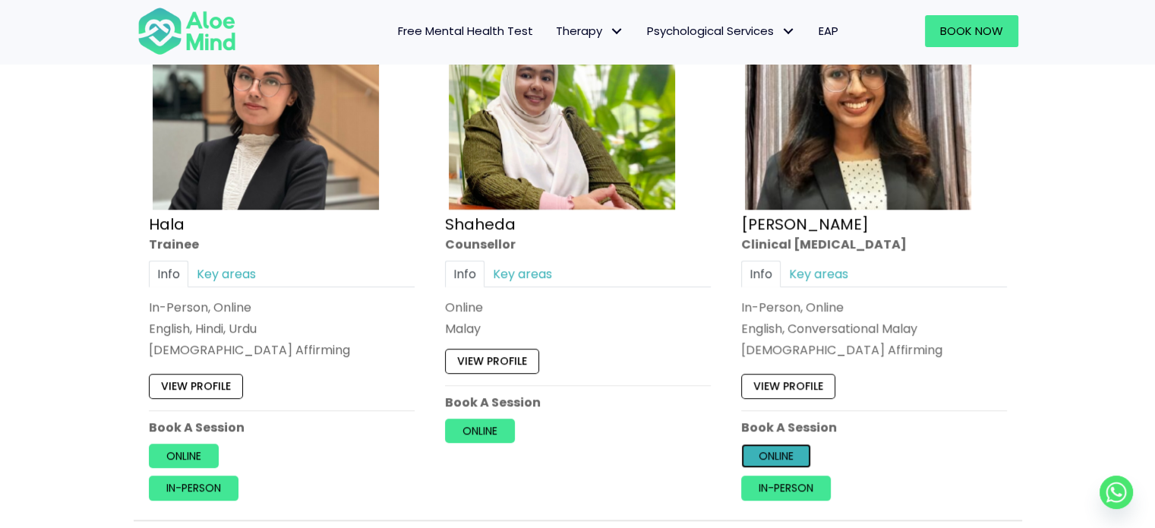
click at [789, 451] on link "Online" at bounding box center [776, 456] width 70 height 24
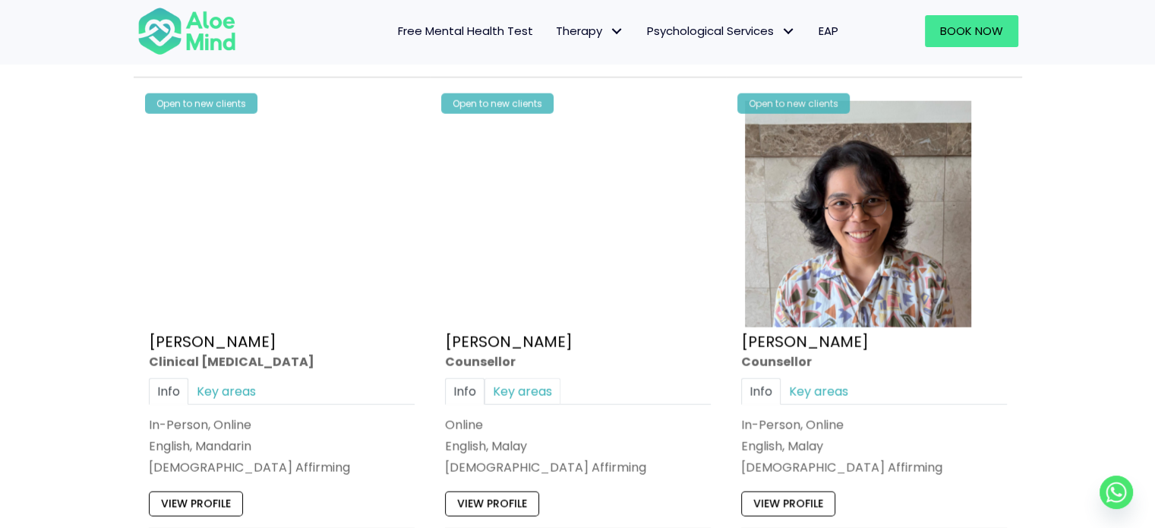
scroll to position [3760, 0]
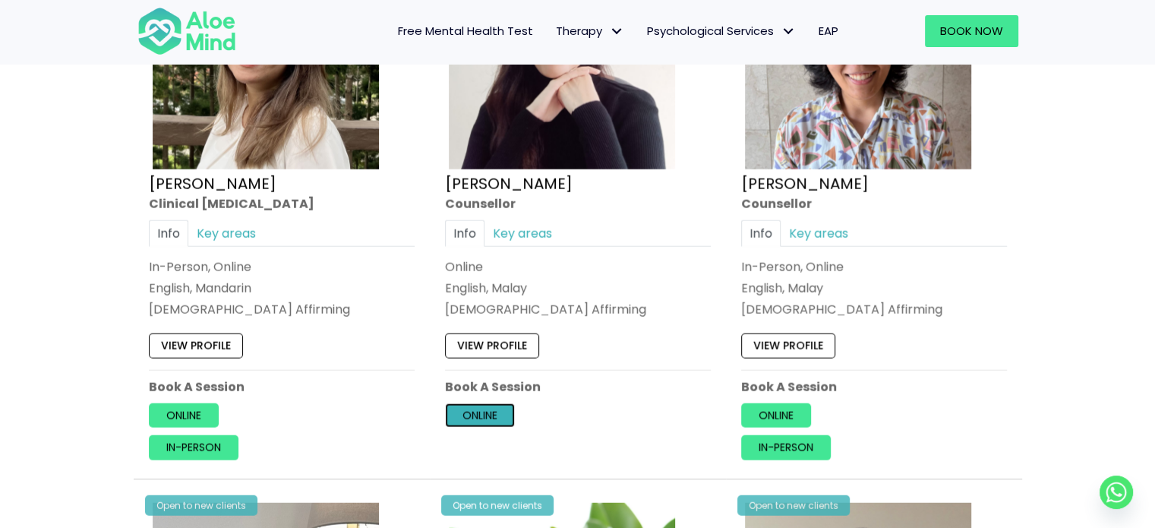
click at [498, 425] on link "Online" at bounding box center [480, 415] width 70 height 24
click at [483, 356] on link "View profile" at bounding box center [492, 345] width 94 height 24
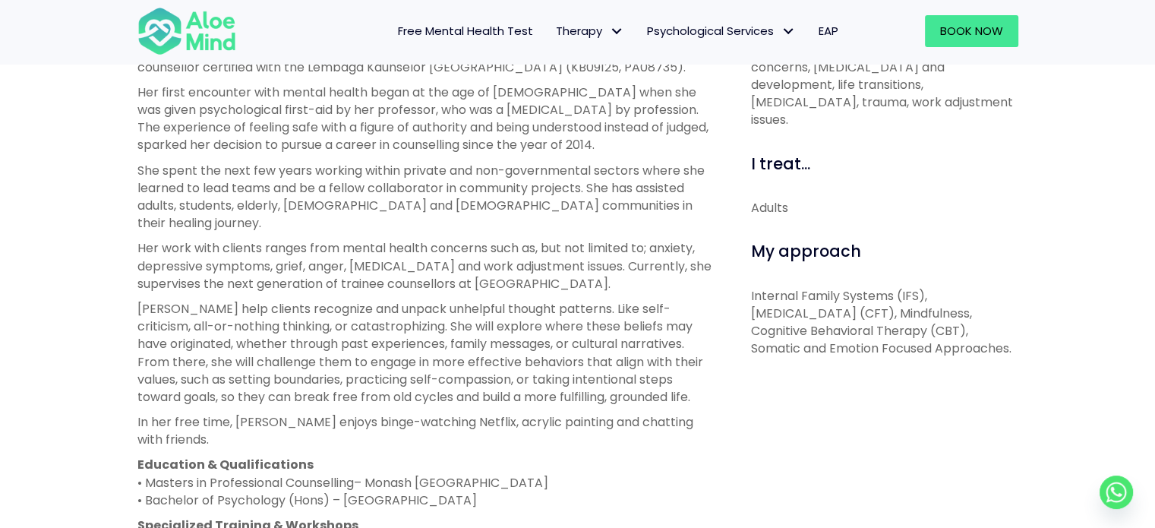
scroll to position [628, 0]
drag, startPoint x: 600, startPoint y: 292, endPoint x: 675, endPoint y: 293, distance: 75.2
click at [675, 299] on p "[PERSON_NAME] help clients recognize and unpack unhelpful thought patterns. Lik…" at bounding box center [426, 352] width 579 height 106
copy p "self-criticism"
drag, startPoint x: 683, startPoint y: 289, endPoint x: 254, endPoint y: 305, distance: 430.2
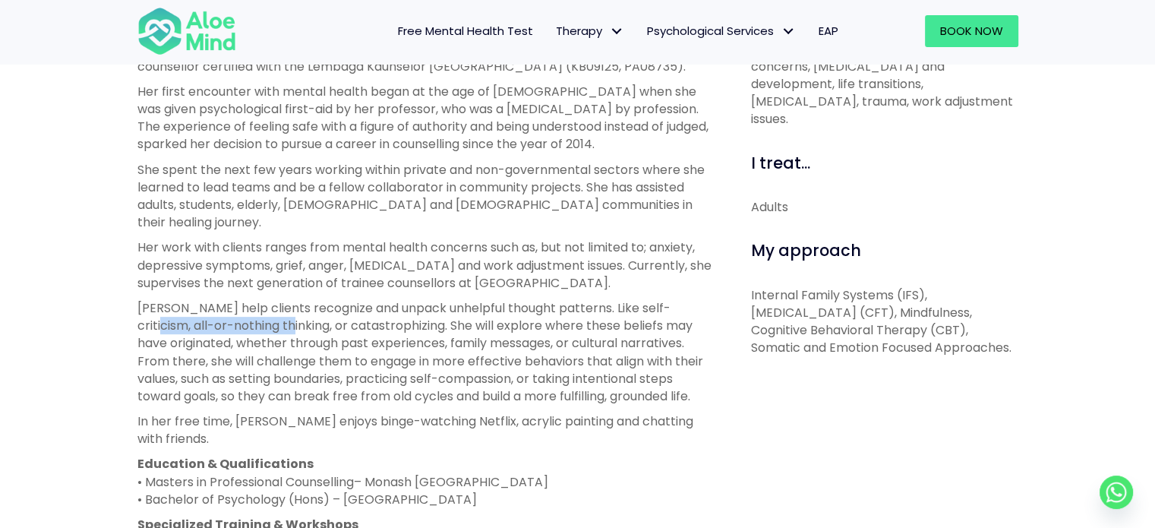
click at [254, 305] on p "[PERSON_NAME] help clients recognize and unpack unhelpful thought patterns. Lik…" at bounding box center [426, 352] width 579 height 106
copy p "all-or-nothing thinking"
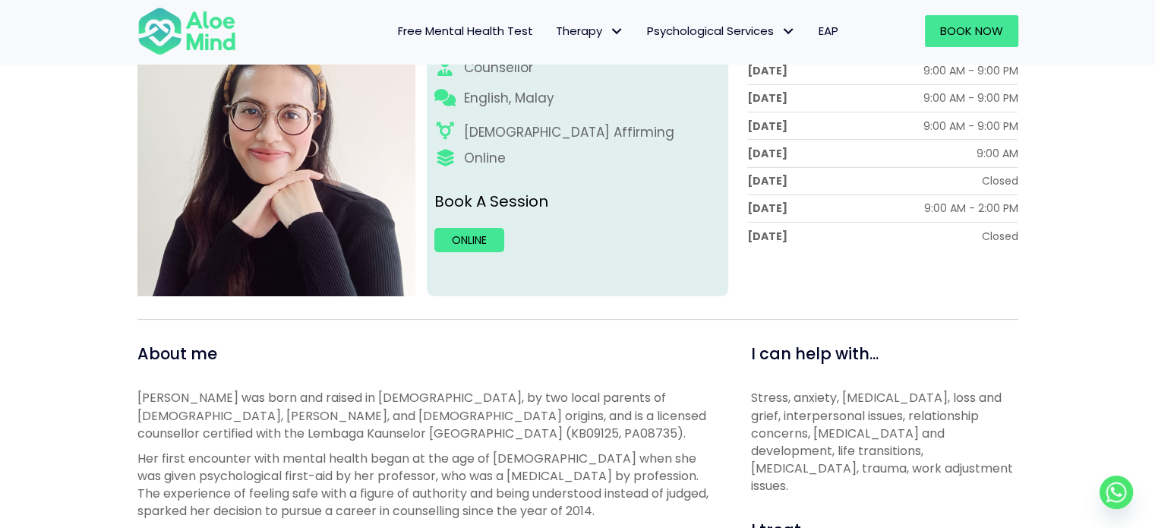
scroll to position [251, 0]
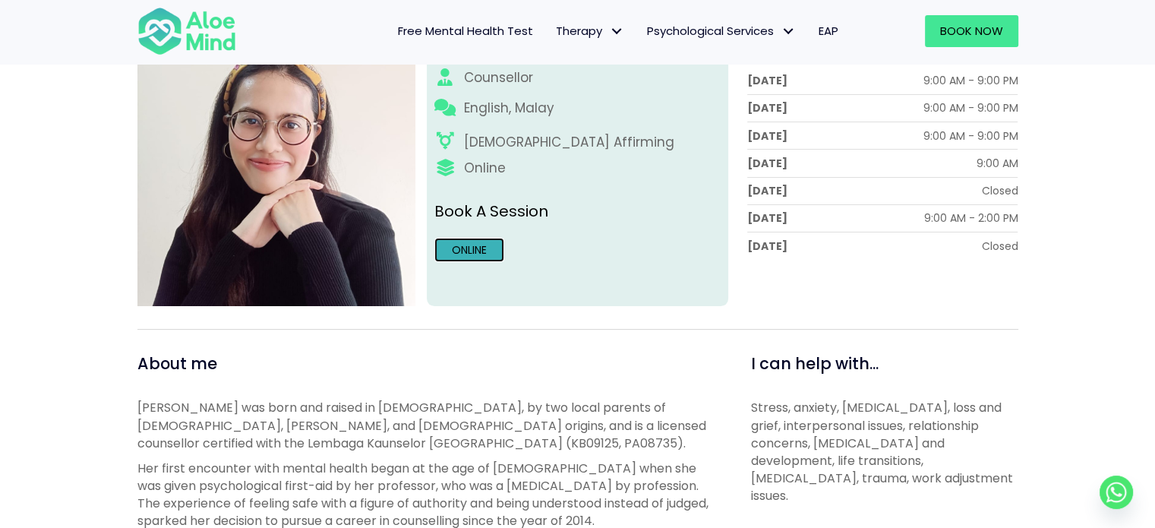
click at [477, 248] on link "Online" at bounding box center [469, 250] width 70 height 24
